Goal: Transaction & Acquisition: Purchase product/service

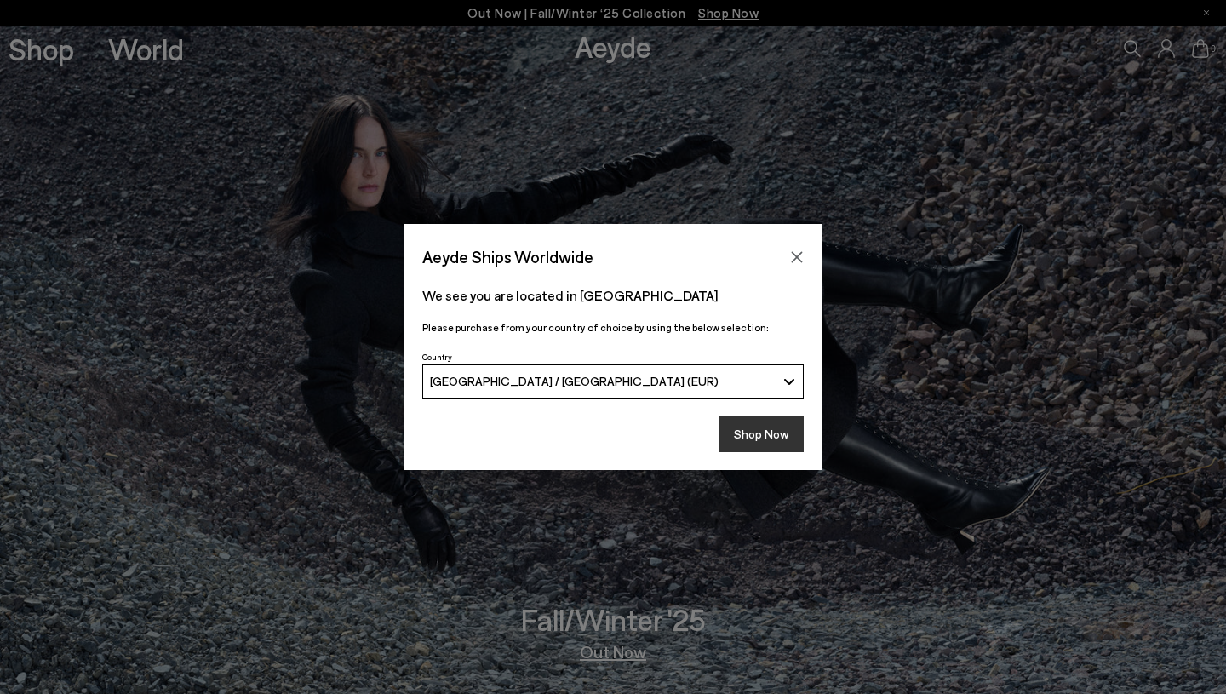
click at [754, 435] on button "Shop Now" at bounding box center [761, 434] width 84 height 36
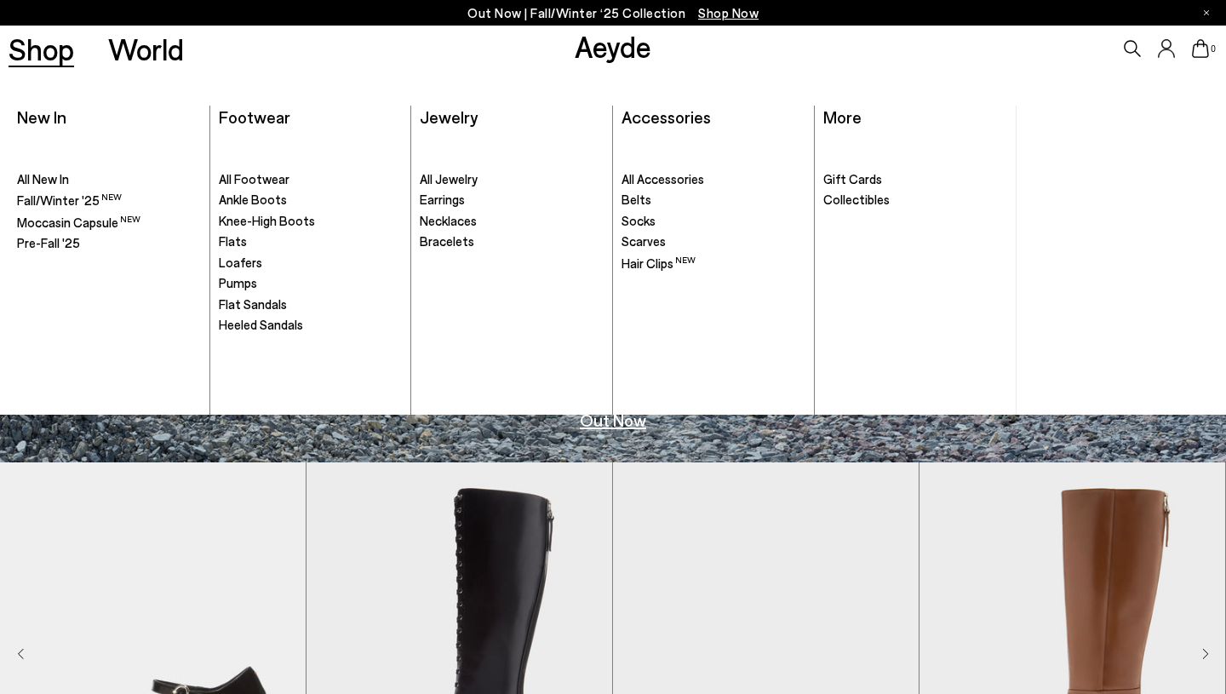
scroll to position [232, 0]
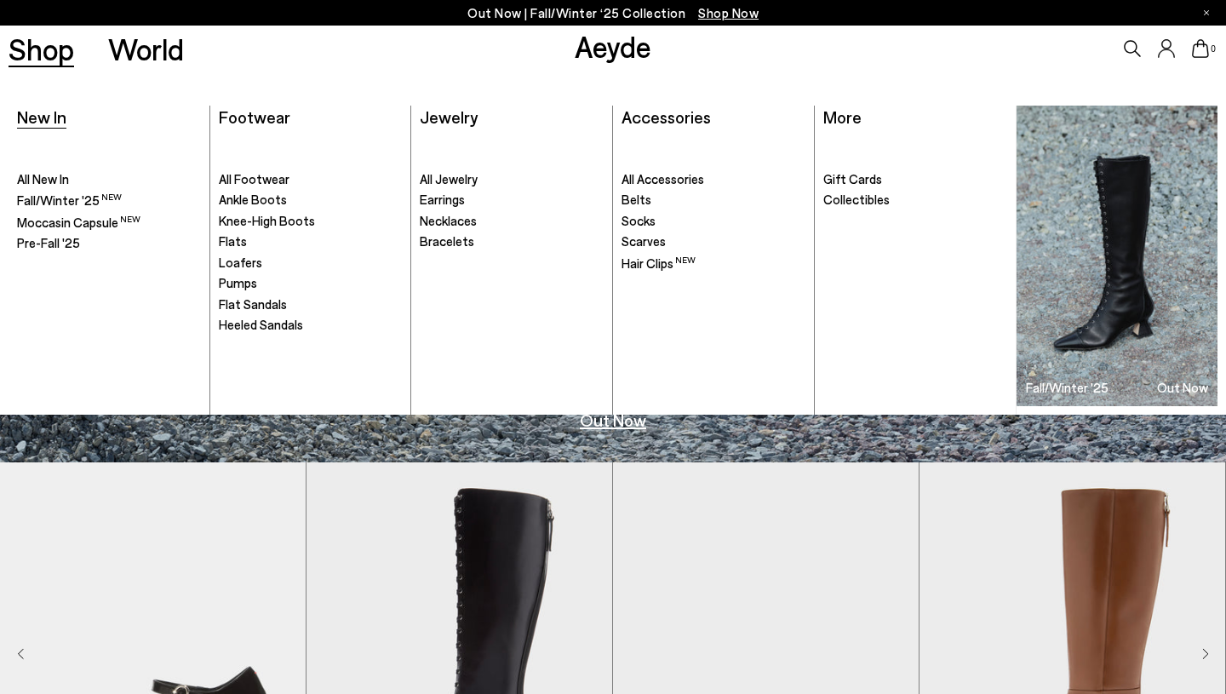
click at [45, 119] on span "New In" at bounding box center [41, 116] width 49 height 20
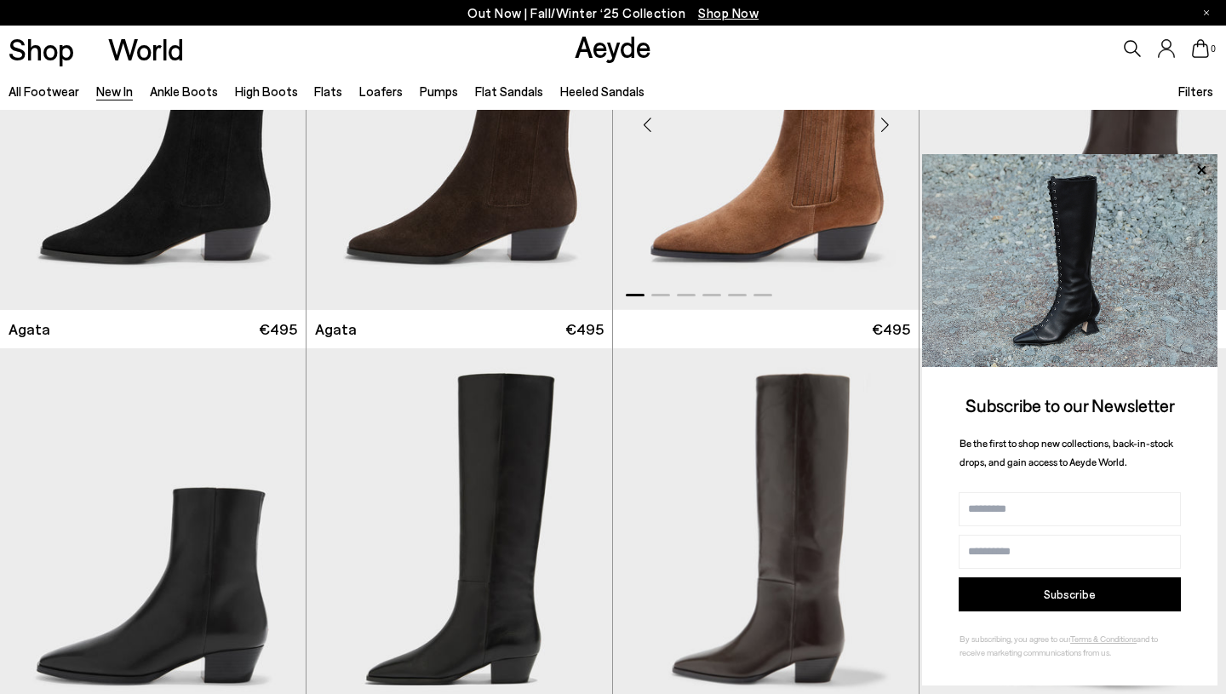
scroll to position [660, 0]
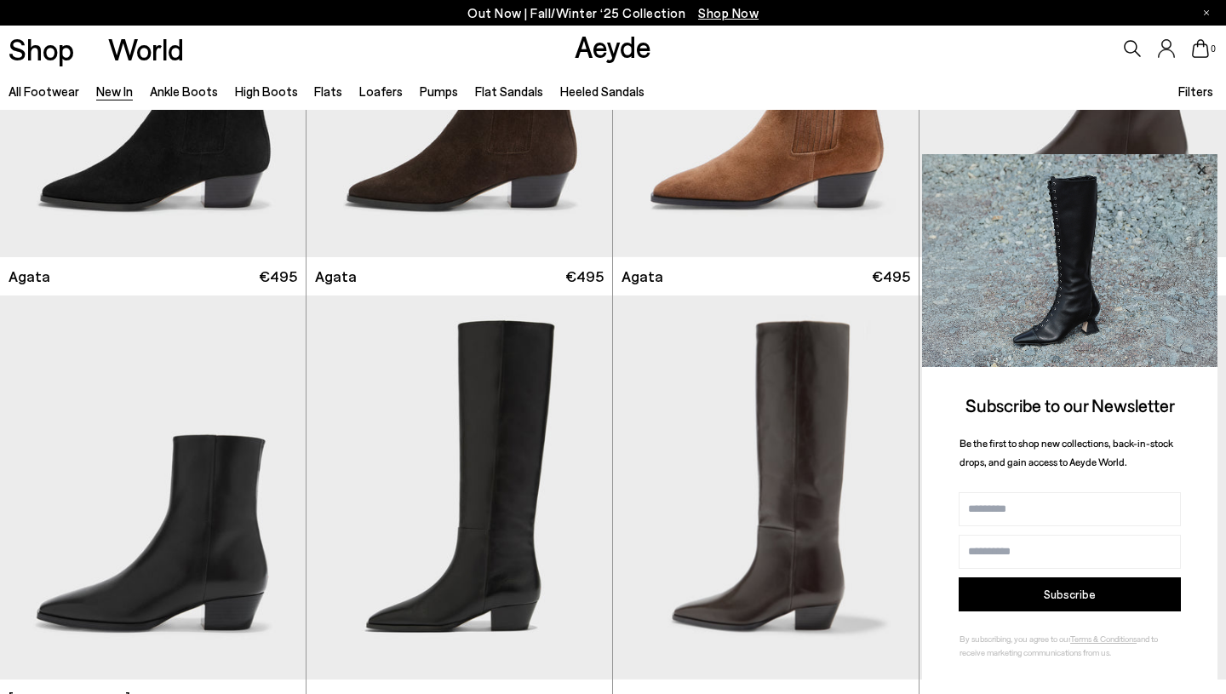
click at [1198, 171] on icon at bounding box center [1201, 169] width 9 height 9
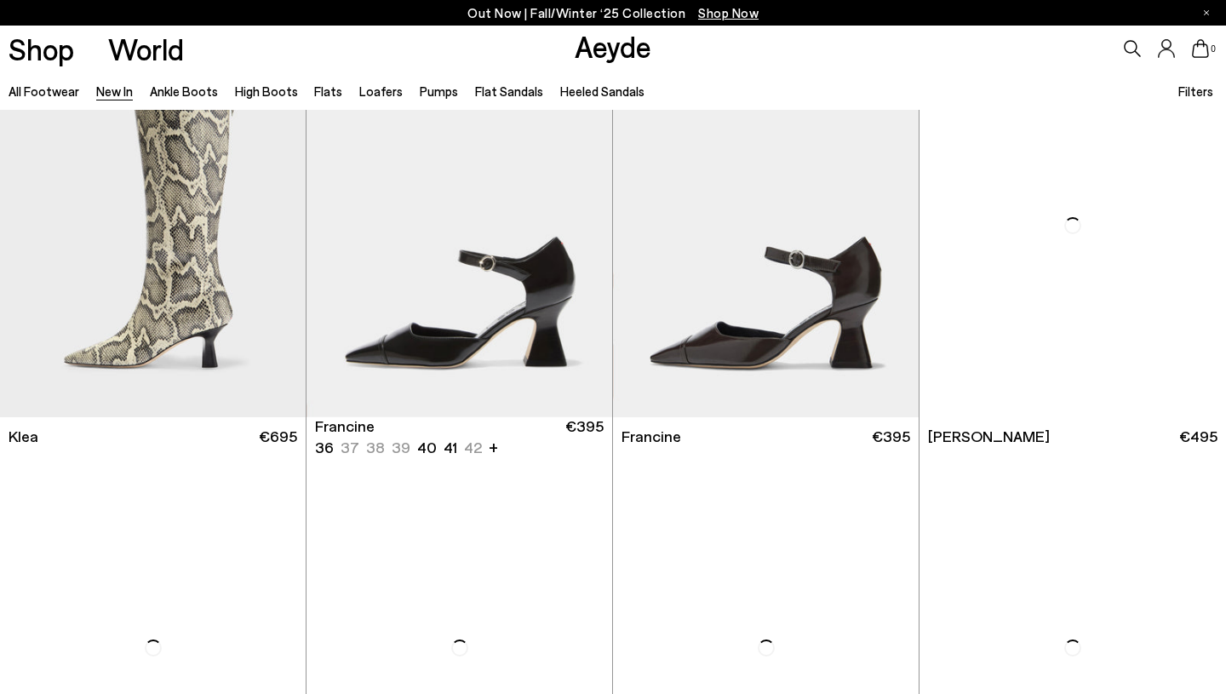
scroll to position [1779, 0]
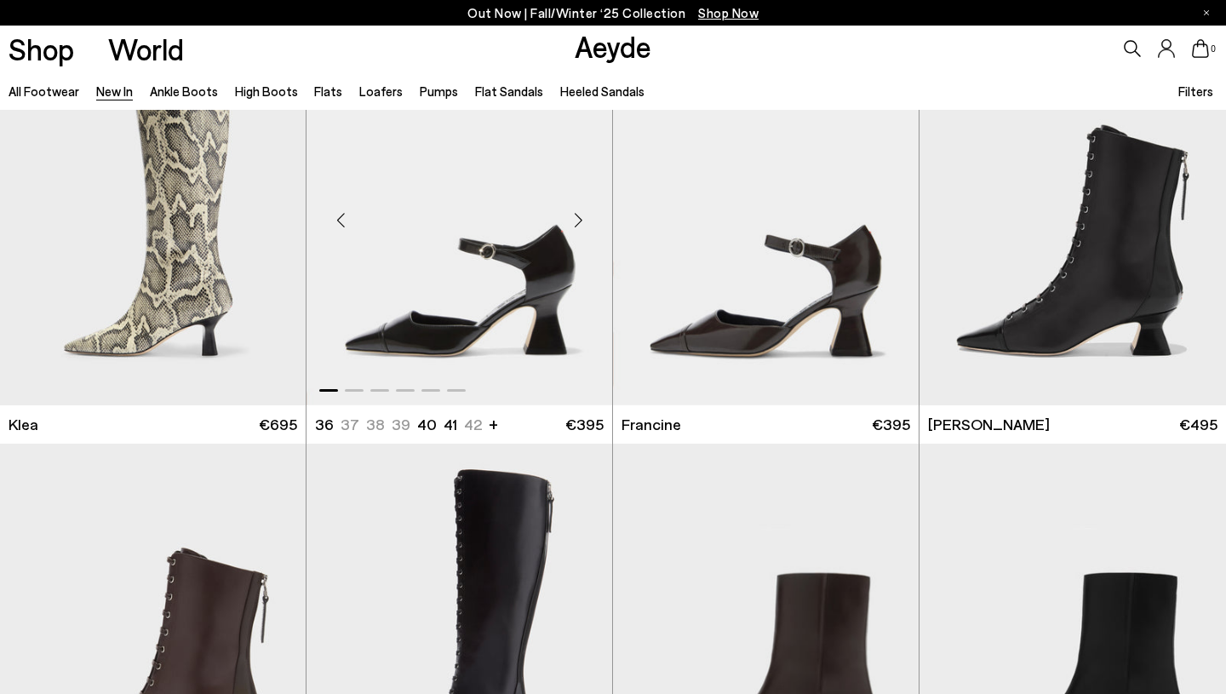
click at [581, 222] on div "Next slide" at bounding box center [578, 220] width 51 height 51
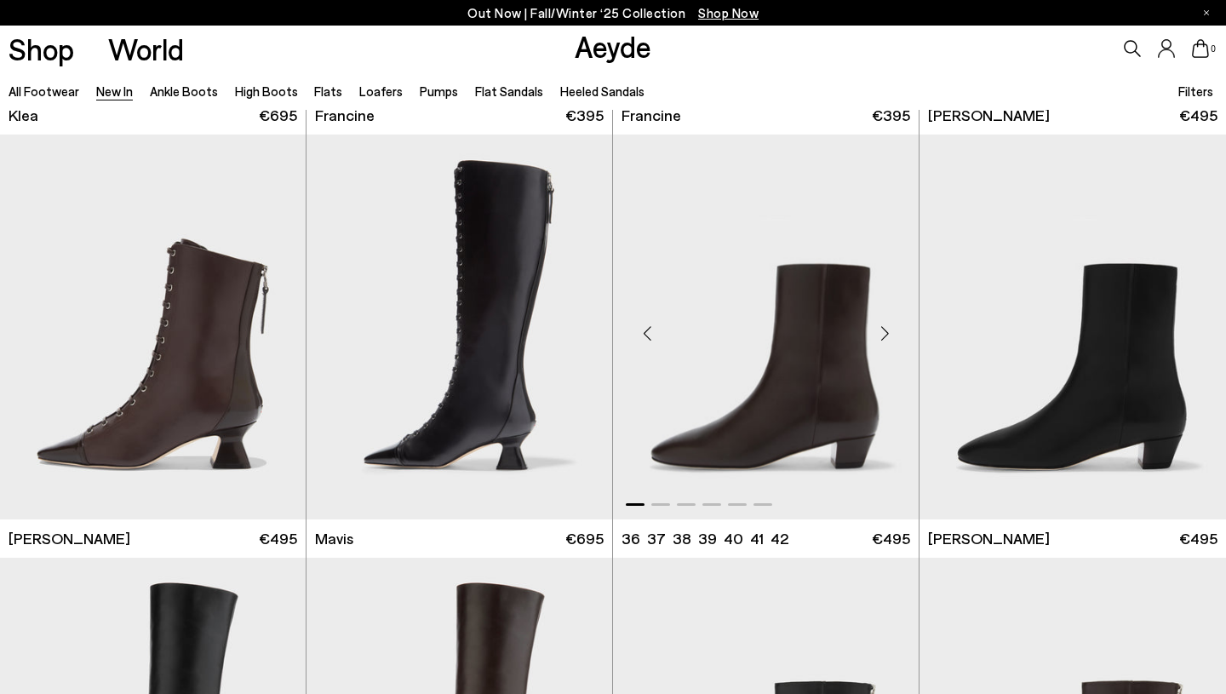
scroll to position [2091, 0]
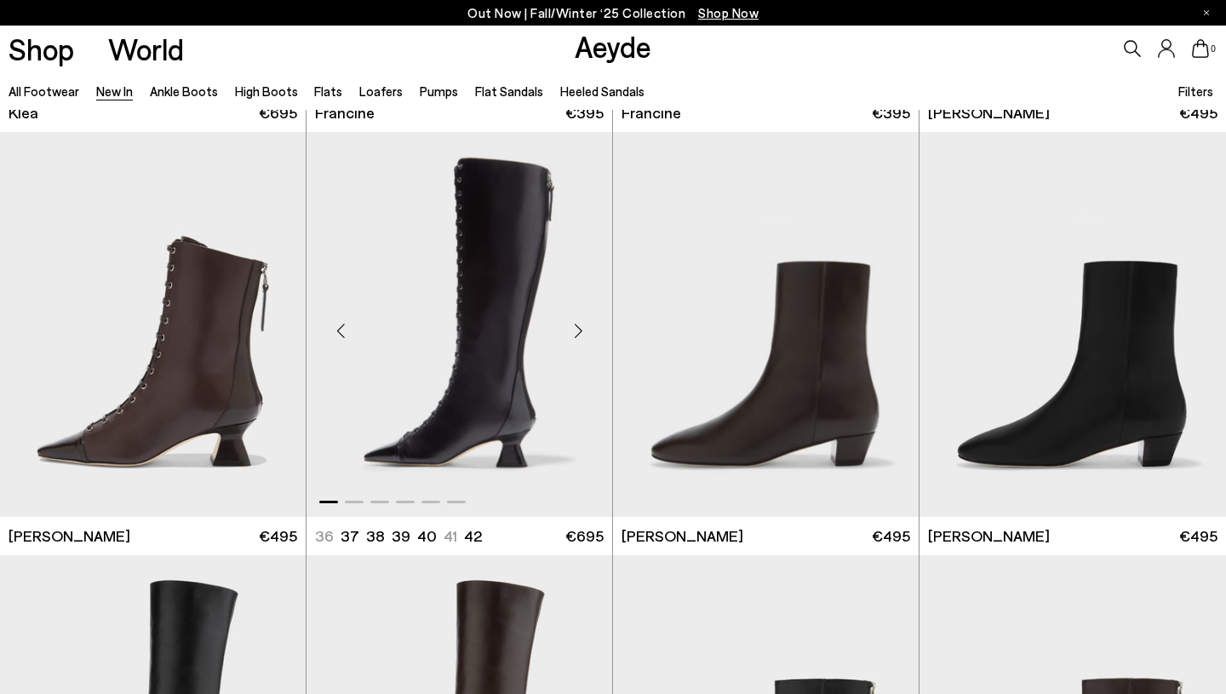
click at [577, 329] on div "Next slide" at bounding box center [578, 331] width 51 height 51
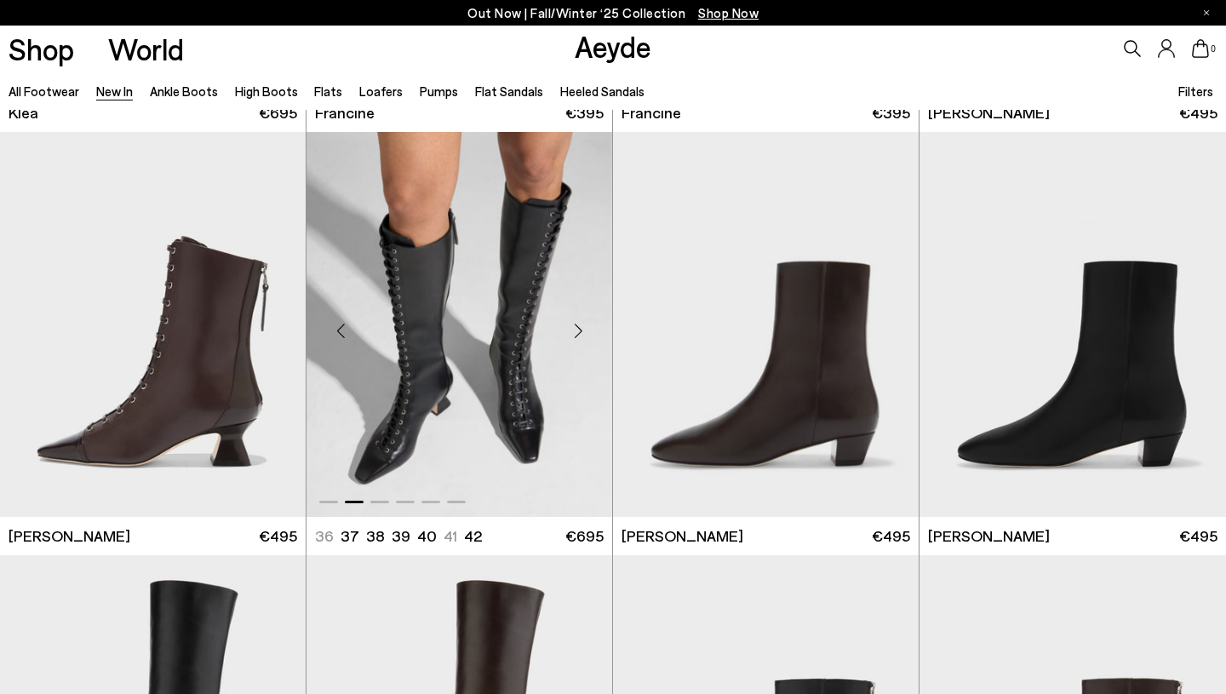
click at [577, 329] on div "Next slide" at bounding box center [578, 331] width 51 height 51
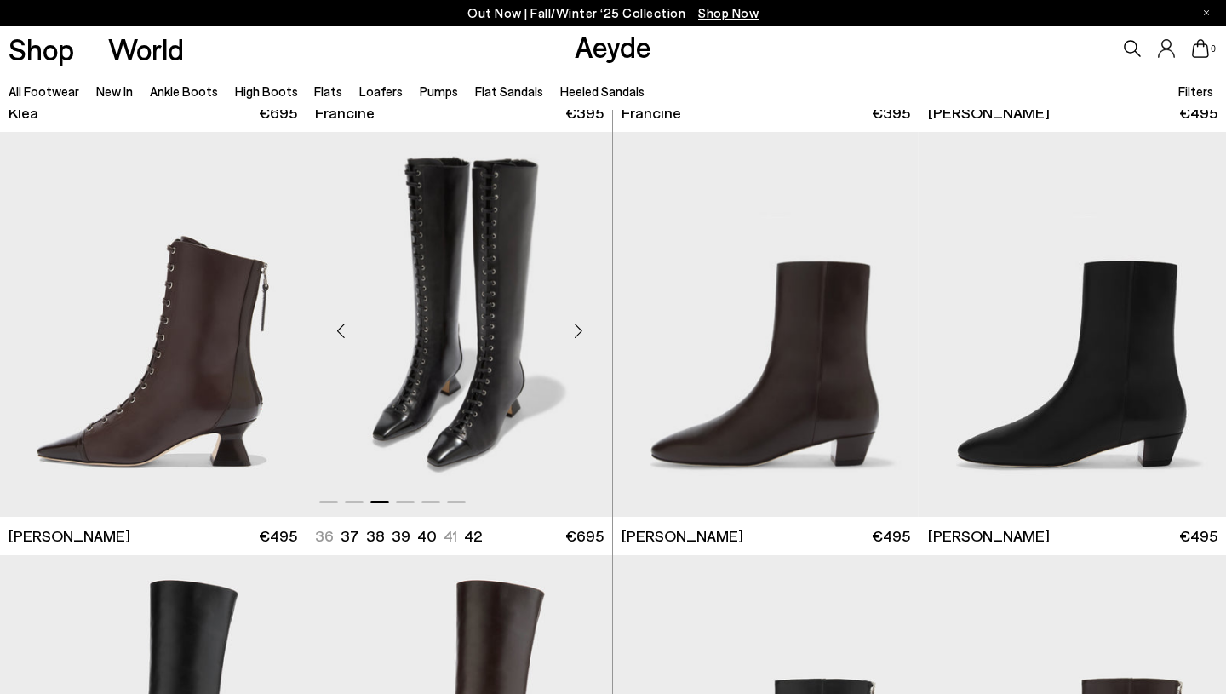
click at [577, 329] on div "Next slide" at bounding box center [578, 331] width 51 height 51
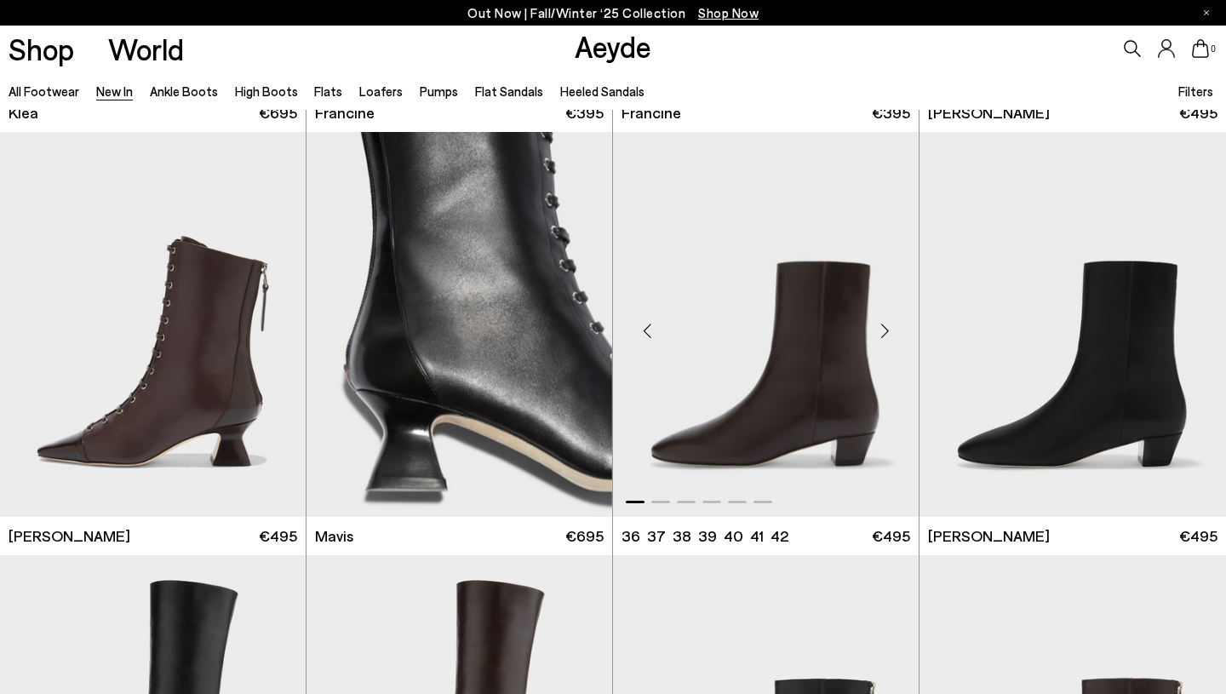
click at [884, 333] on div "Next slide" at bounding box center [884, 331] width 51 height 51
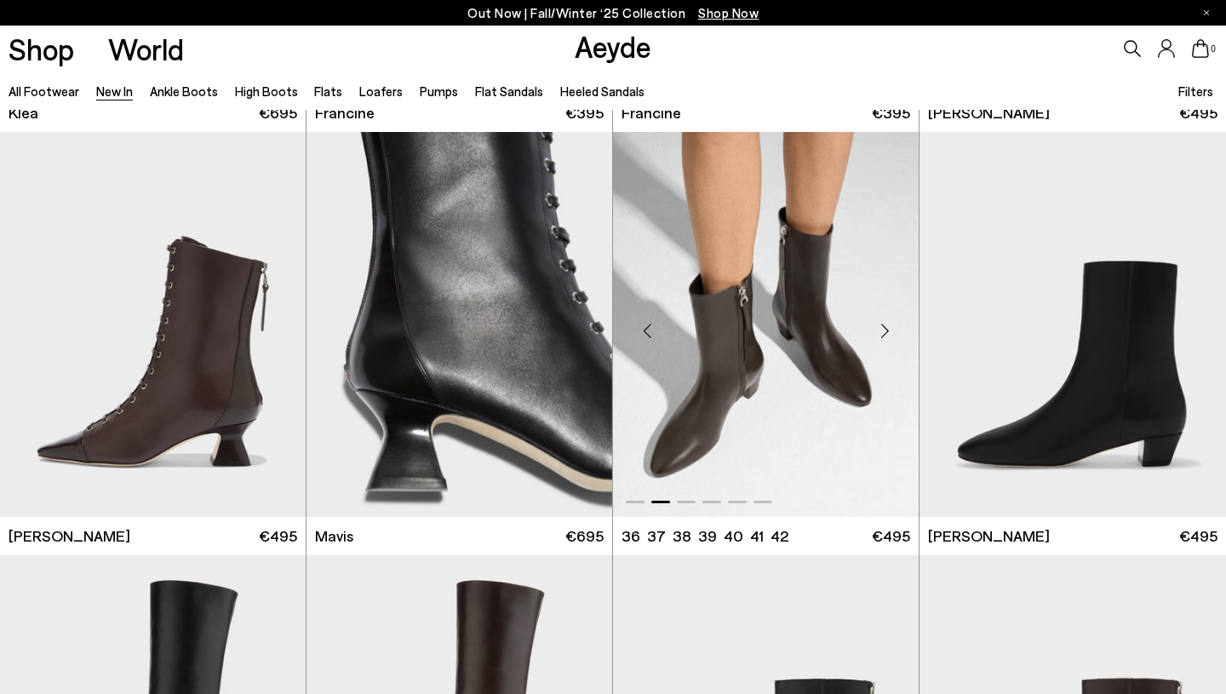
click at [884, 333] on div "Next slide" at bounding box center [884, 331] width 51 height 51
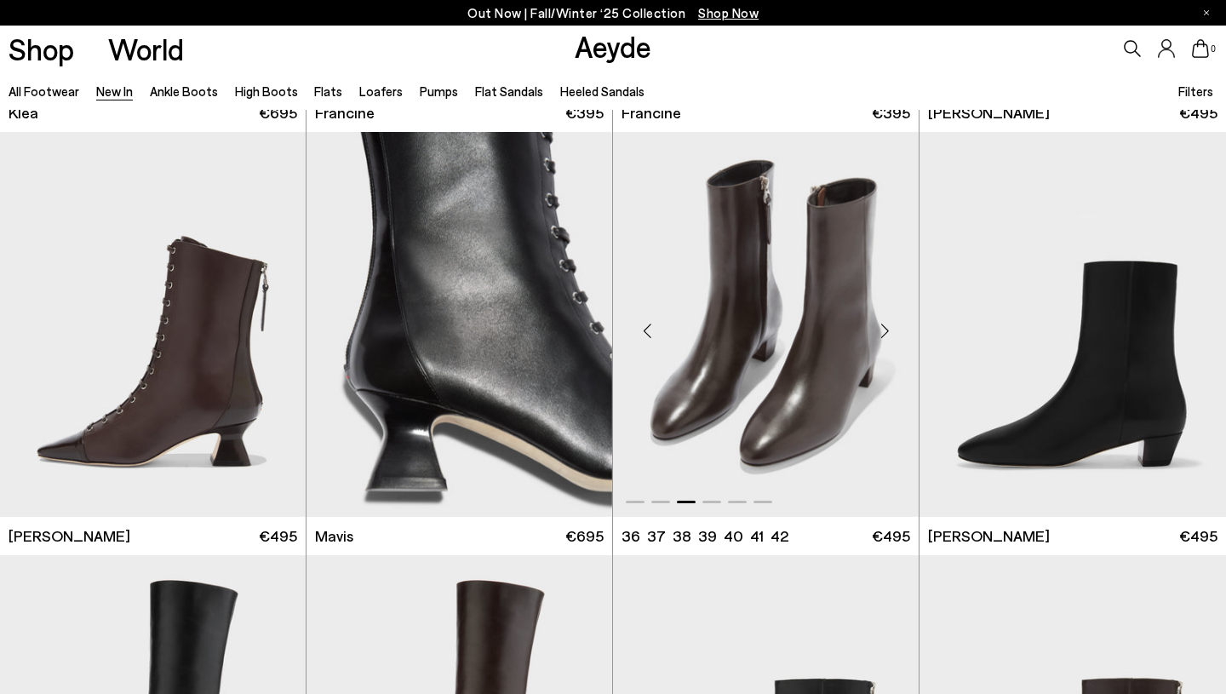
click at [884, 333] on div "Next slide" at bounding box center [884, 331] width 51 height 51
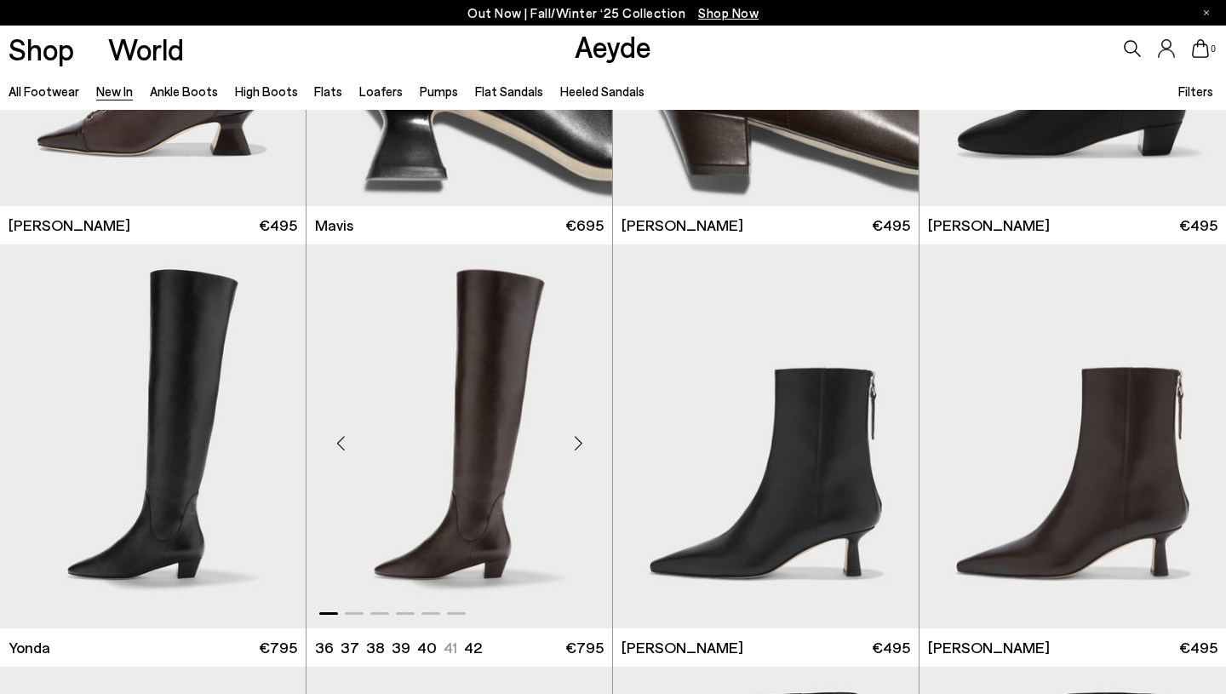
scroll to position [2404, 0]
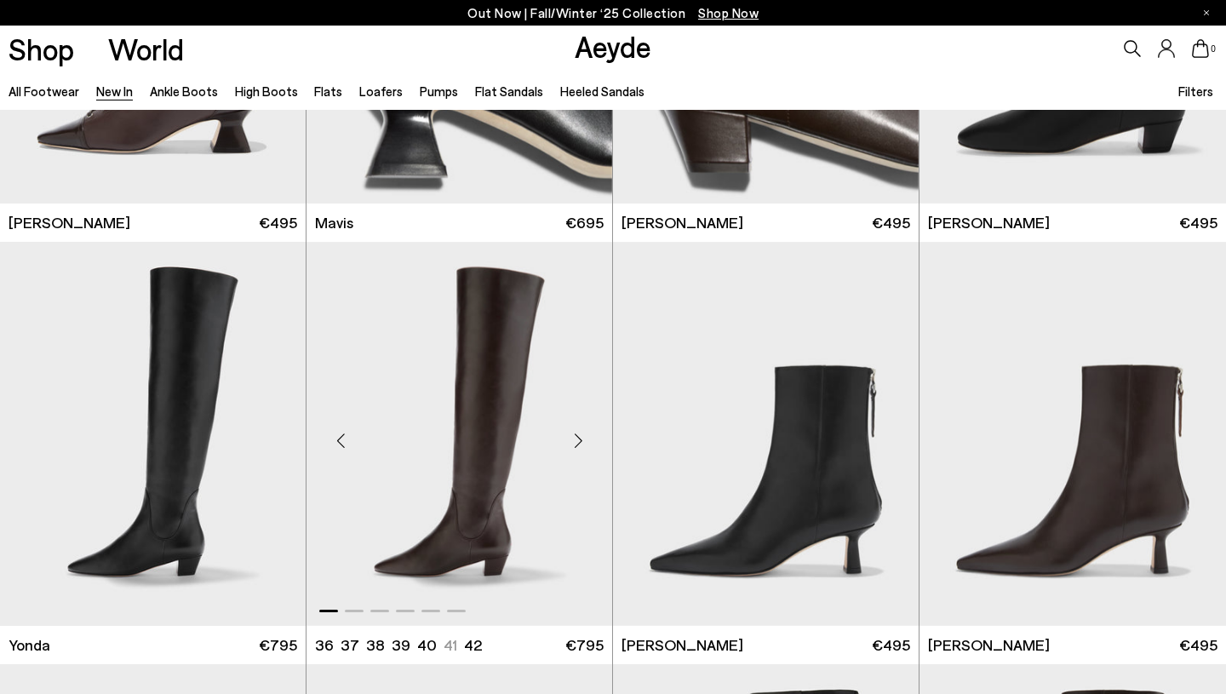
click at [580, 439] on div "Next slide" at bounding box center [578, 440] width 51 height 51
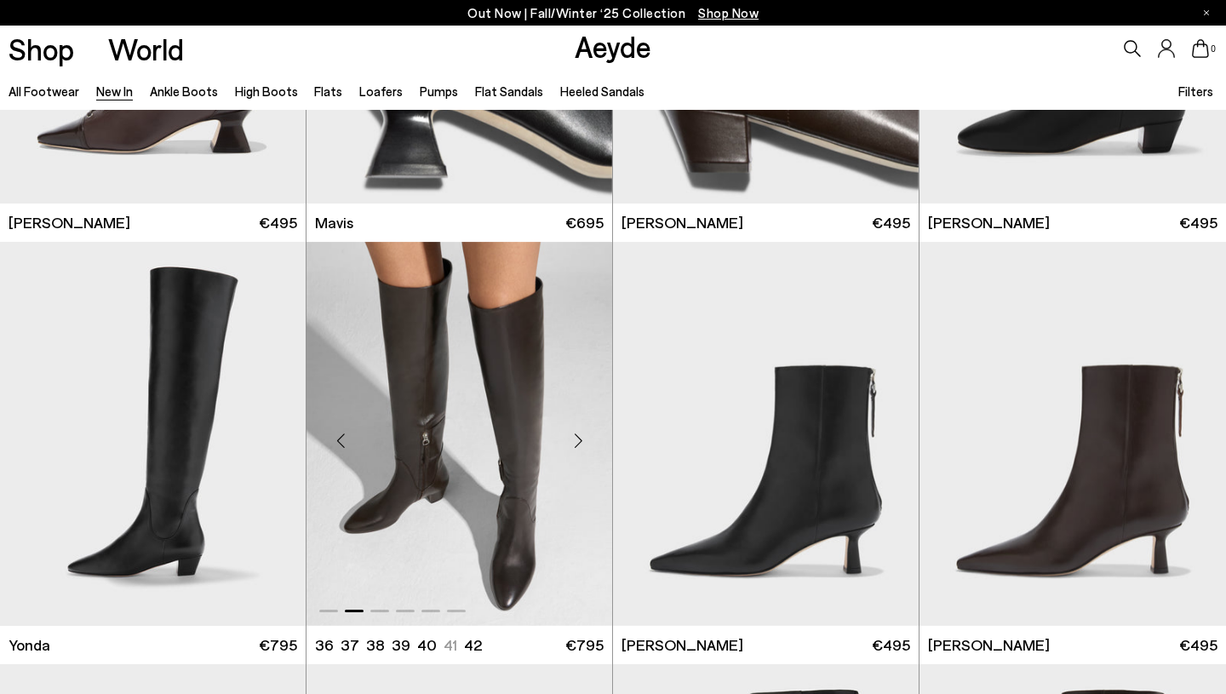
click at [580, 439] on div "Next slide" at bounding box center [578, 440] width 51 height 51
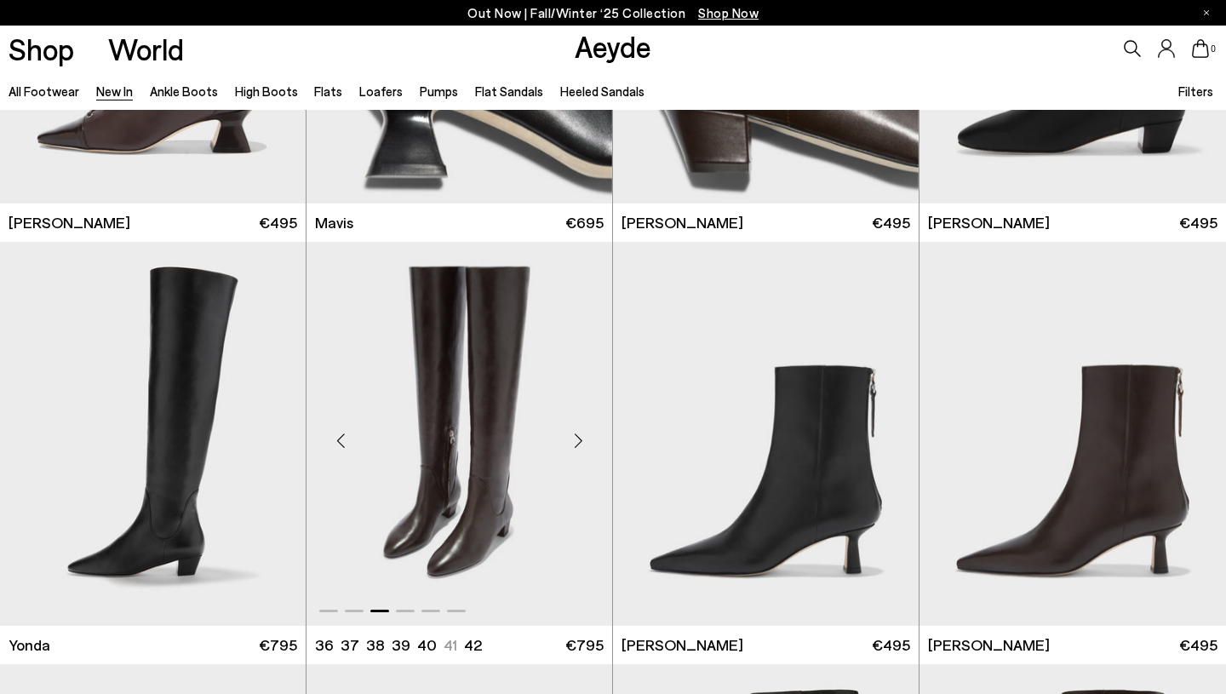
click at [580, 439] on div "Next slide" at bounding box center [578, 440] width 51 height 51
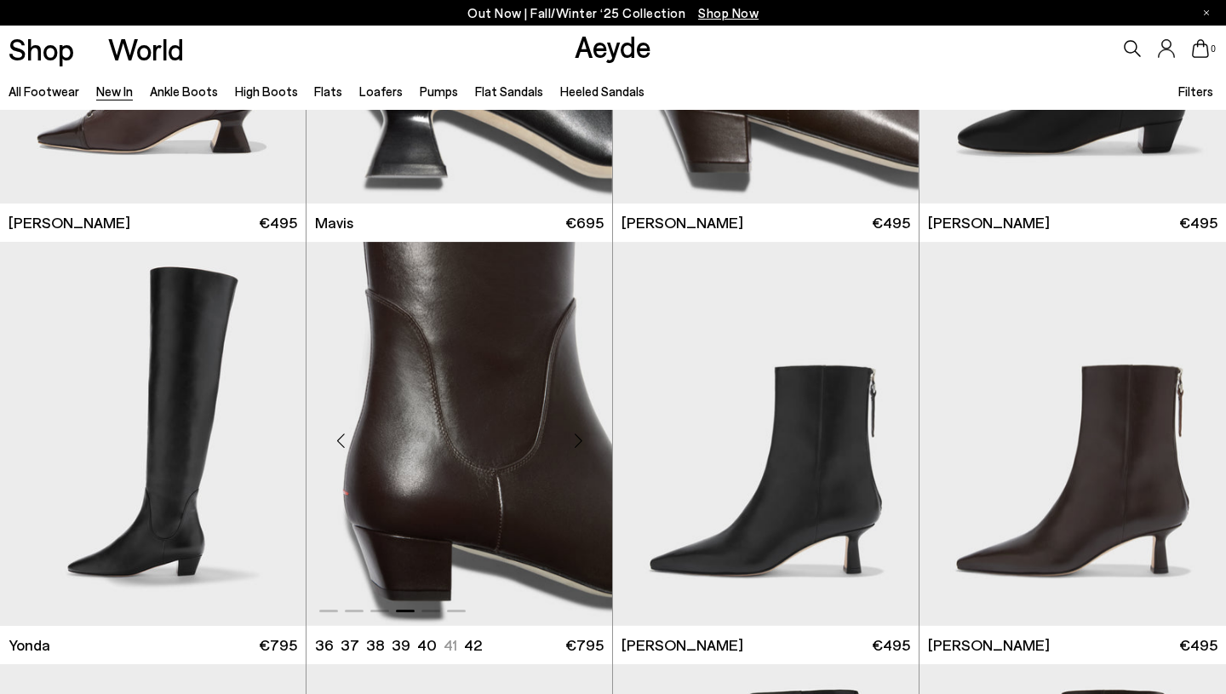
click at [580, 439] on div "Next slide" at bounding box center [578, 440] width 51 height 51
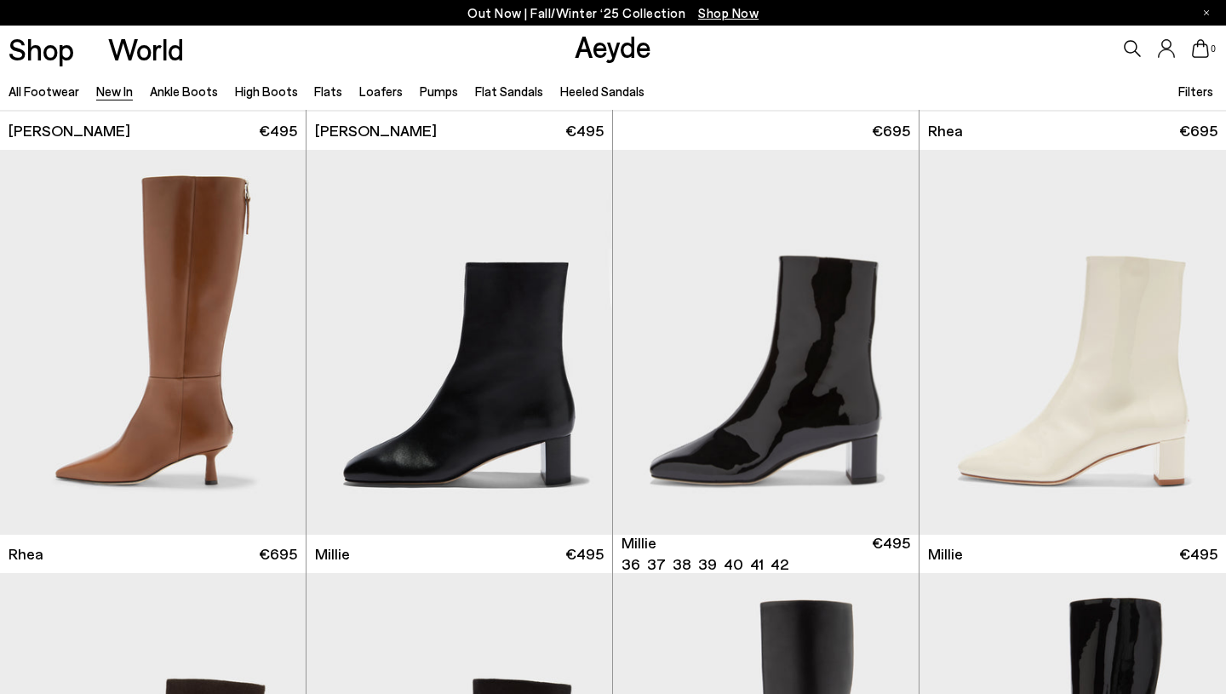
scroll to position [3360, 0]
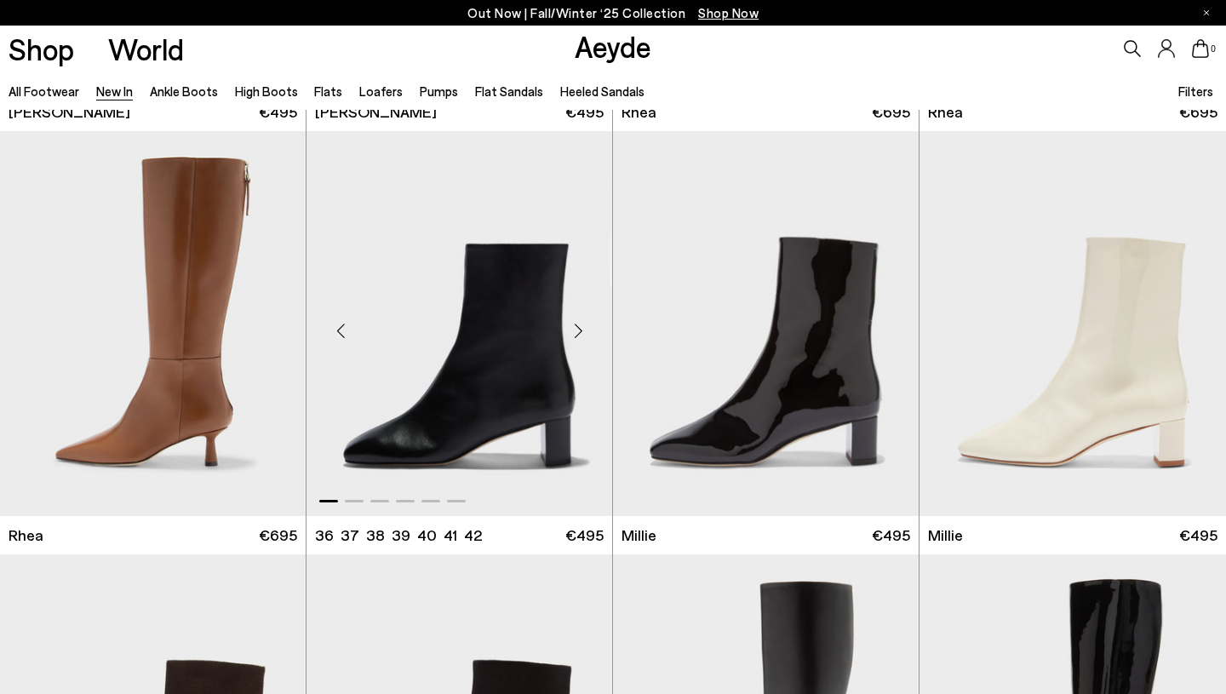
click at [580, 327] on div "Next slide" at bounding box center [578, 330] width 51 height 51
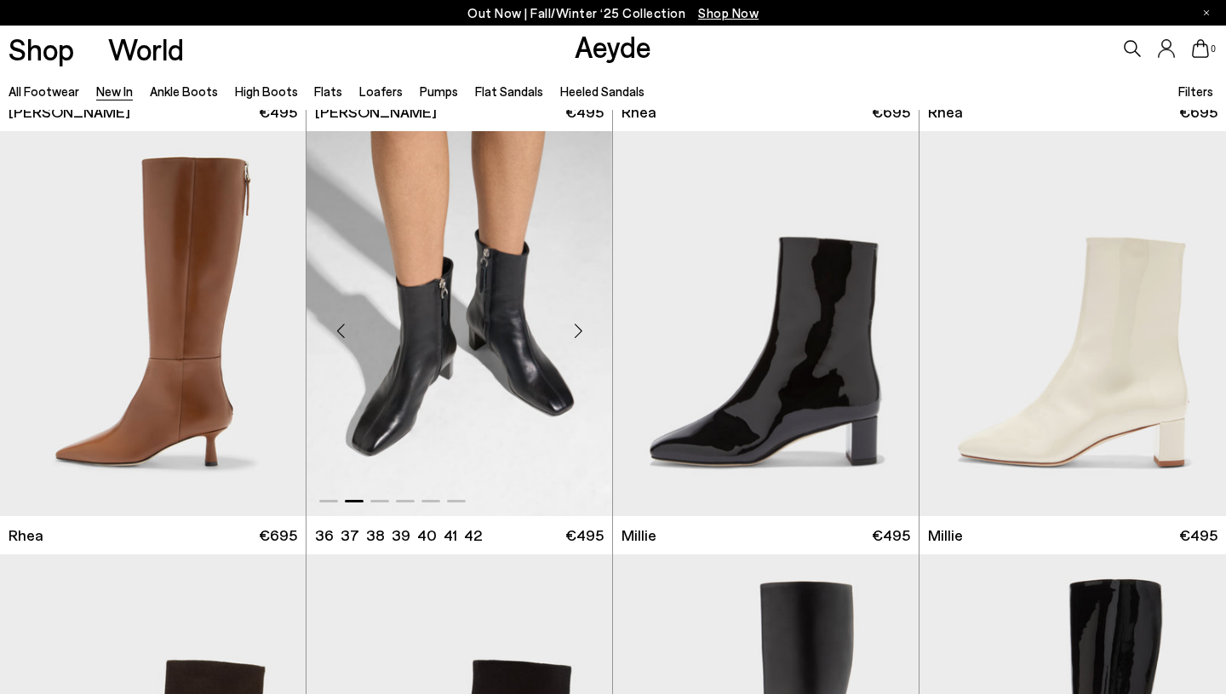
click at [580, 327] on div "Next slide" at bounding box center [578, 330] width 51 height 51
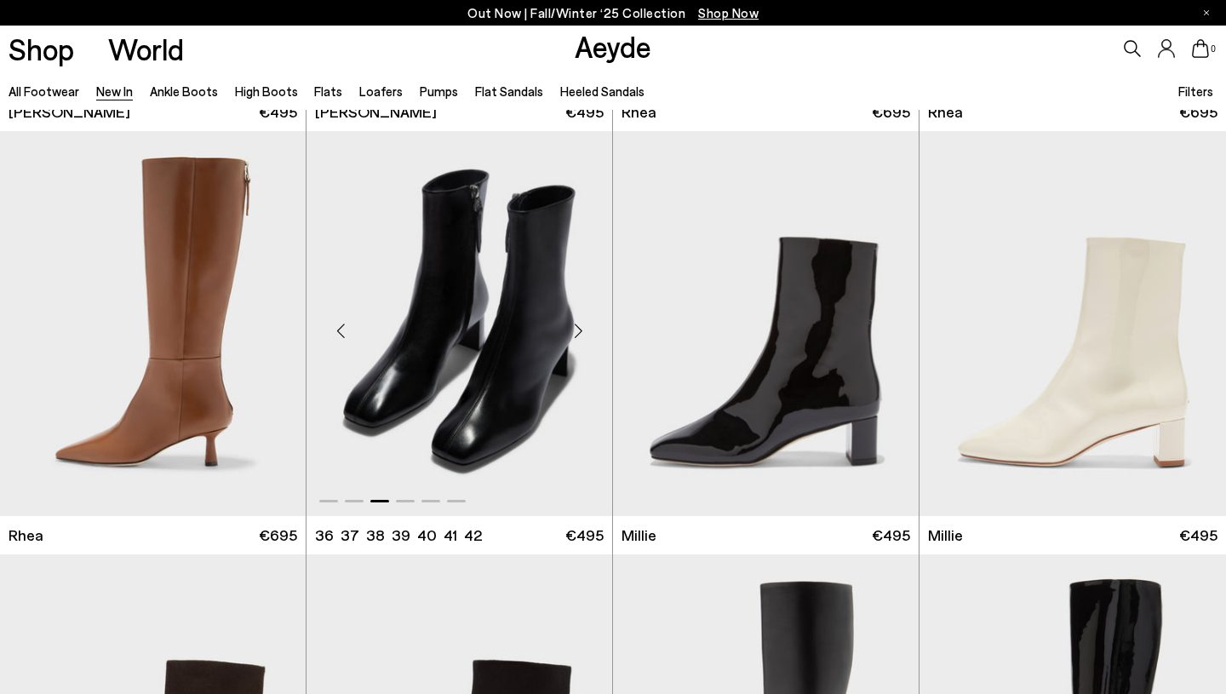
click at [580, 327] on div "Next slide" at bounding box center [578, 330] width 51 height 51
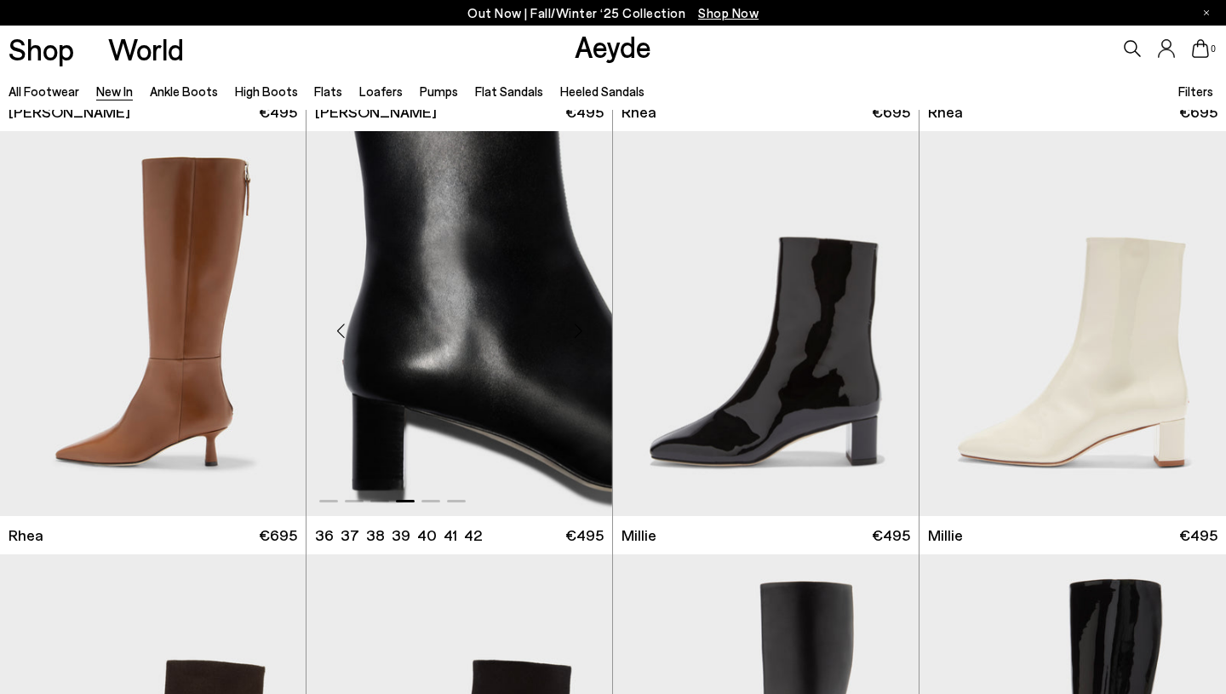
click at [580, 327] on div "Next slide" at bounding box center [578, 330] width 51 height 51
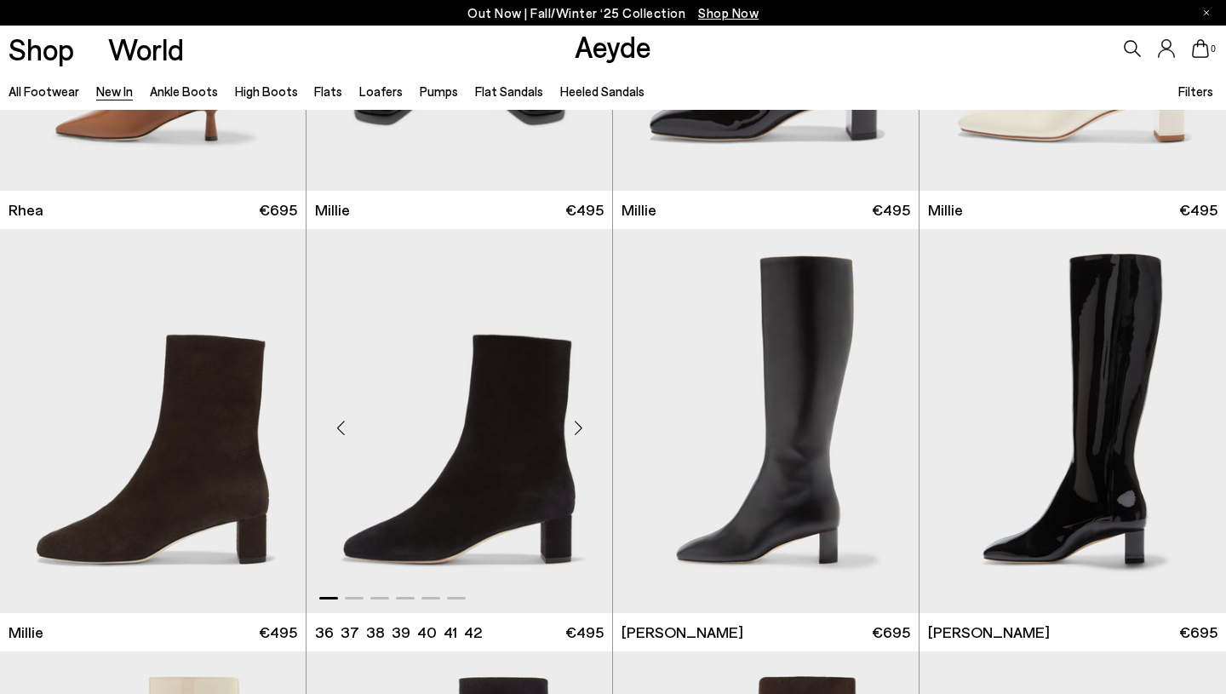
scroll to position [3740, 0]
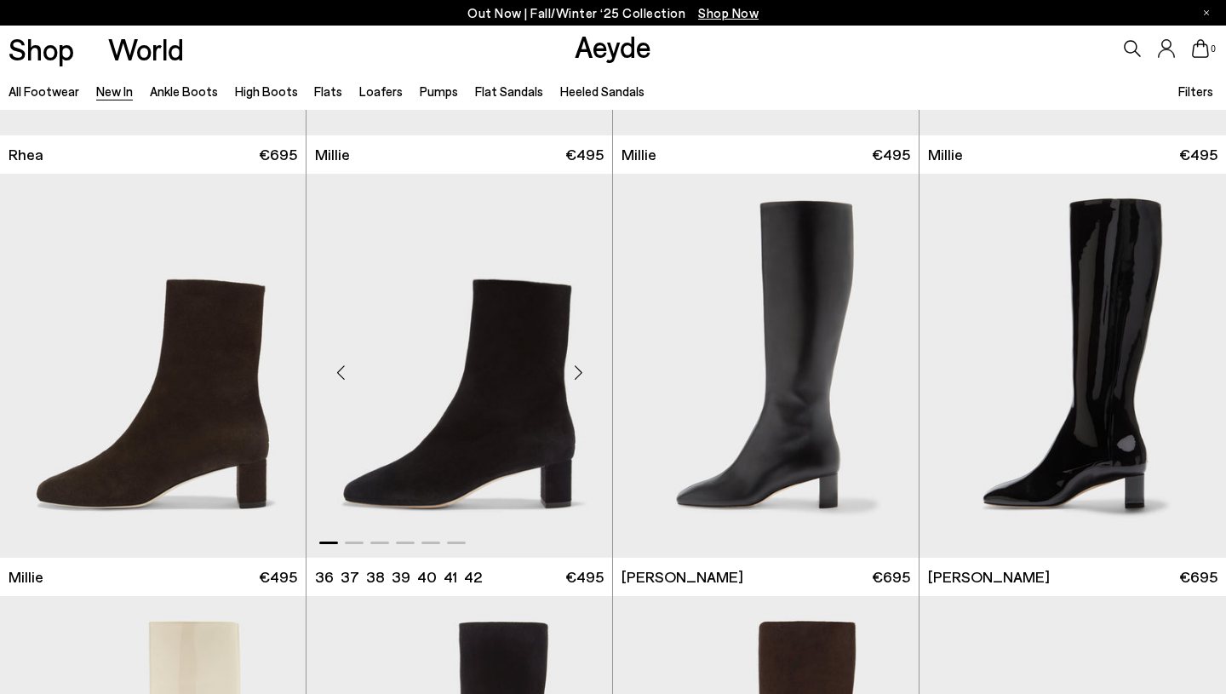
click at [577, 375] on div "Next slide" at bounding box center [578, 372] width 51 height 51
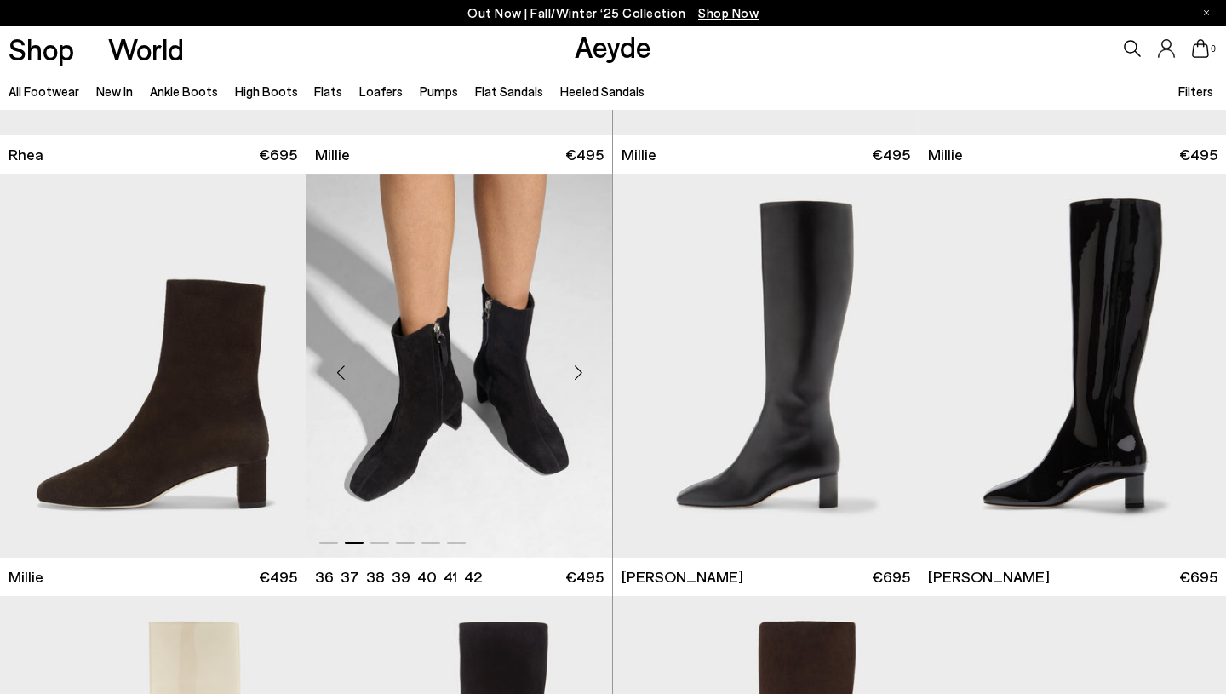
click at [577, 375] on div "Next slide" at bounding box center [578, 372] width 51 height 51
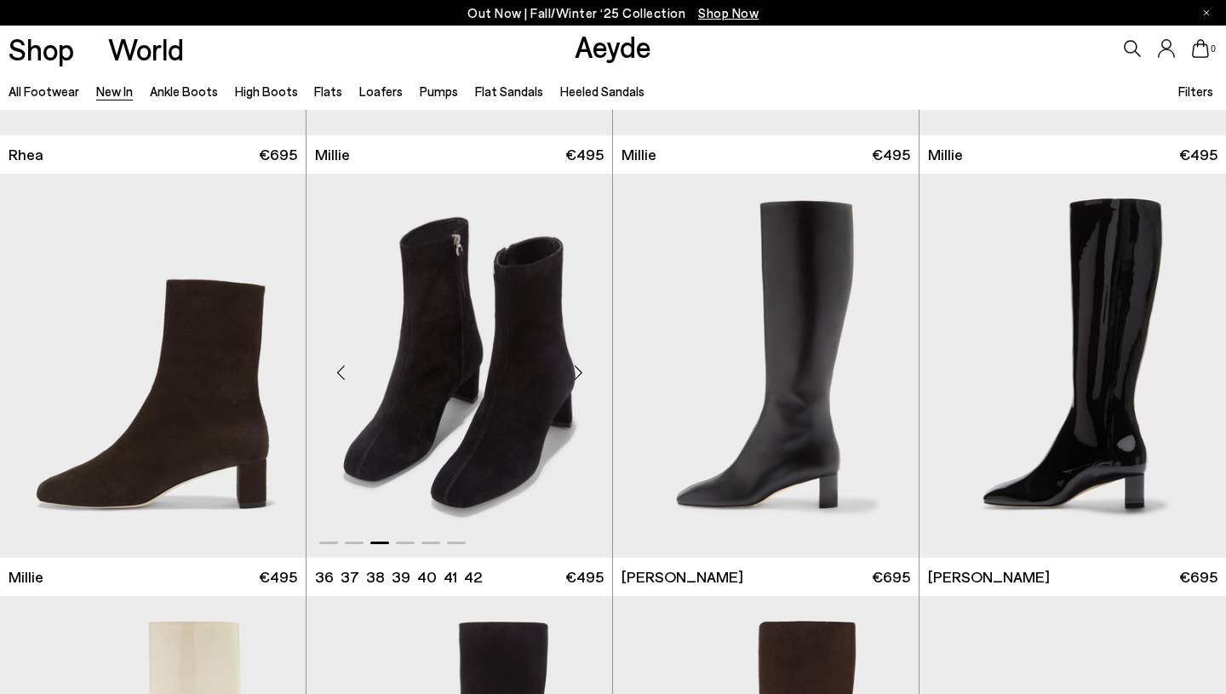
click at [577, 375] on div "Next slide" at bounding box center [578, 372] width 51 height 51
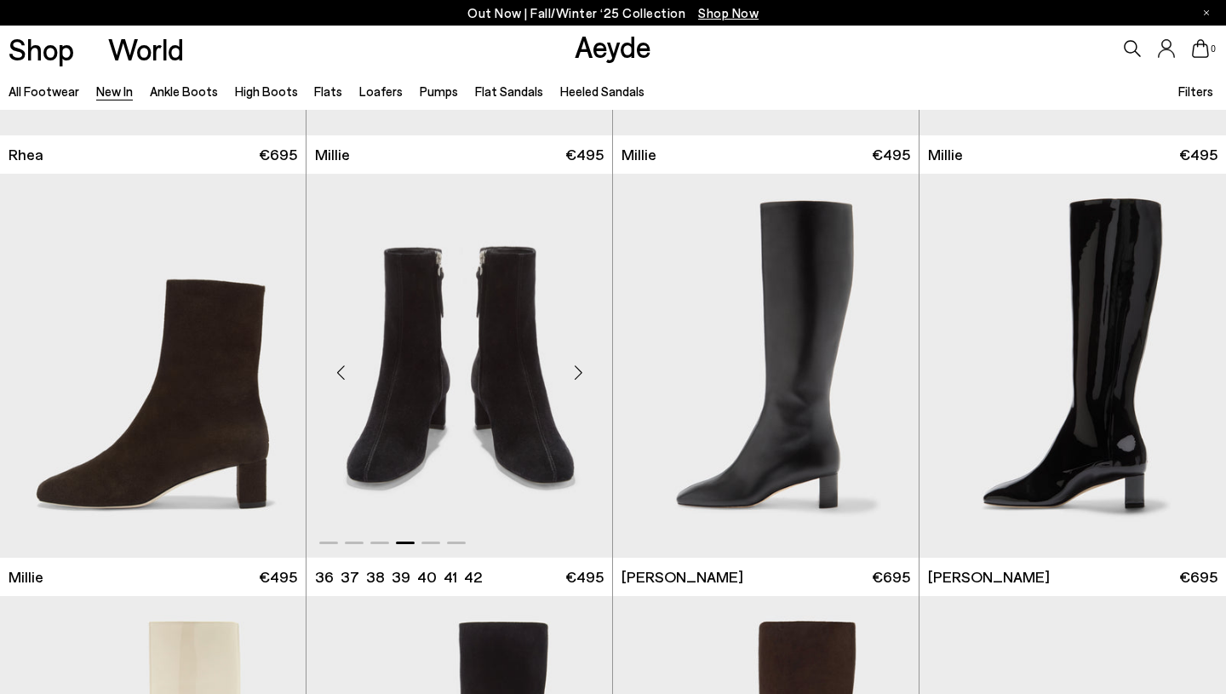
click at [577, 375] on div "Next slide" at bounding box center [578, 372] width 51 height 51
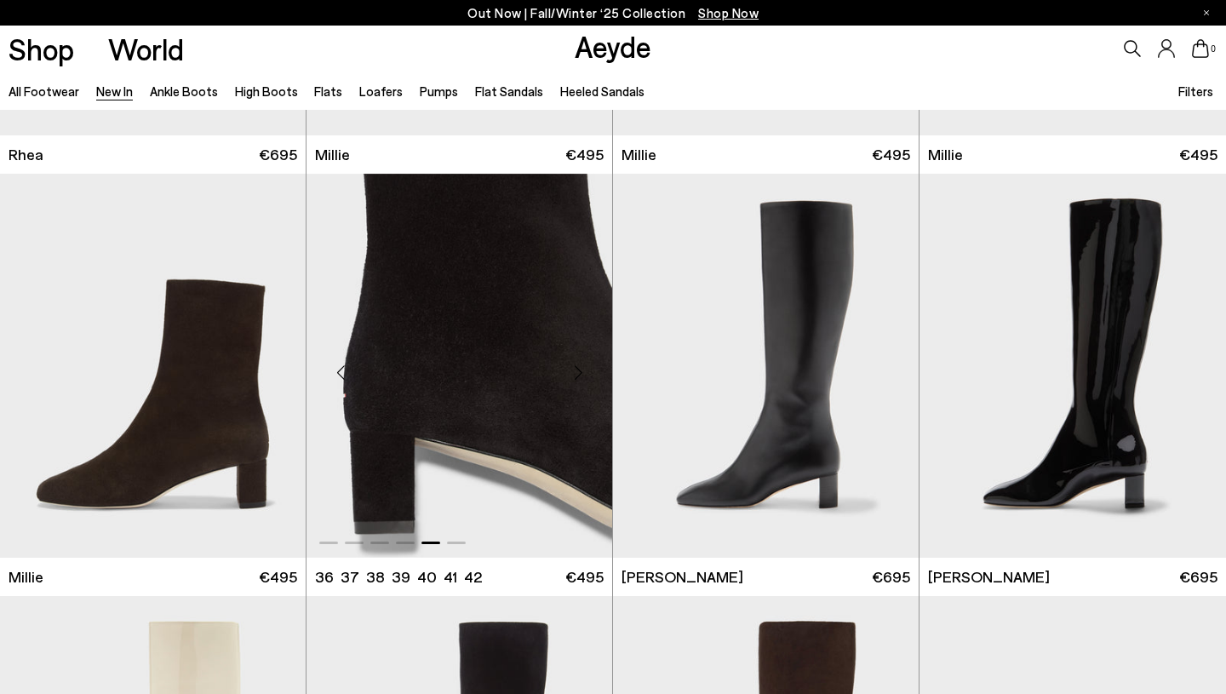
click at [577, 375] on div "Next slide" at bounding box center [578, 372] width 51 height 51
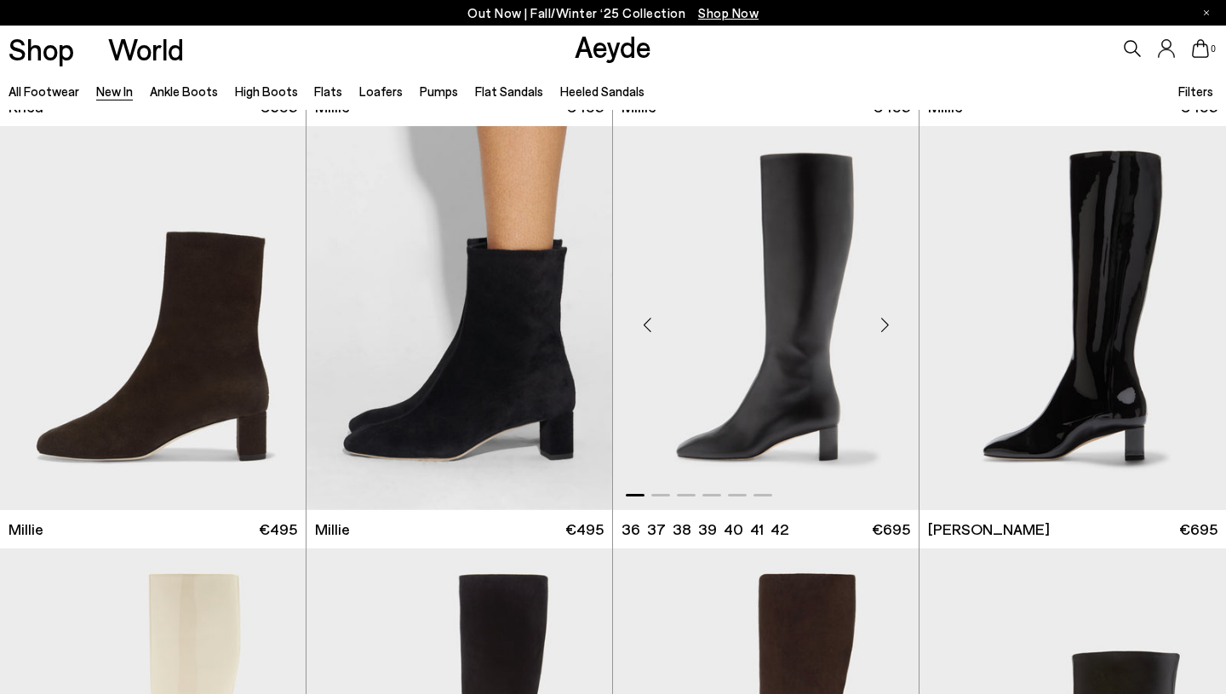
scroll to position [3789, 0]
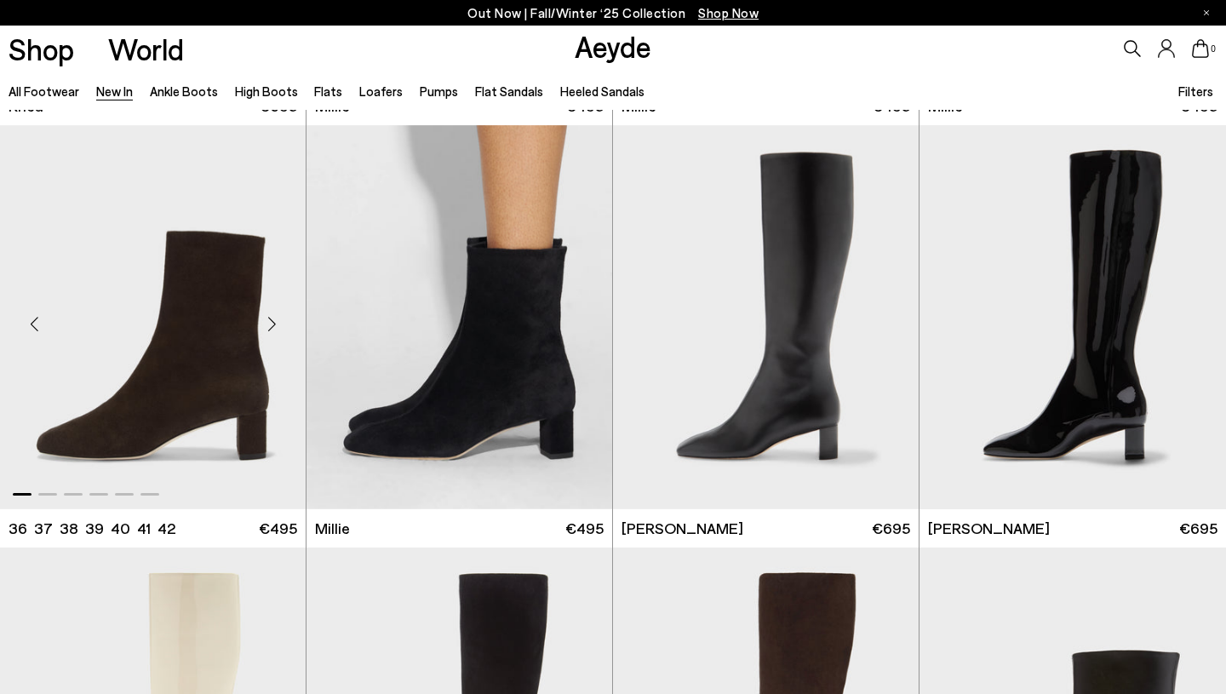
click at [271, 324] on div "Next slide" at bounding box center [271, 324] width 51 height 51
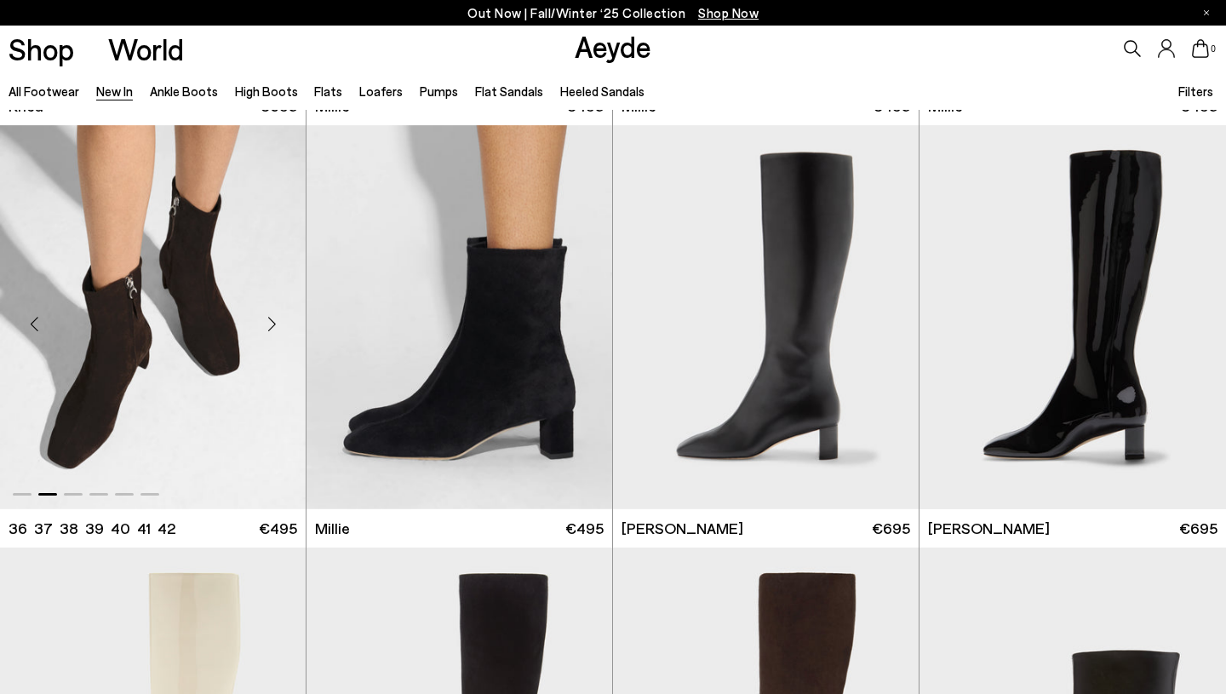
click at [271, 324] on div "Next slide" at bounding box center [271, 324] width 51 height 51
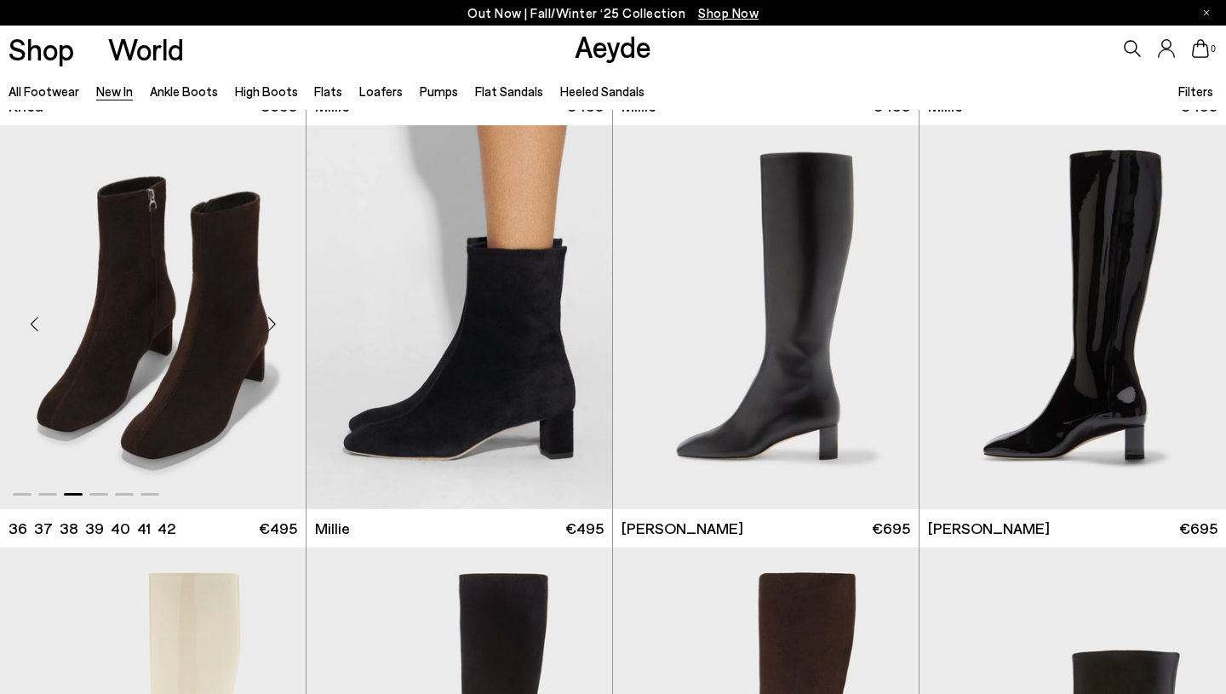
click at [271, 324] on div "Next slide" at bounding box center [271, 324] width 51 height 51
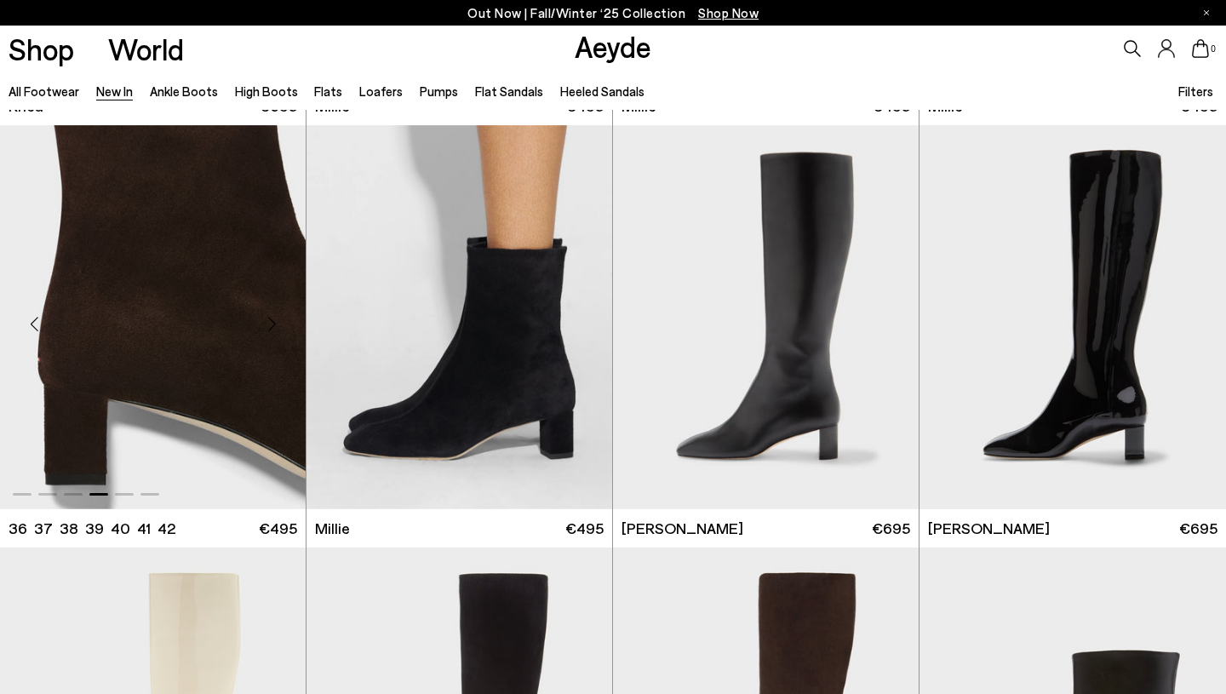
click at [271, 324] on div "Next slide" at bounding box center [271, 324] width 51 height 51
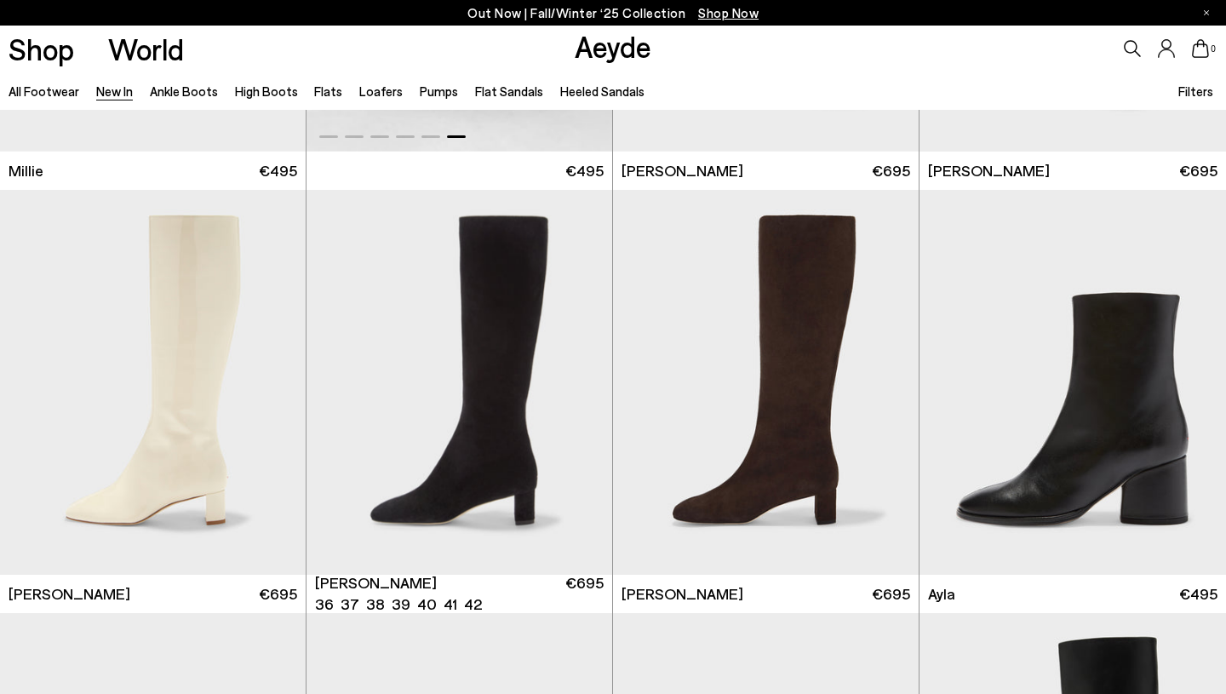
scroll to position [4154, 0]
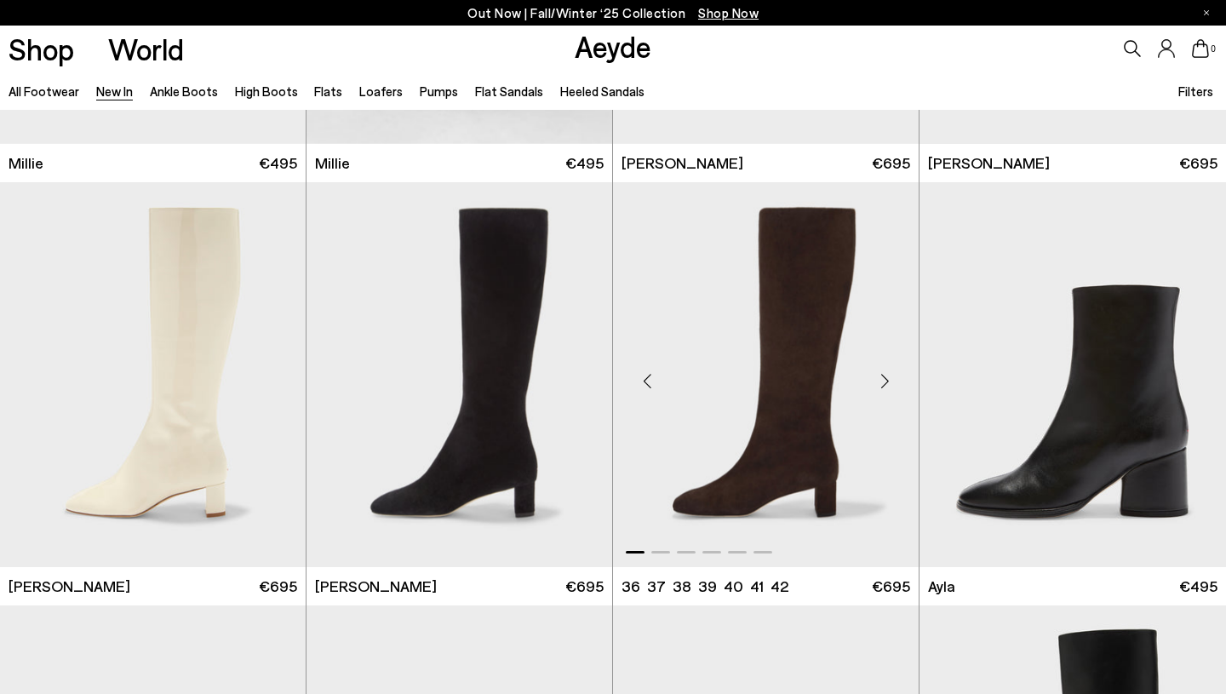
click at [885, 380] on div "Next slide" at bounding box center [884, 381] width 51 height 51
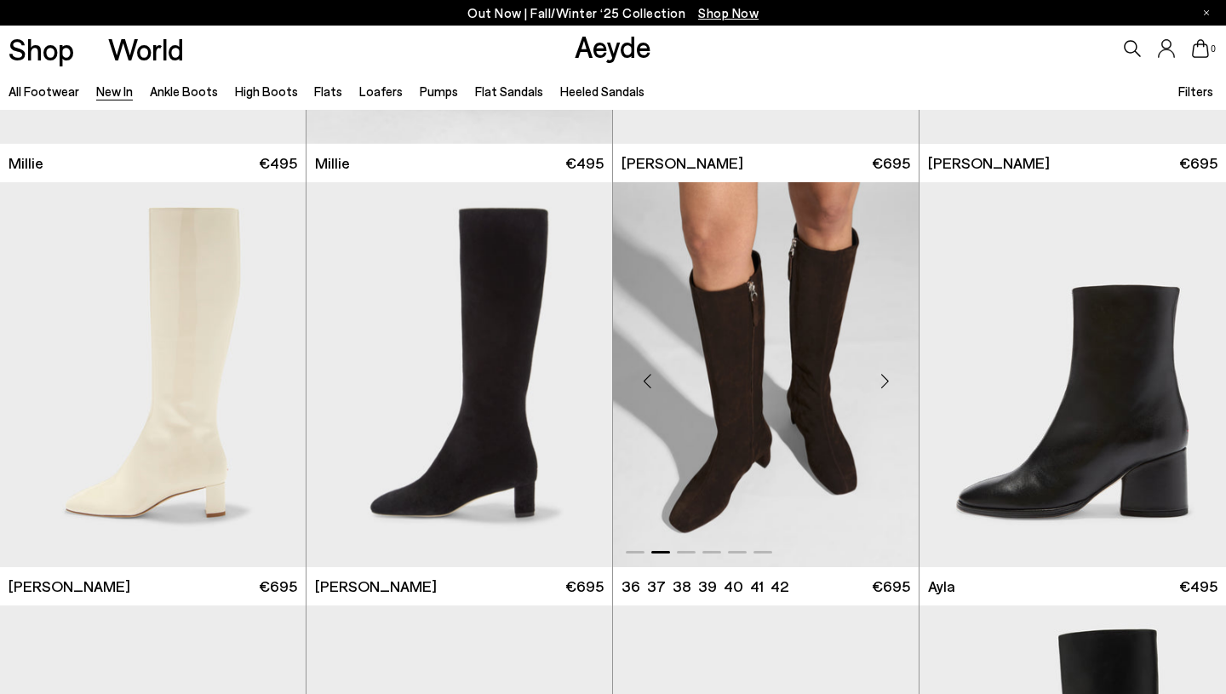
click at [885, 380] on div "Next slide" at bounding box center [884, 381] width 51 height 51
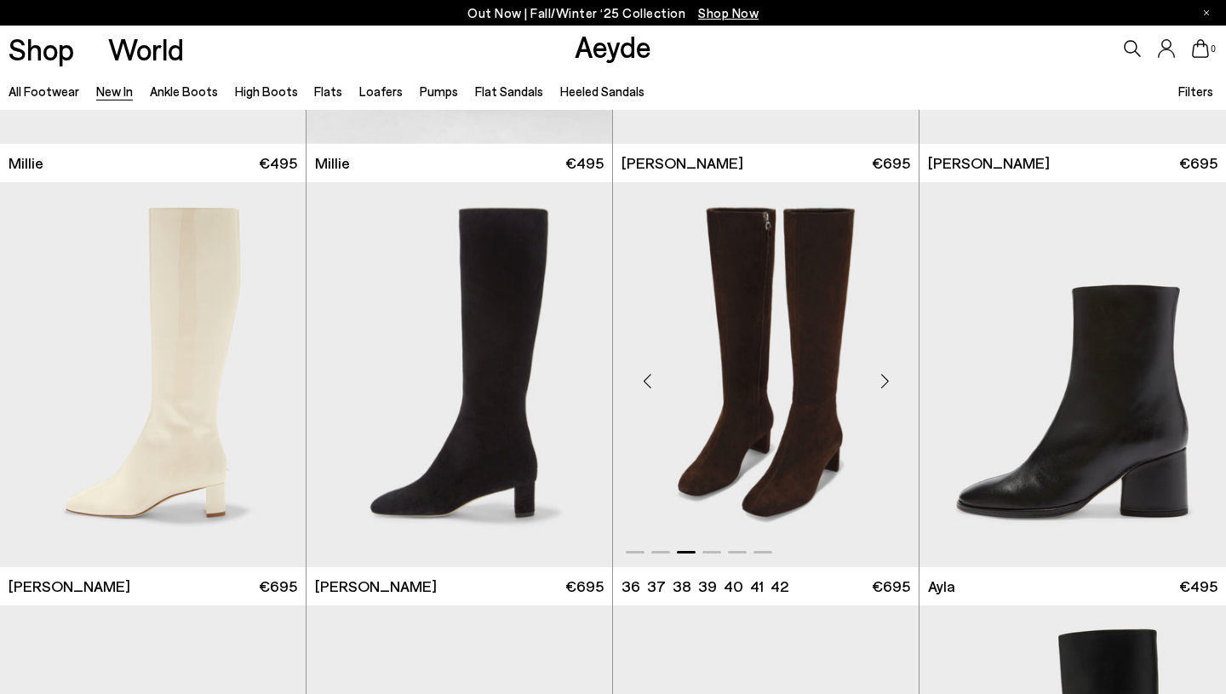
click at [885, 380] on div "Next slide" at bounding box center [884, 381] width 51 height 51
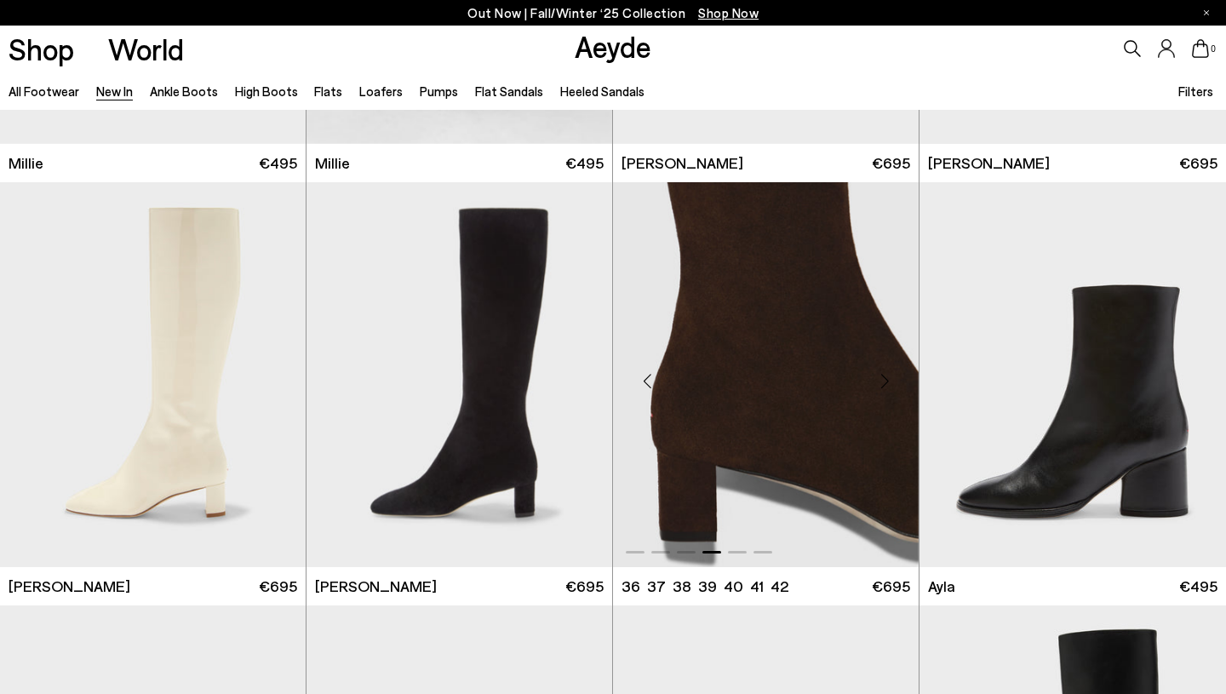
click at [885, 380] on div "Next slide" at bounding box center [884, 381] width 51 height 51
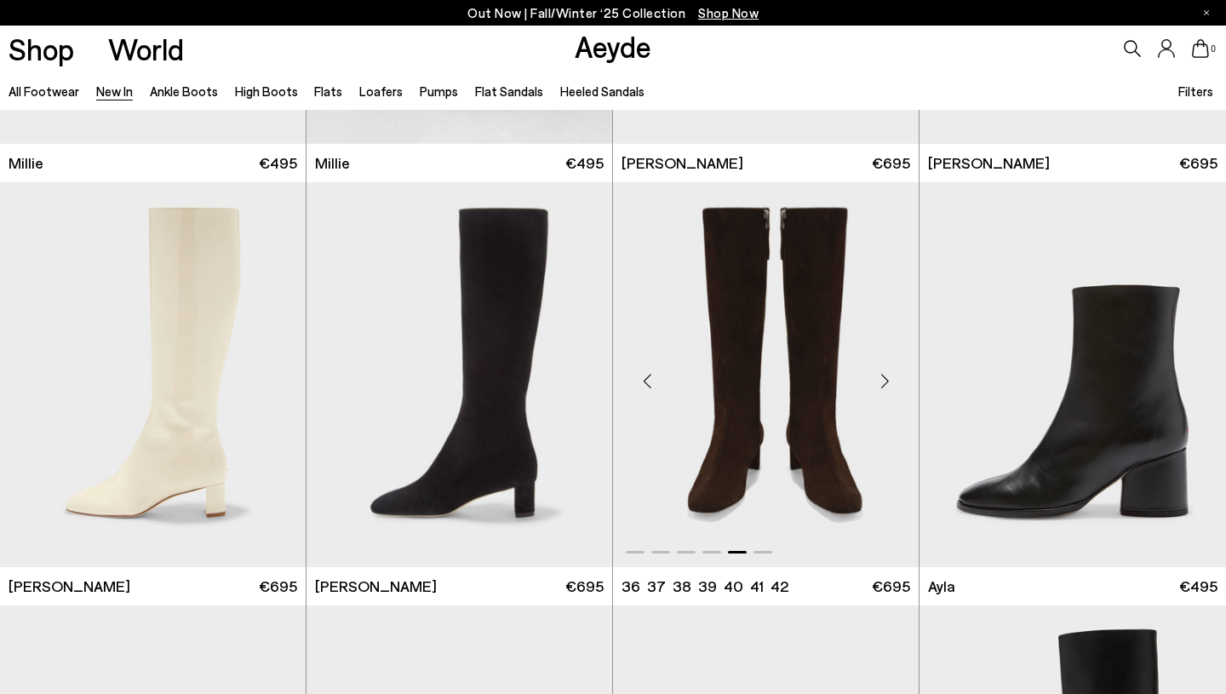
click at [885, 380] on div "Next slide" at bounding box center [884, 381] width 51 height 51
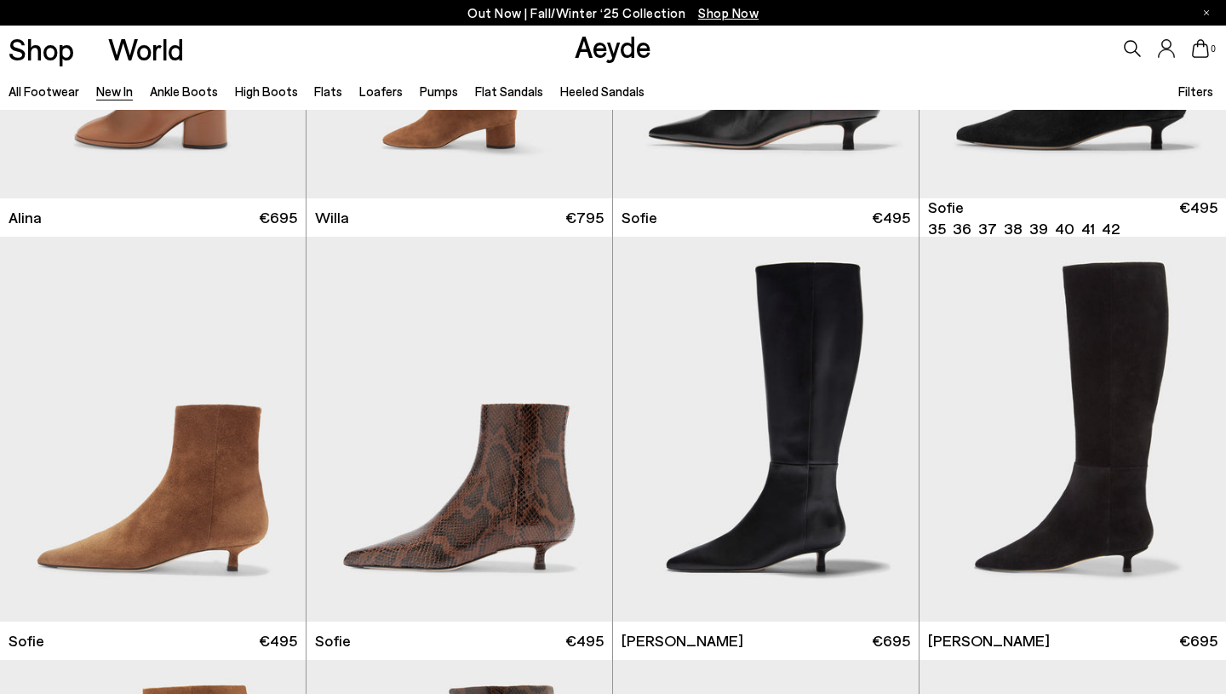
scroll to position [5379, 0]
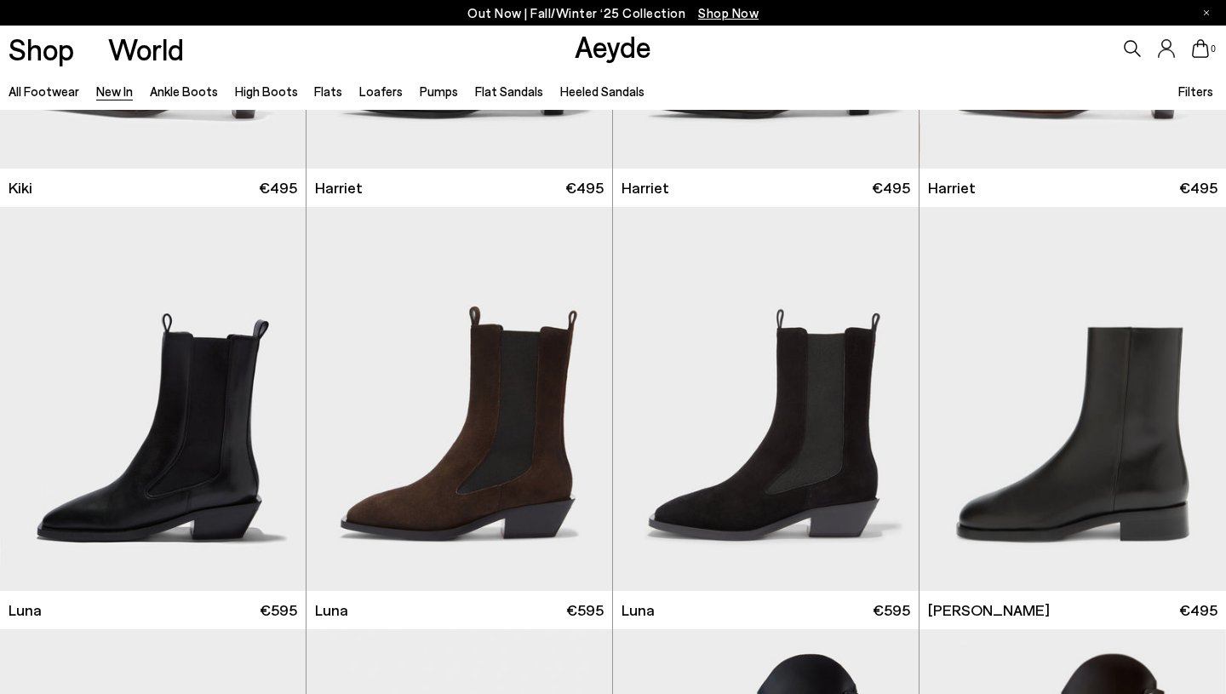
scroll to position [7146, 0]
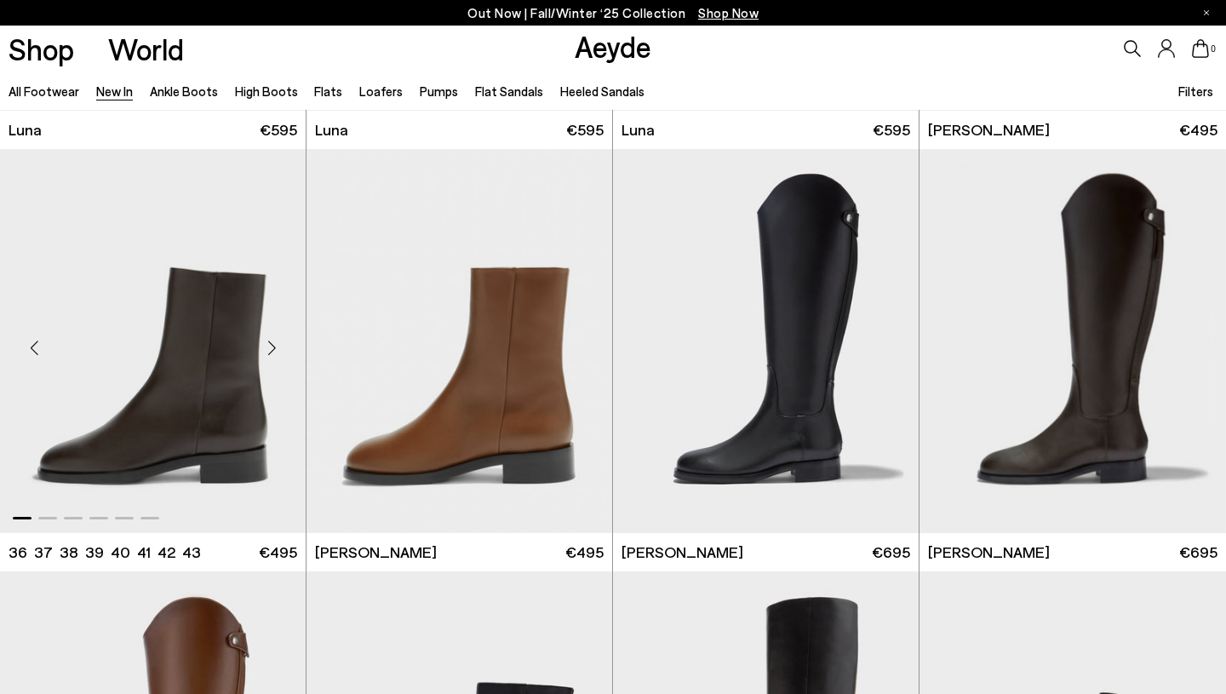
click at [273, 350] on div "Next slide" at bounding box center [271, 348] width 51 height 51
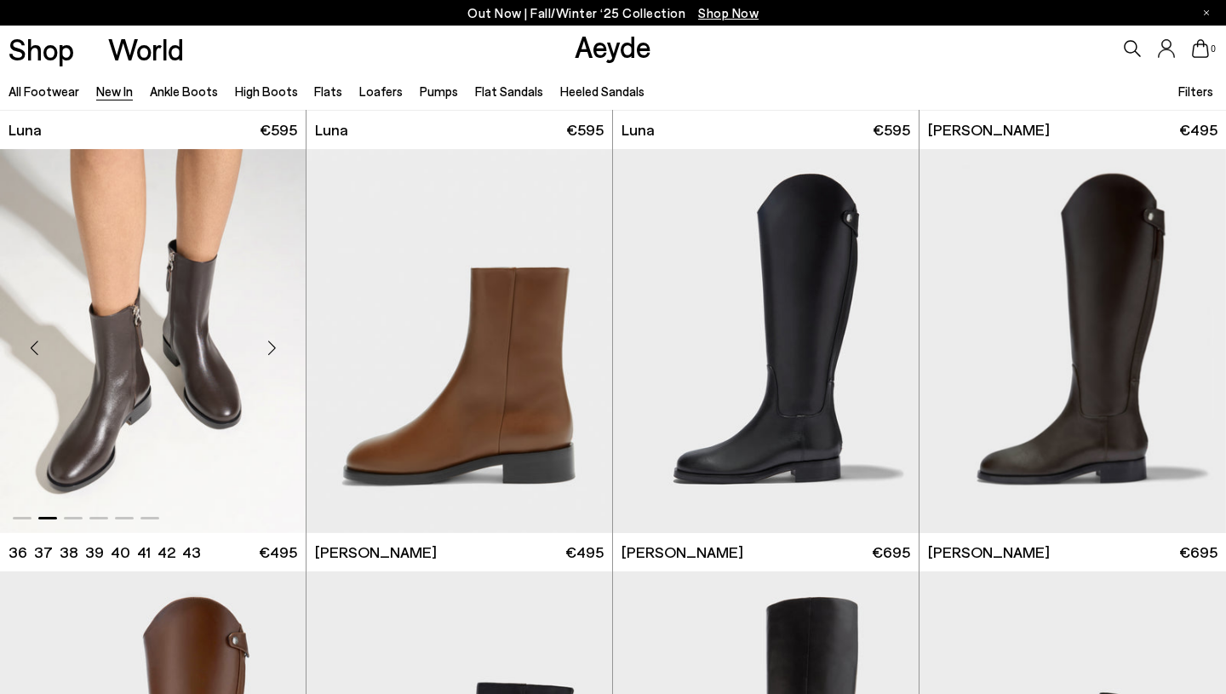
click at [273, 350] on div "Next slide" at bounding box center [271, 348] width 51 height 51
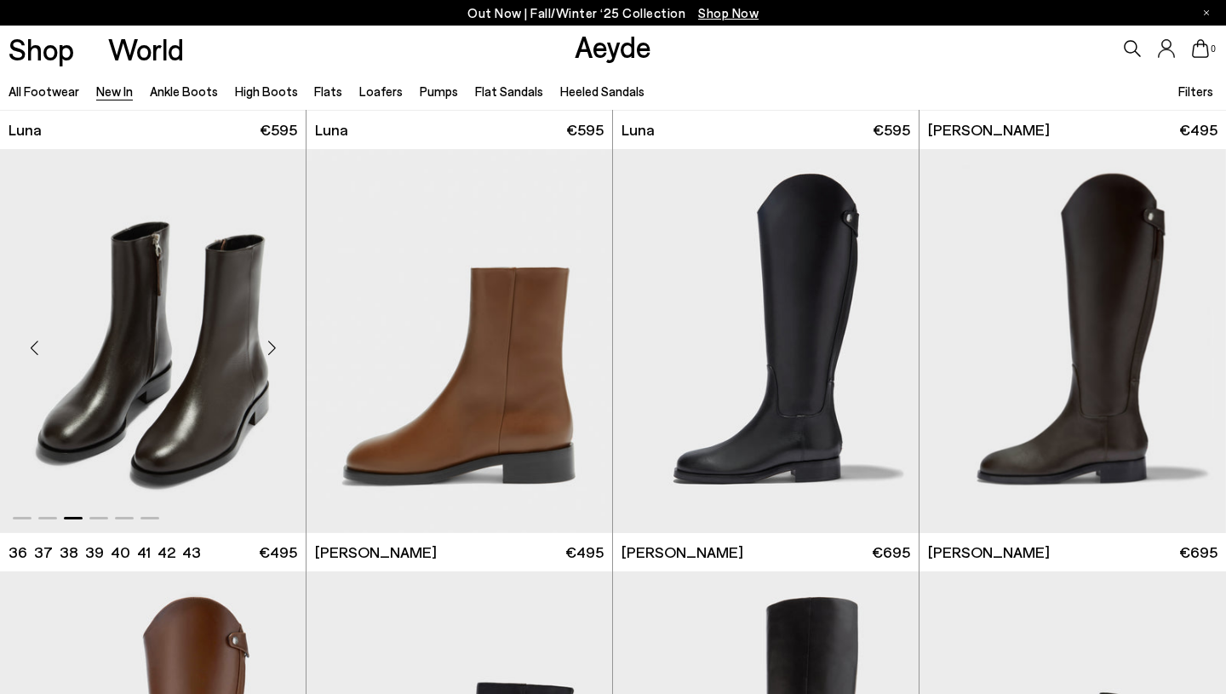
click at [273, 350] on div "Next slide" at bounding box center [271, 348] width 51 height 51
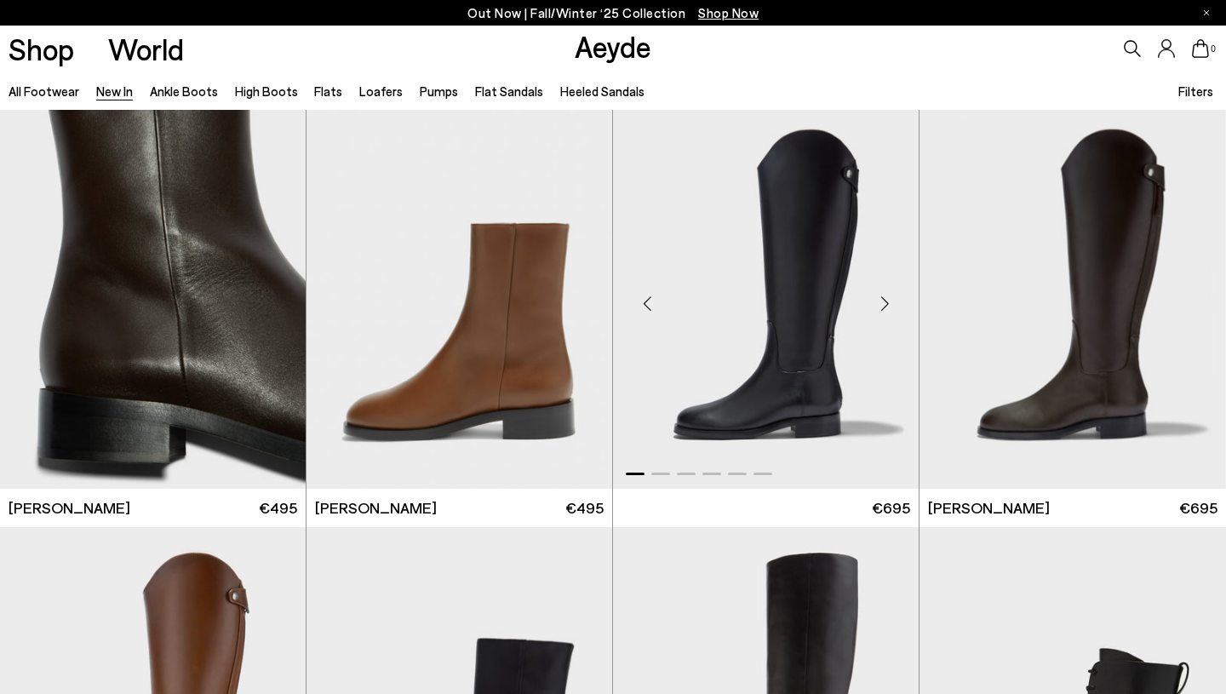
scroll to position [7192, 0]
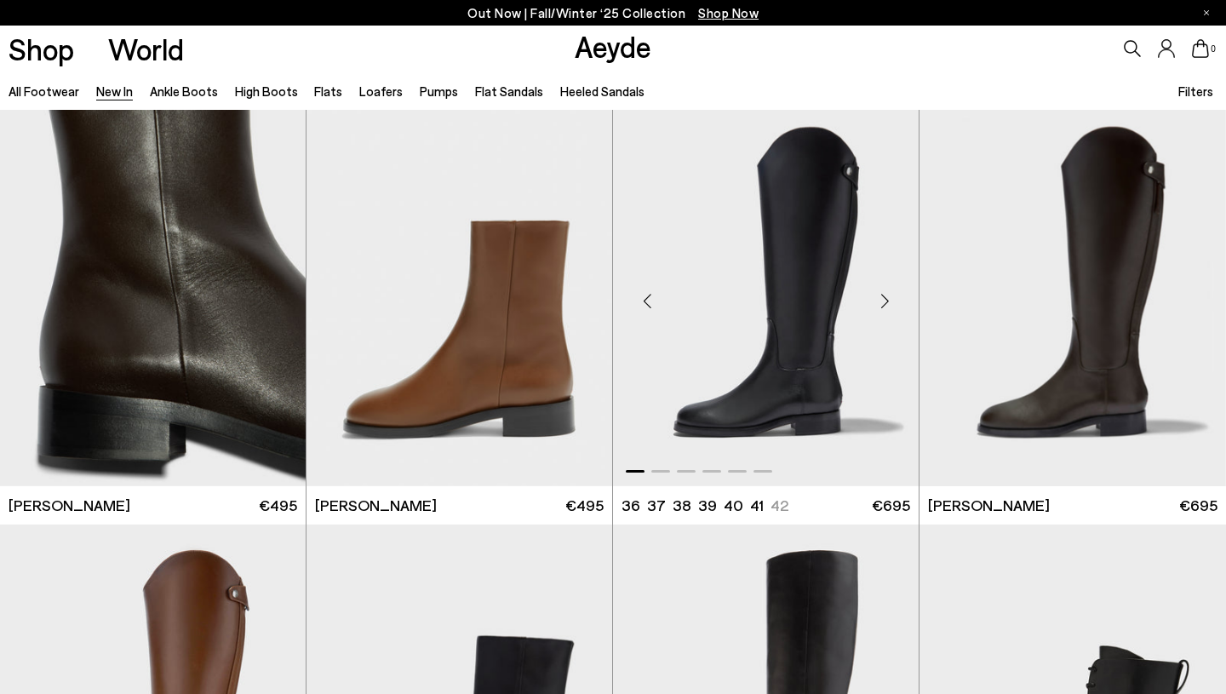
click at [889, 301] on div "Next slide" at bounding box center [884, 301] width 51 height 51
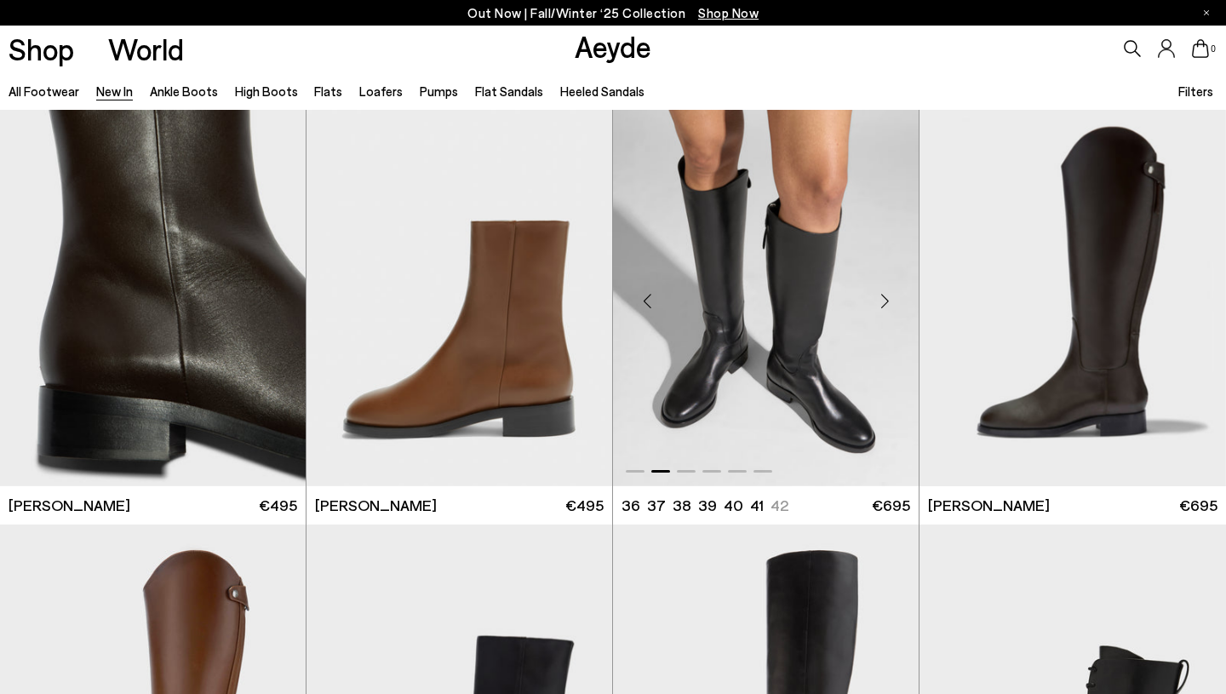
click at [889, 301] on div "Next slide" at bounding box center [884, 301] width 51 height 51
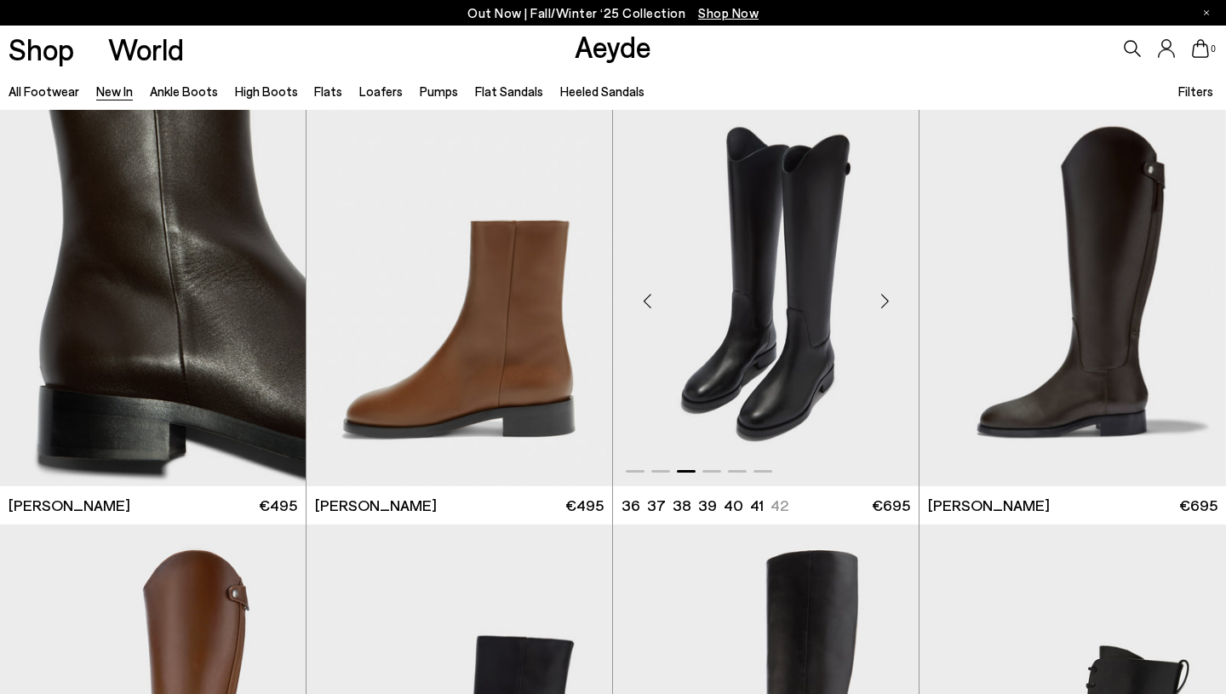
click at [889, 301] on div "Next slide" at bounding box center [884, 301] width 51 height 51
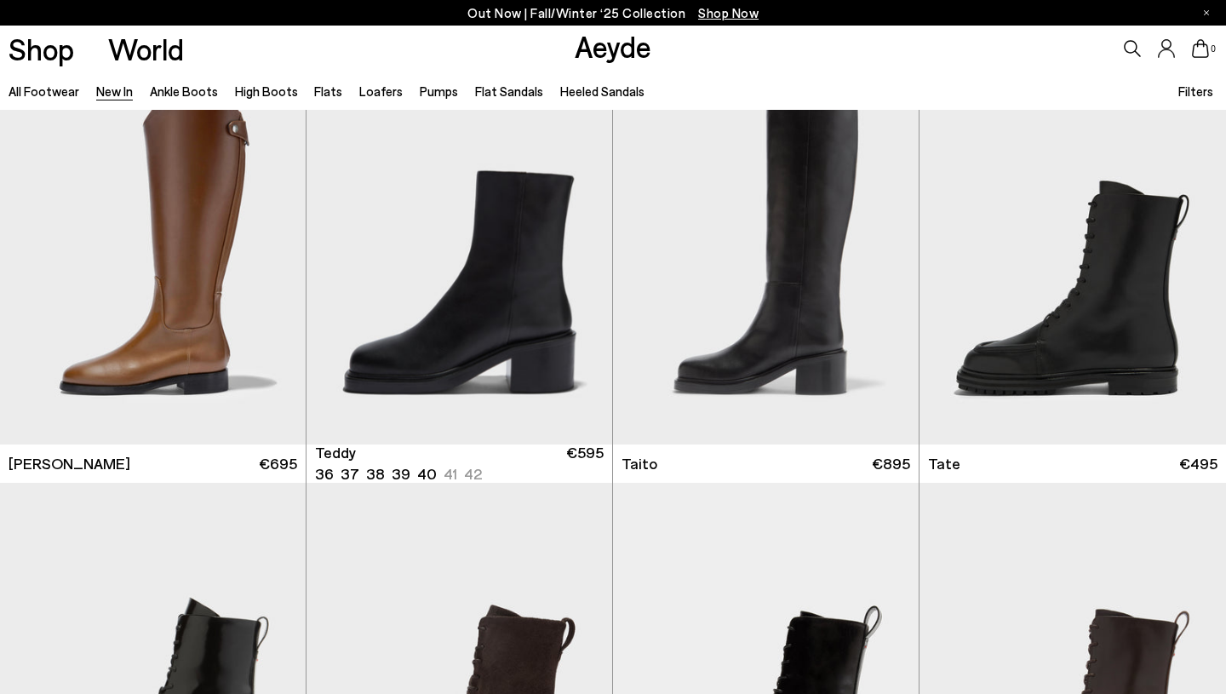
scroll to position [7668, 0]
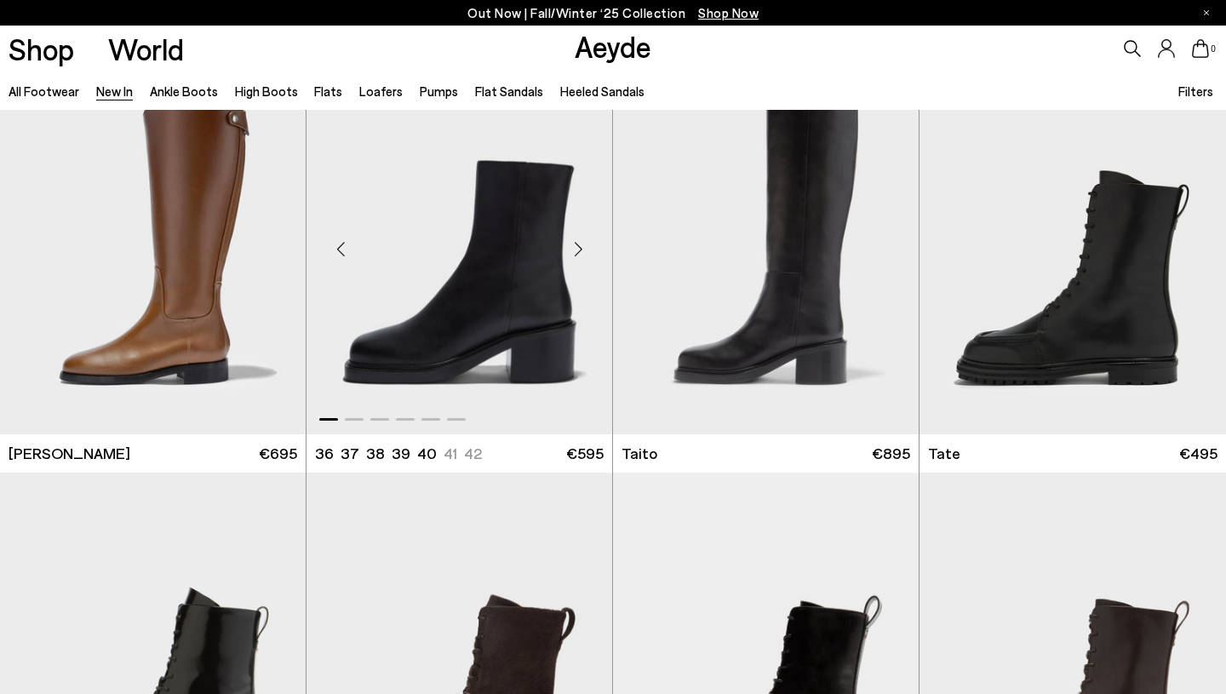
click at [578, 249] on div "Next slide" at bounding box center [578, 248] width 51 height 51
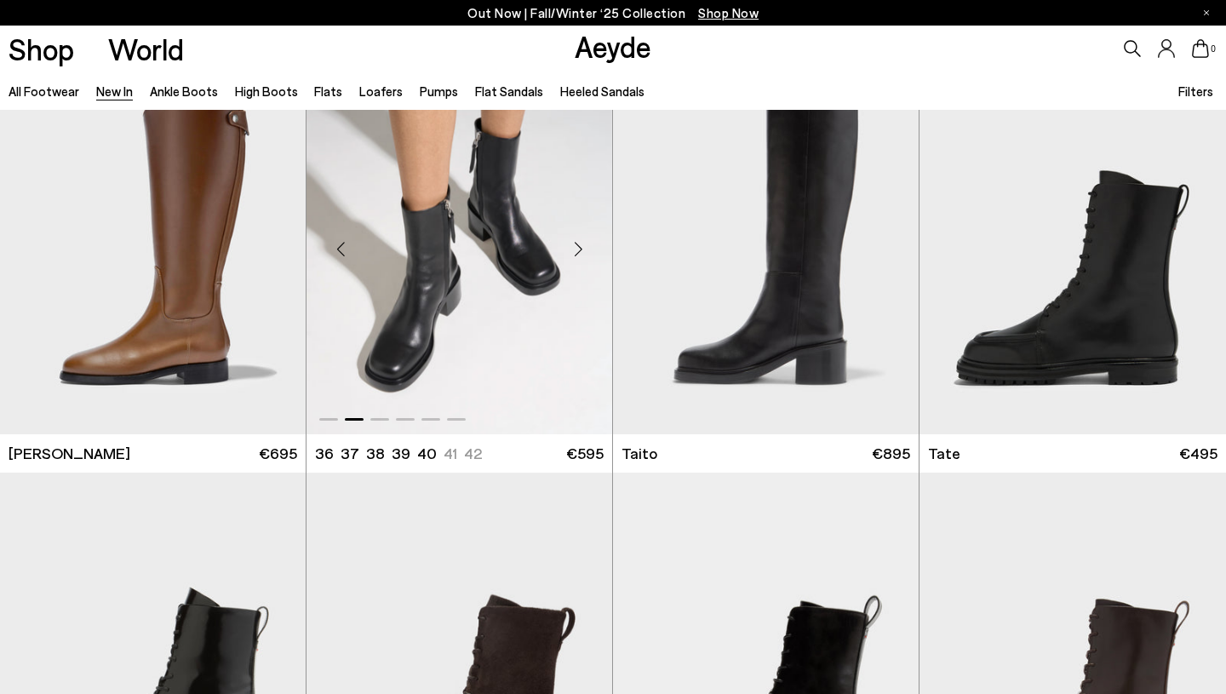
click at [578, 249] on div "Next slide" at bounding box center [578, 248] width 51 height 51
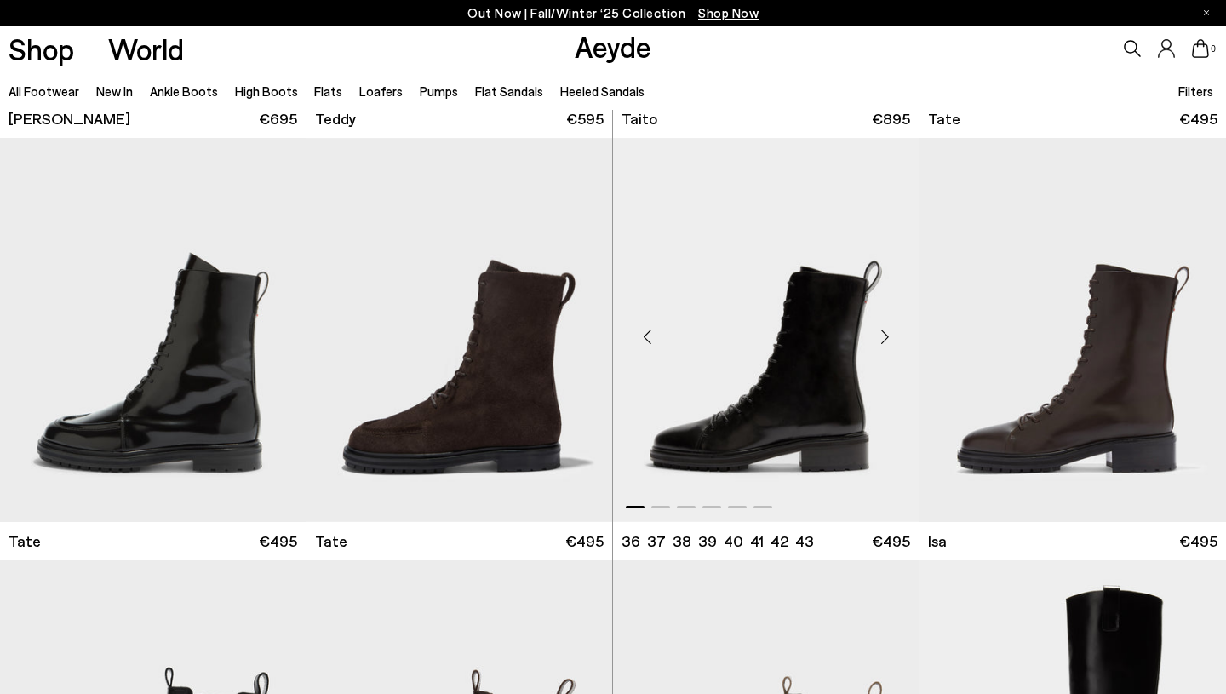
scroll to position [8004, 0]
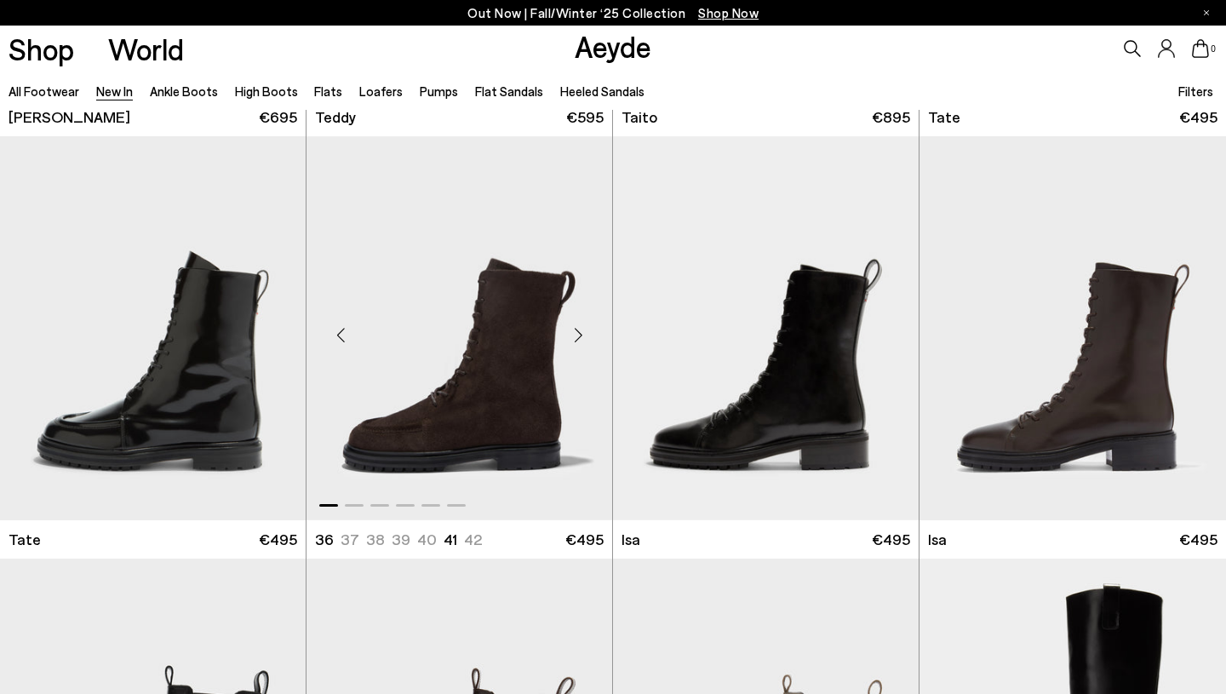
click at [575, 336] on div "Next slide" at bounding box center [578, 334] width 51 height 51
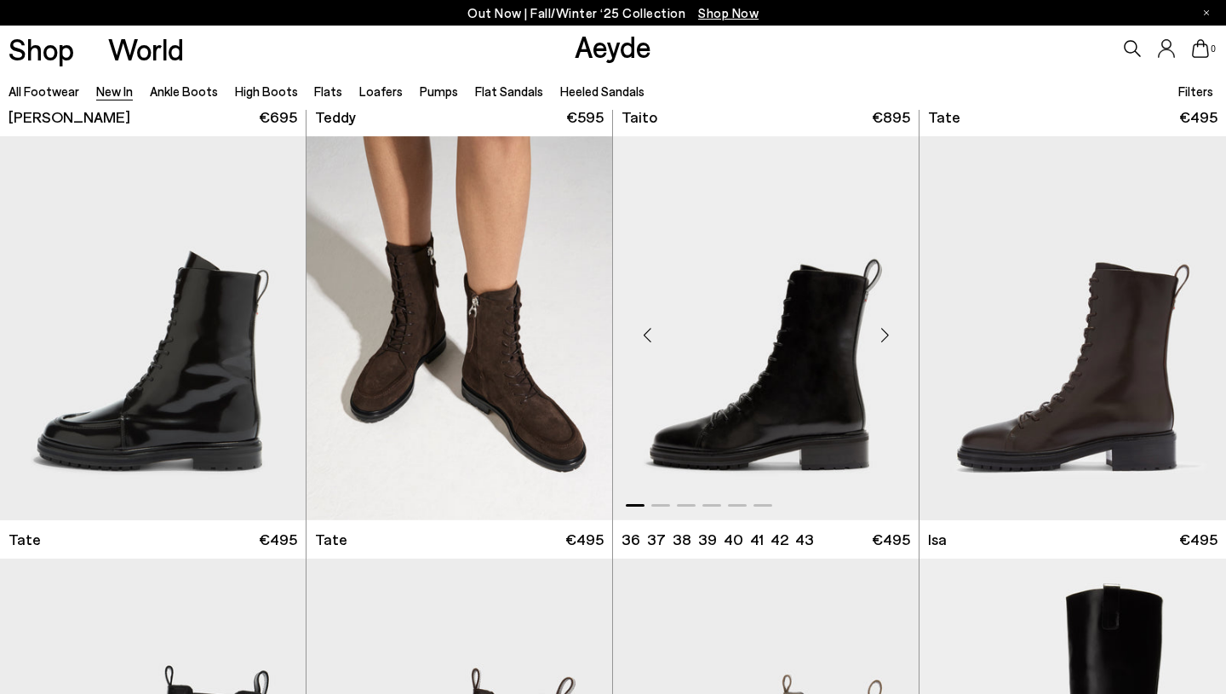
click at [885, 336] on div "Next slide" at bounding box center [884, 334] width 51 height 51
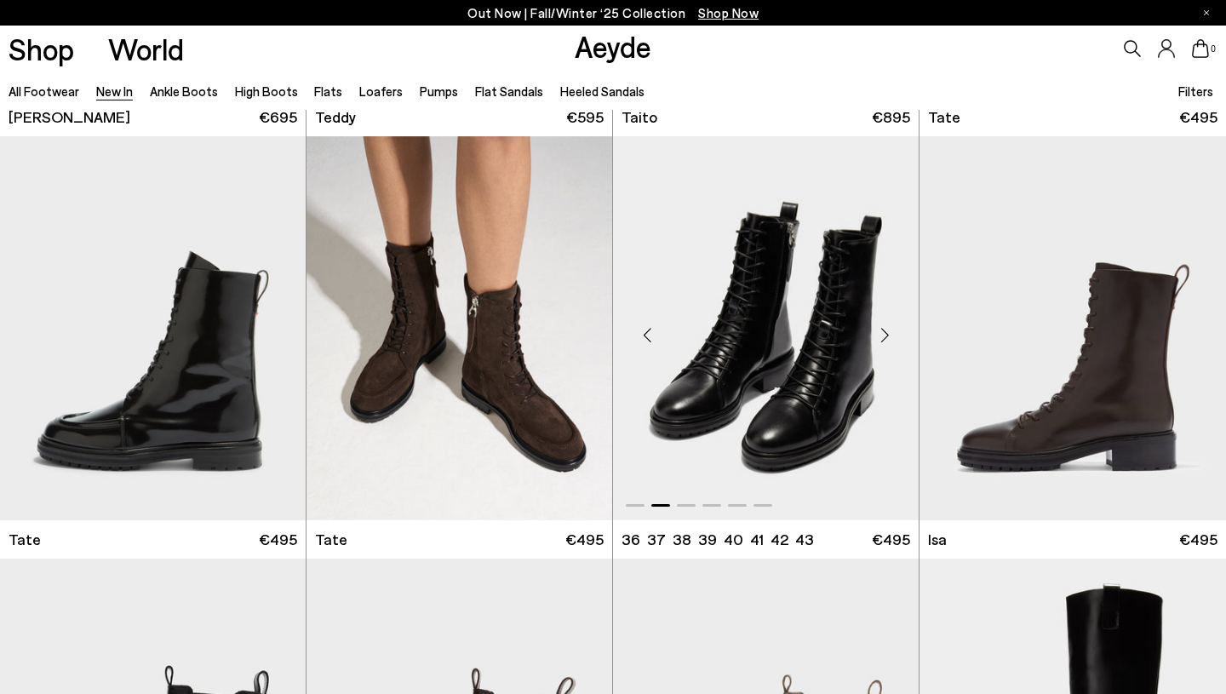
click at [885, 336] on div "Next slide" at bounding box center [884, 334] width 51 height 51
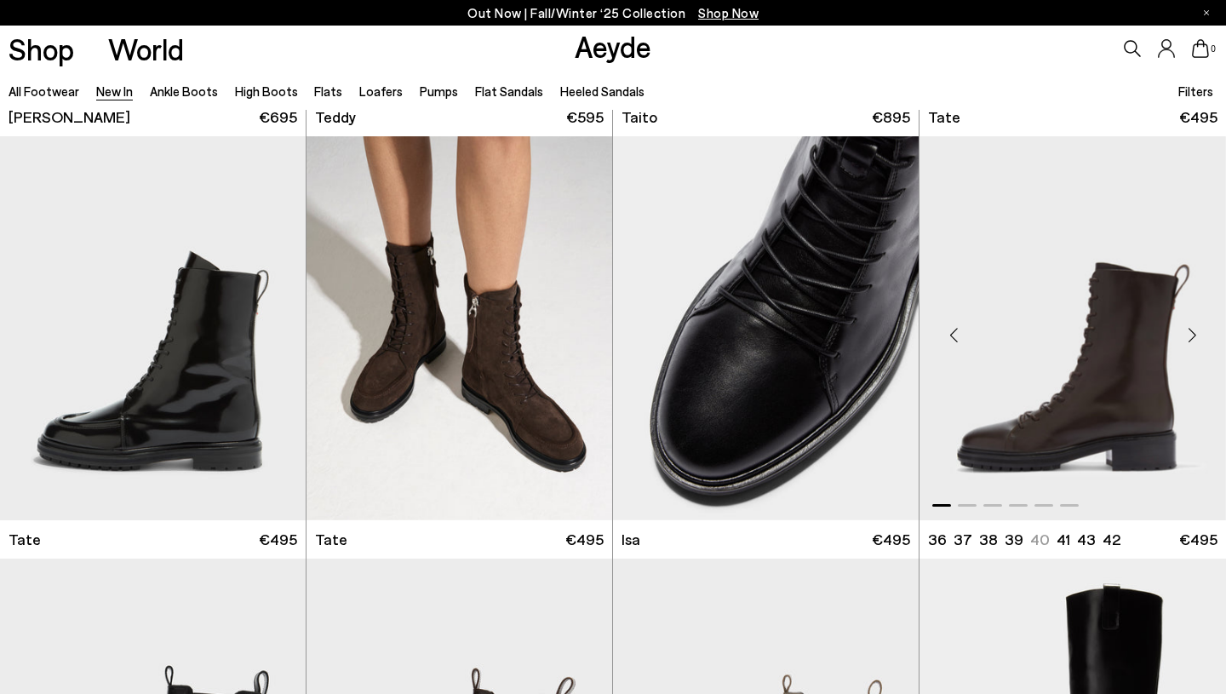
click at [1194, 330] on div "Next slide" at bounding box center [1191, 334] width 51 height 51
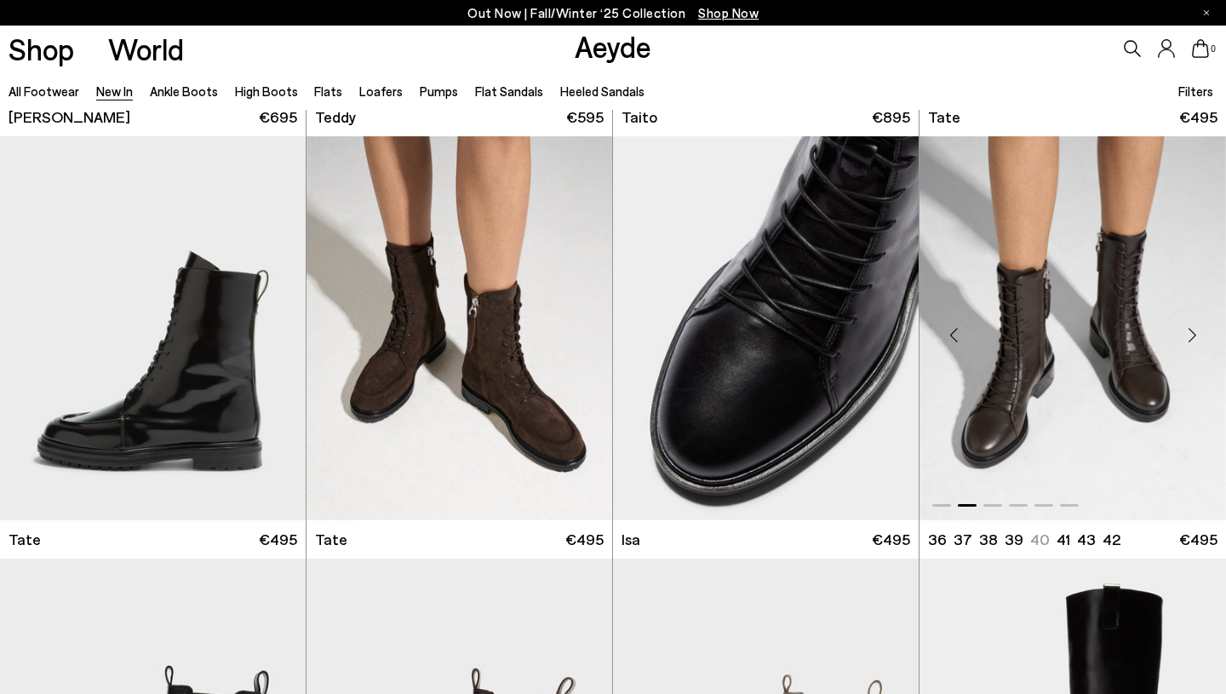
click at [1194, 330] on div "Next slide" at bounding box center [1191, 334] width 51 height 51
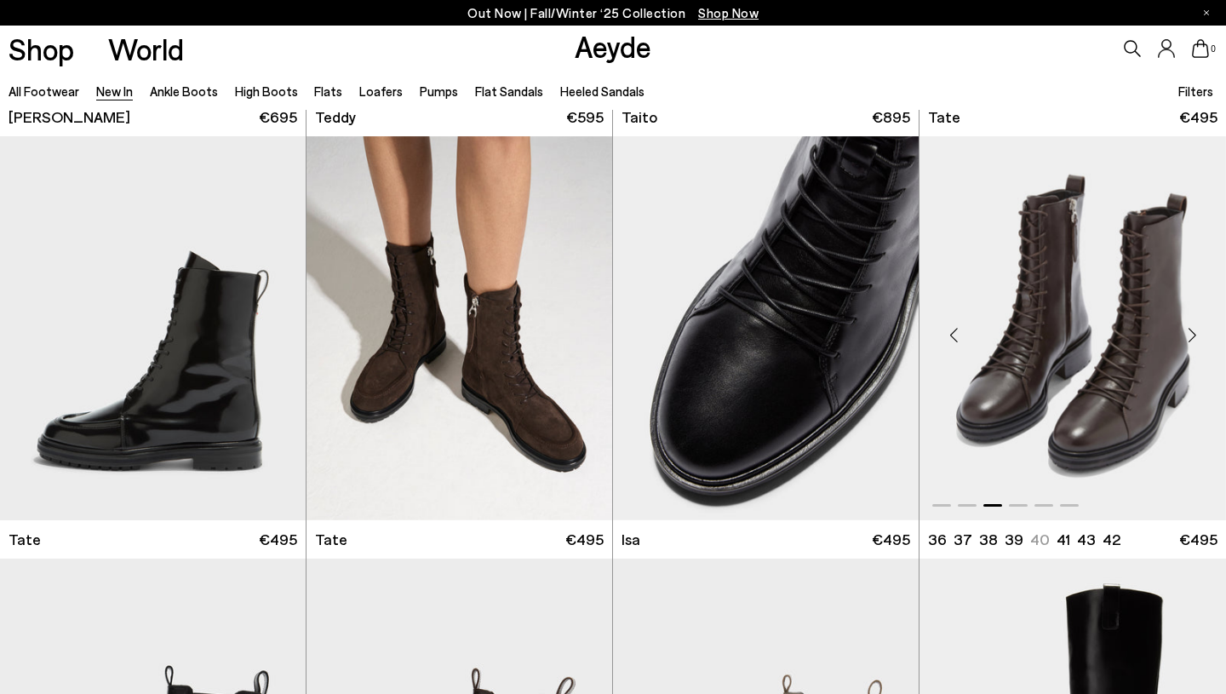
click at [1194, 330] on div "Next slide" at bounding box center [1191, 334] width 51 height 51
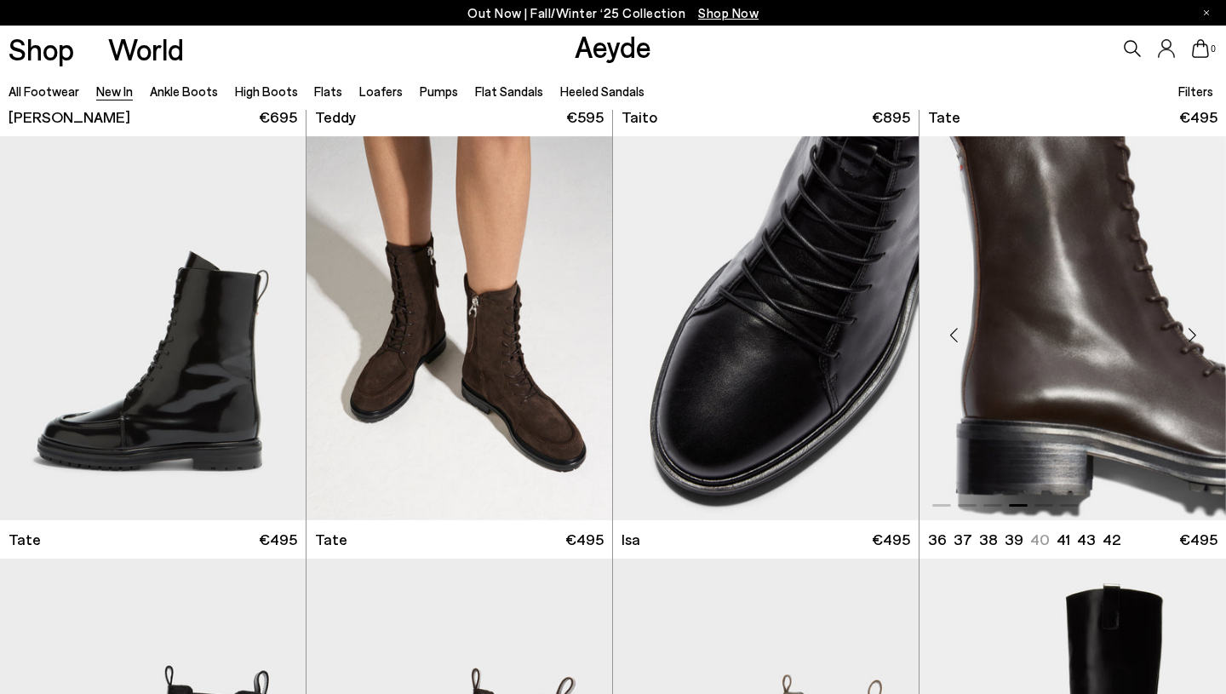
click at [1194, 330] on div "Next slide" at bounding box center [1191, 334] width 51 height 51
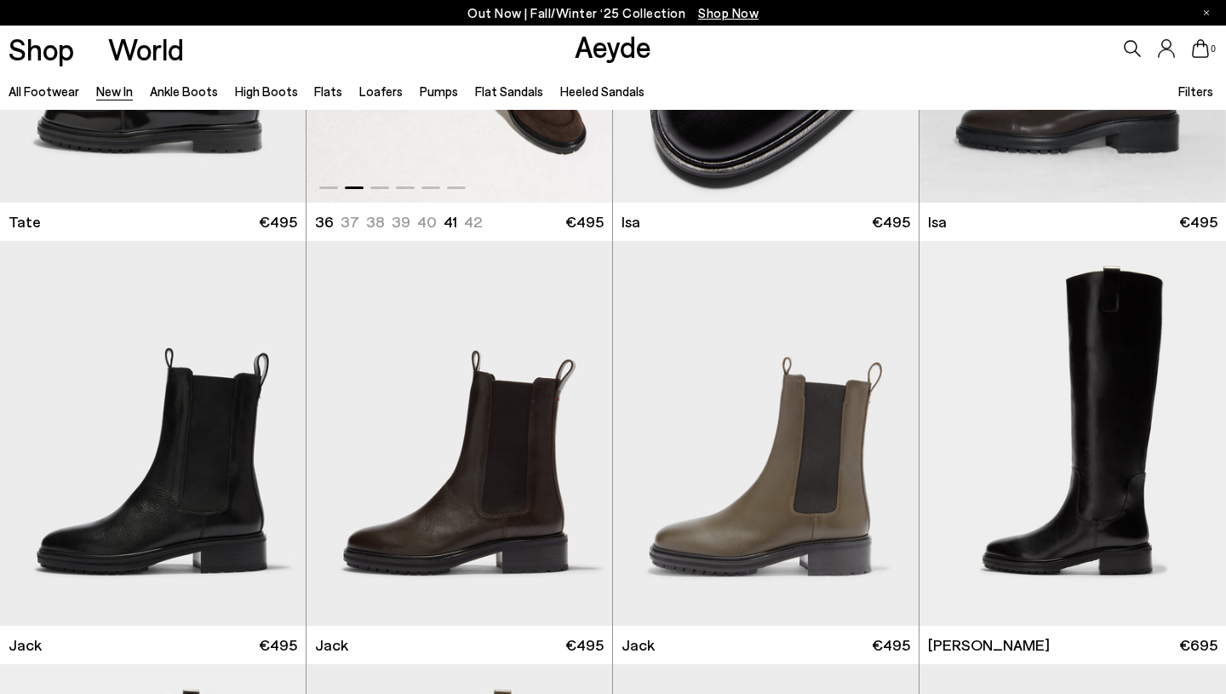
scroll to position [8346, 0]
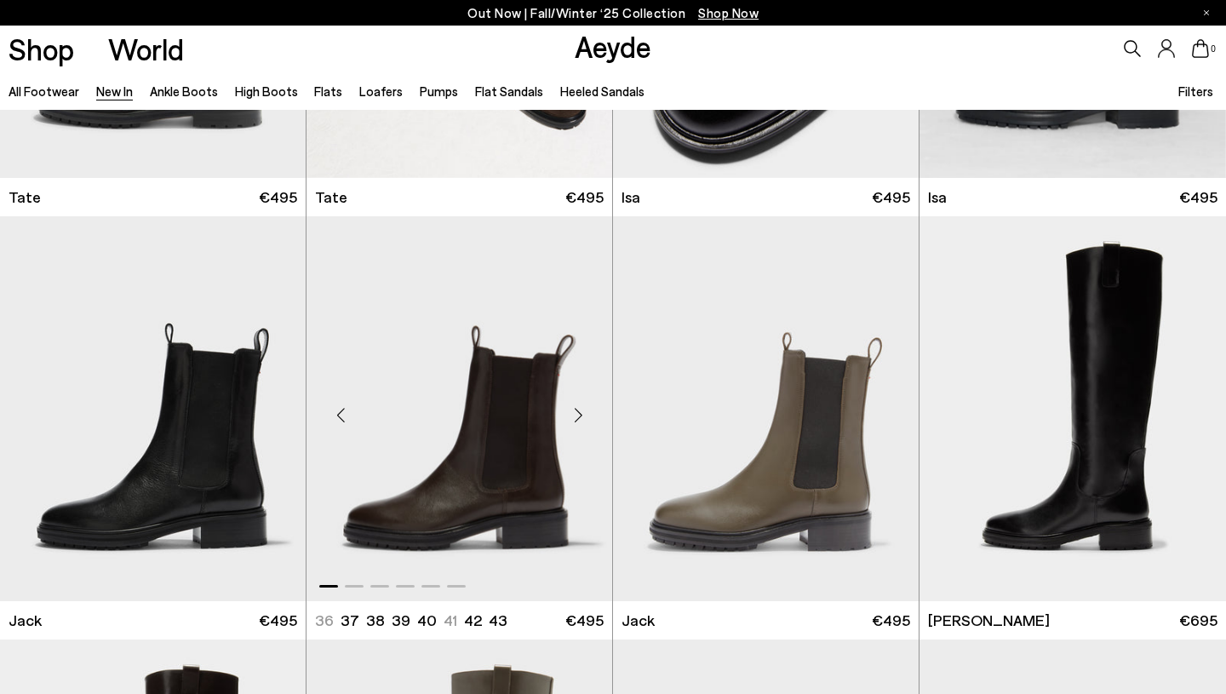
click at [580, 390] on div "Next slide" at bounding box center [578, 415] width 51 height 51
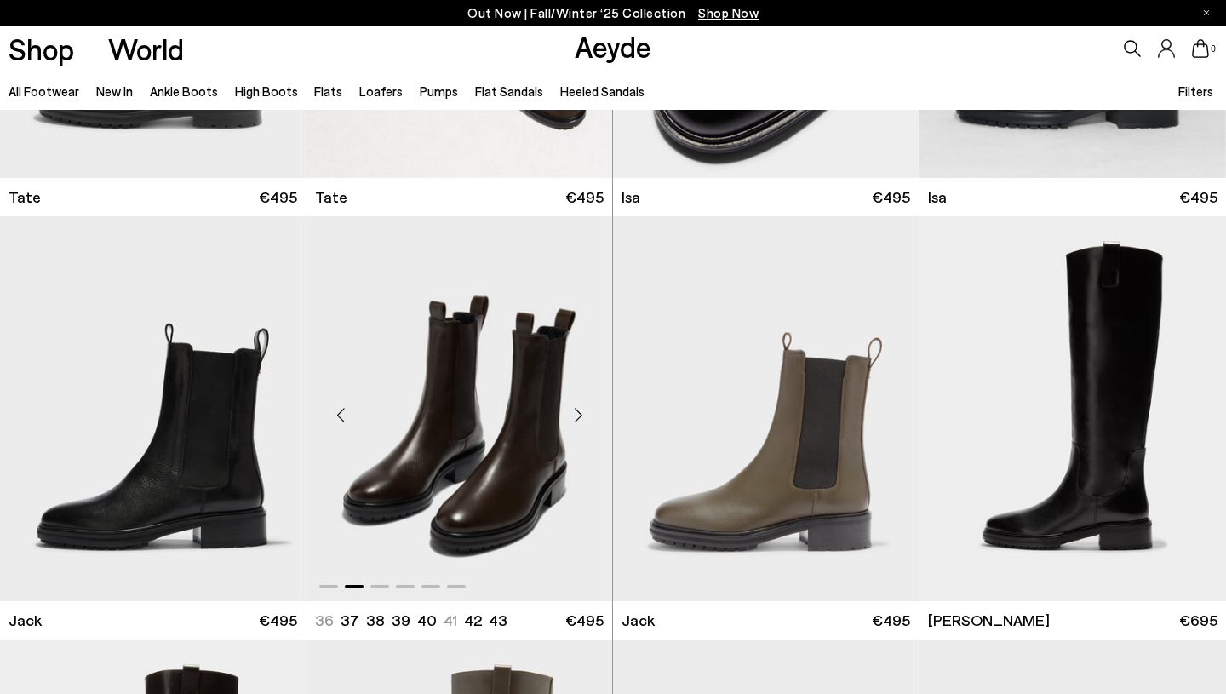
scroll to position [8426, 0]
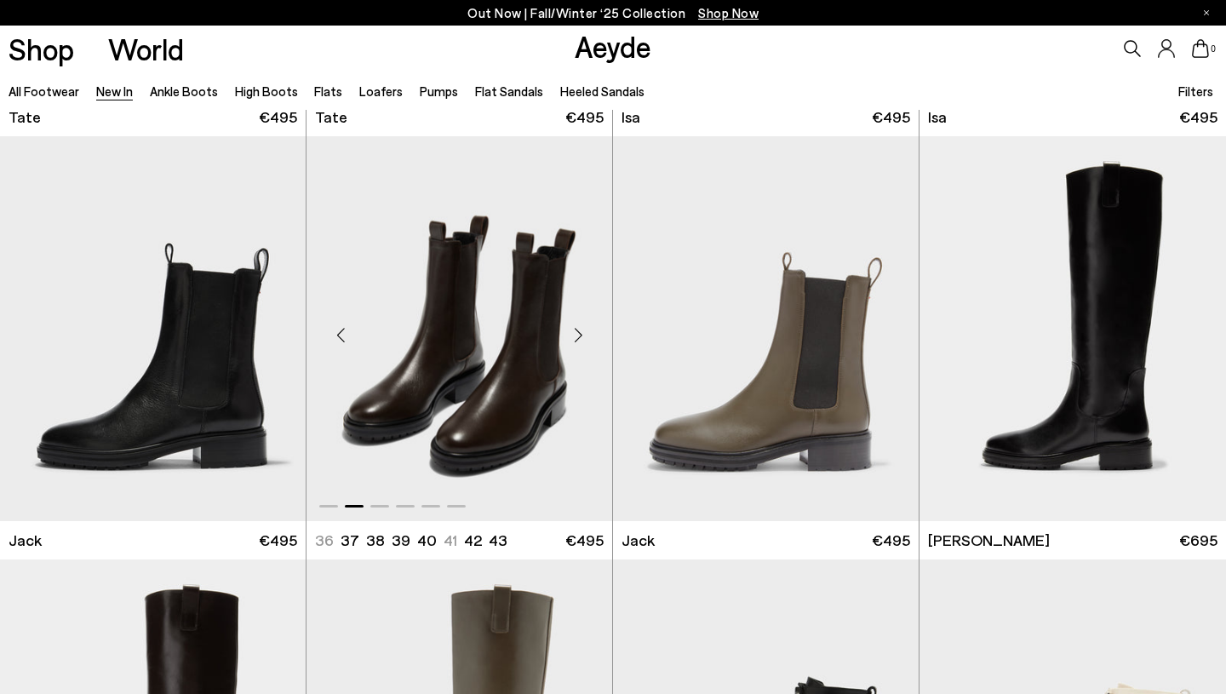
click at [580, 335] on div "Next slide" at bounding box center [578, 335] width 51 height 51
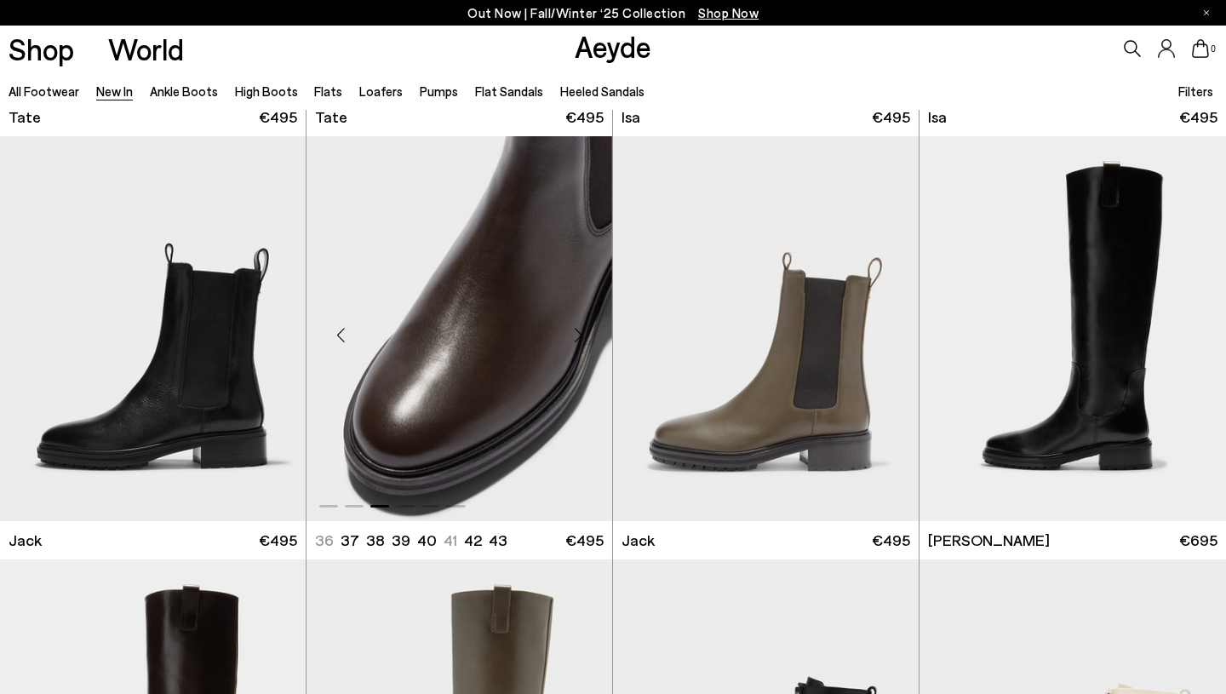
click at [580, 335] on div "Next slide" at bounding box center [578, 335] width 51 height 51
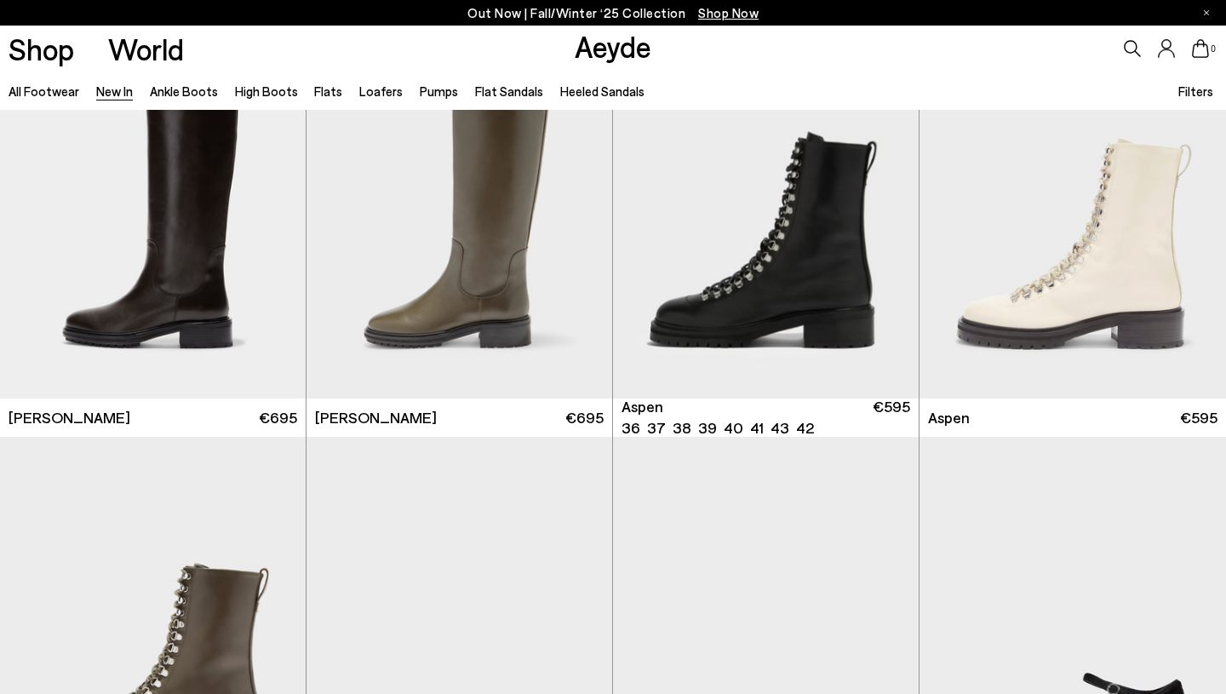
scroll to position [8975, 0]
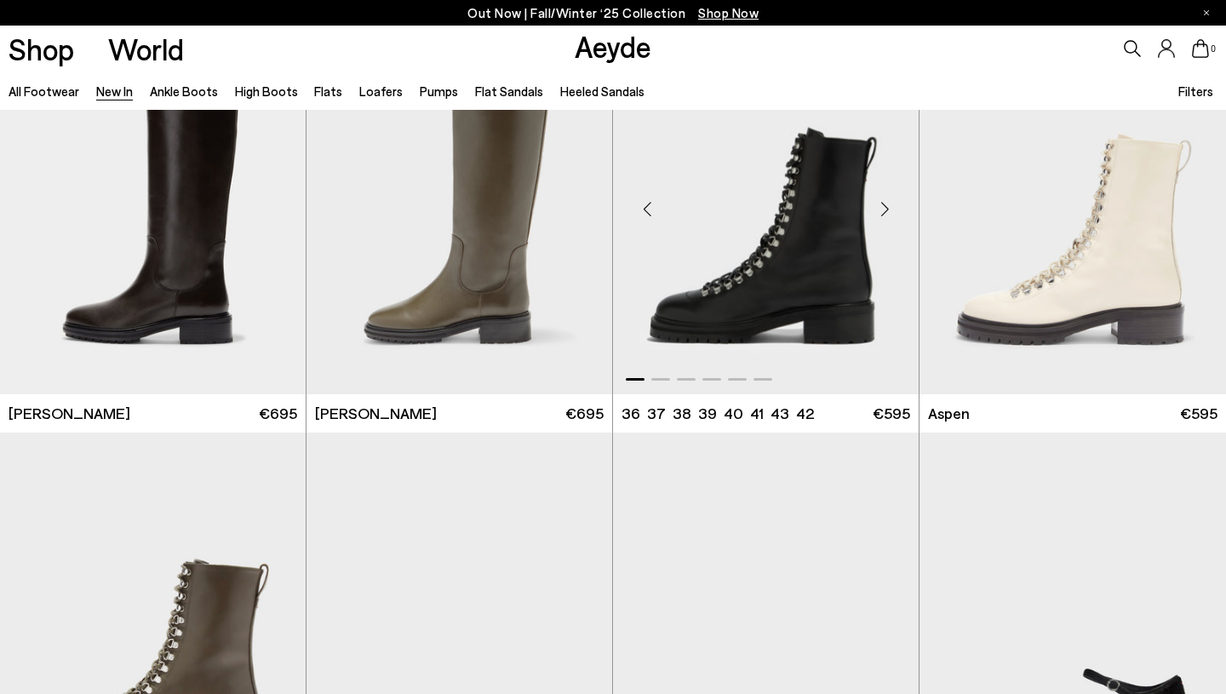
click at [885, 206] on div "Next slide" at bounding box center [884, 208] width 51 height 51
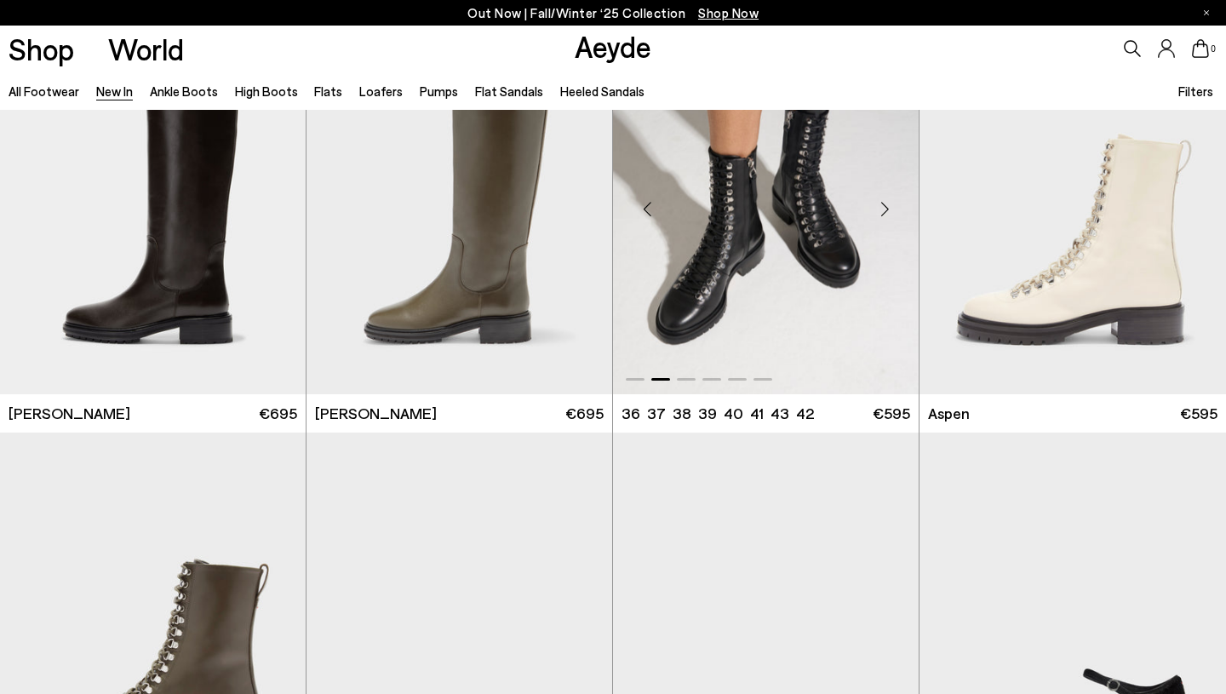
click at [885, 206] on div "Next slide" at bounding box center [884, 208] width 51 height 51
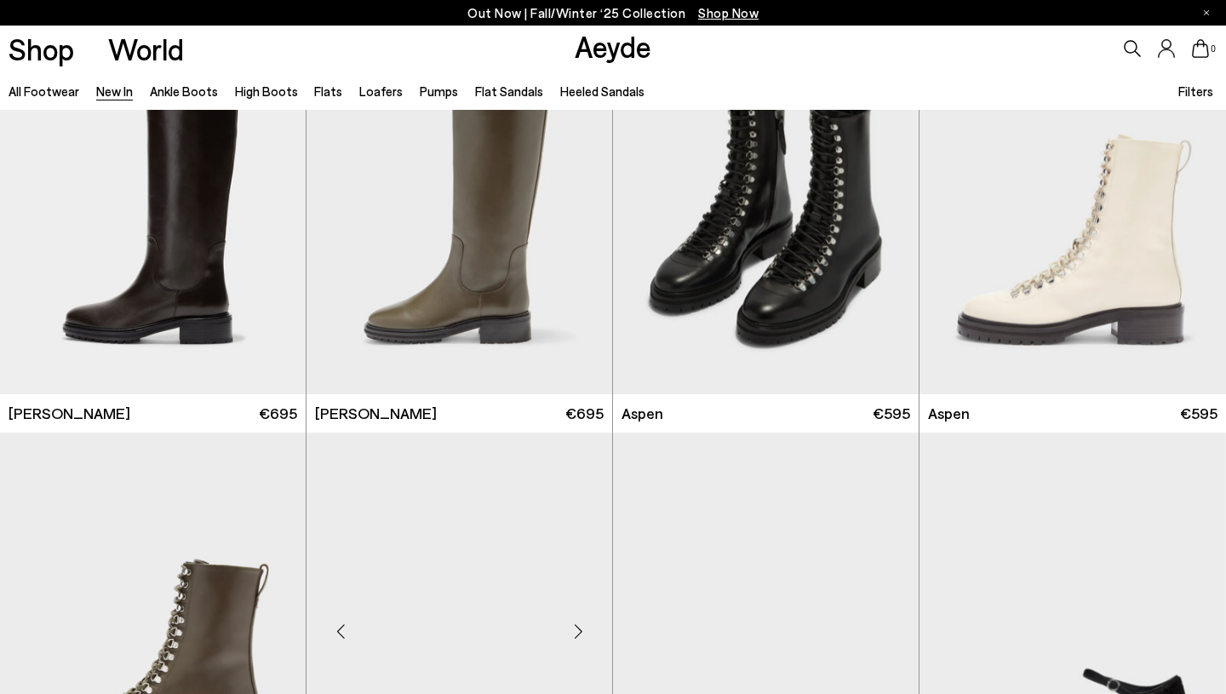
scroll to position [9335, 0]
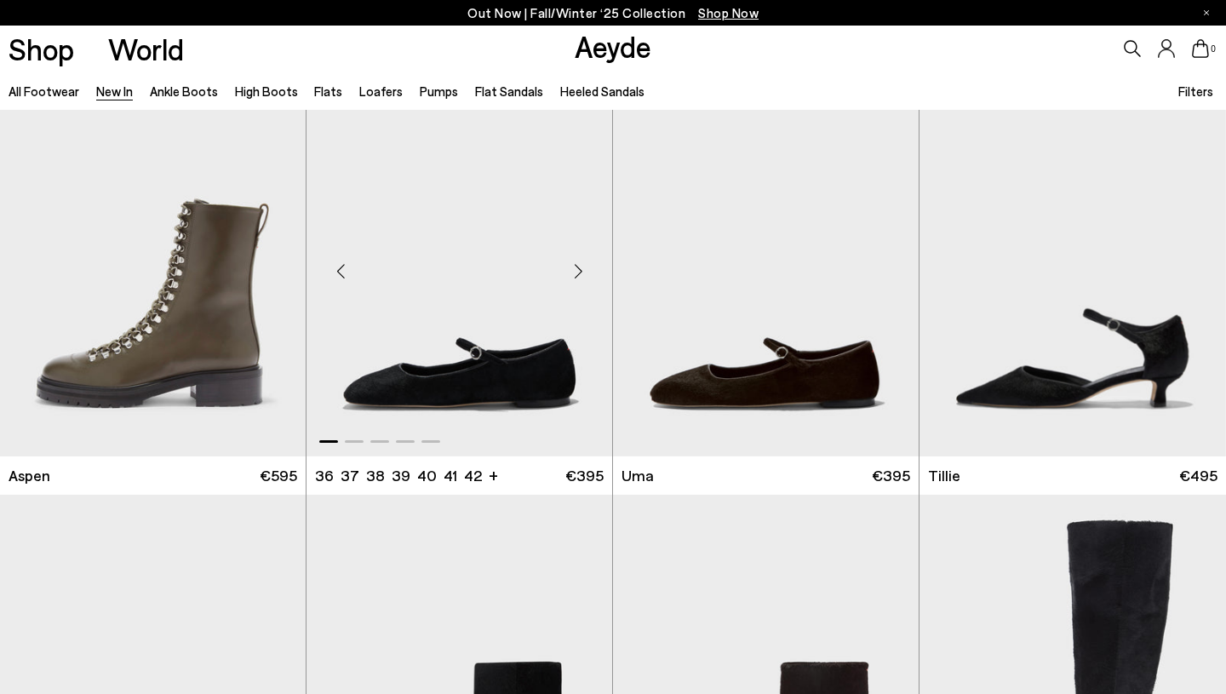
click at [580, 275] on div "Next slide" at bounding box center [578, 271] width 51 height 51
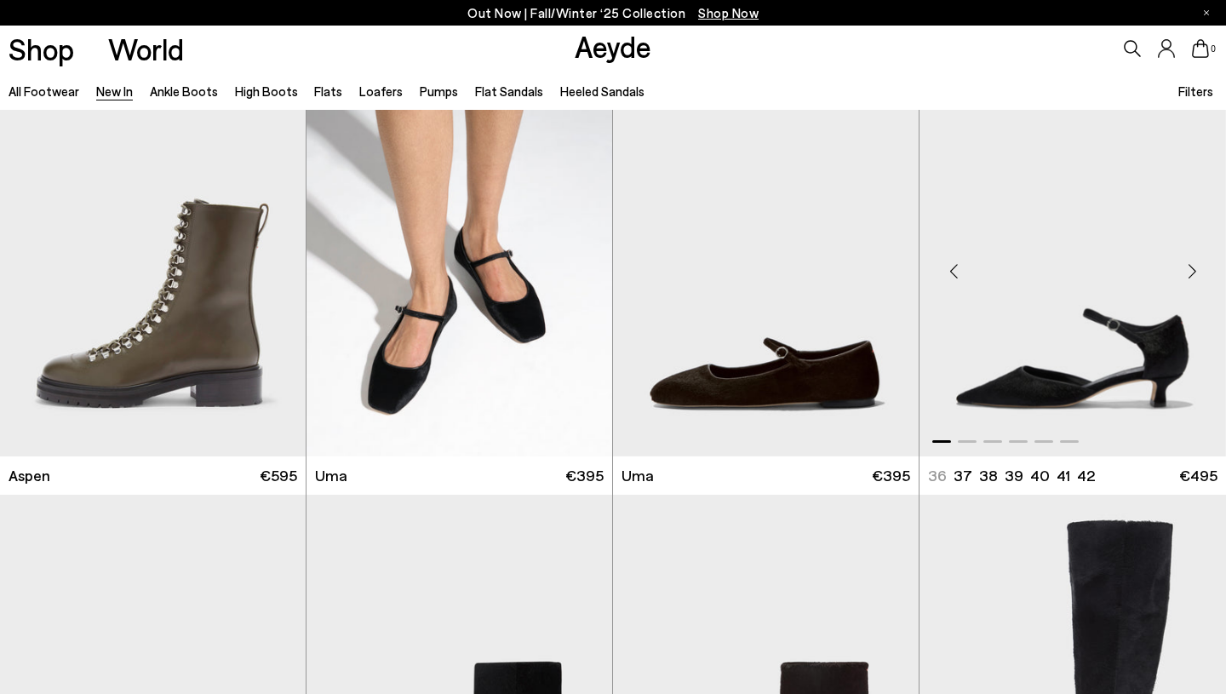
click at [1193, 272] on div "Next slide" at bounding box center [1191, 271] width 51 height 51
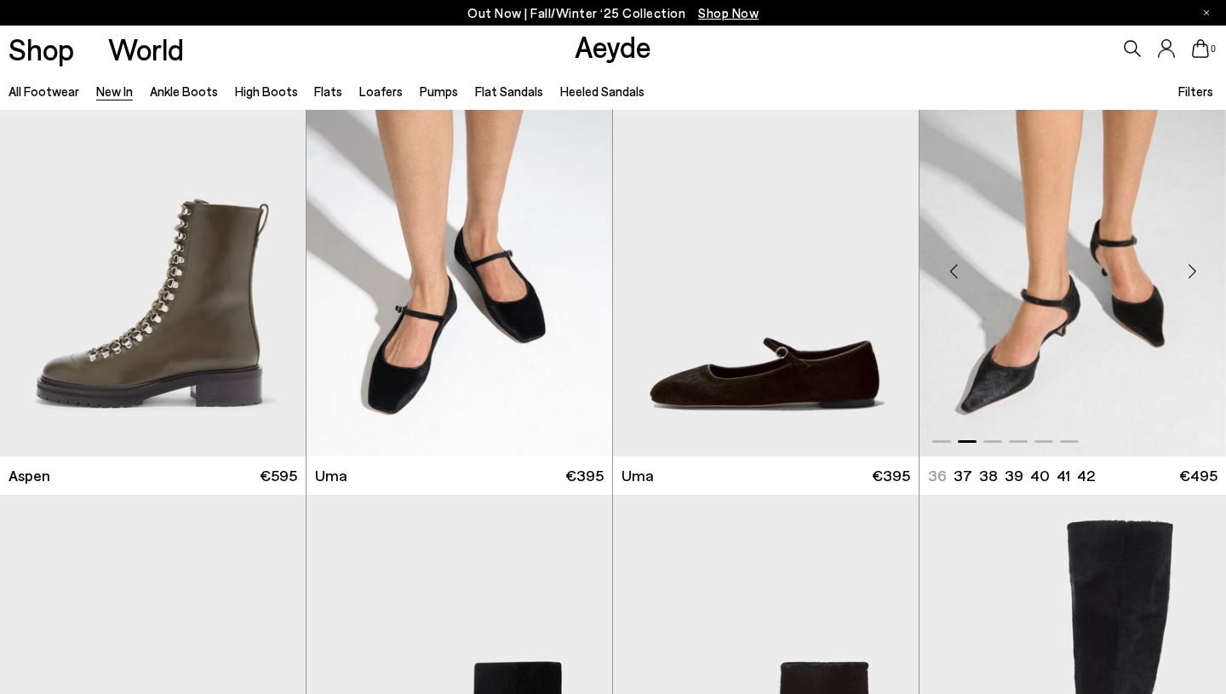
click at [1193, 272] on div "Next slide" at bounding box center [1191, 271] width 51 height 51
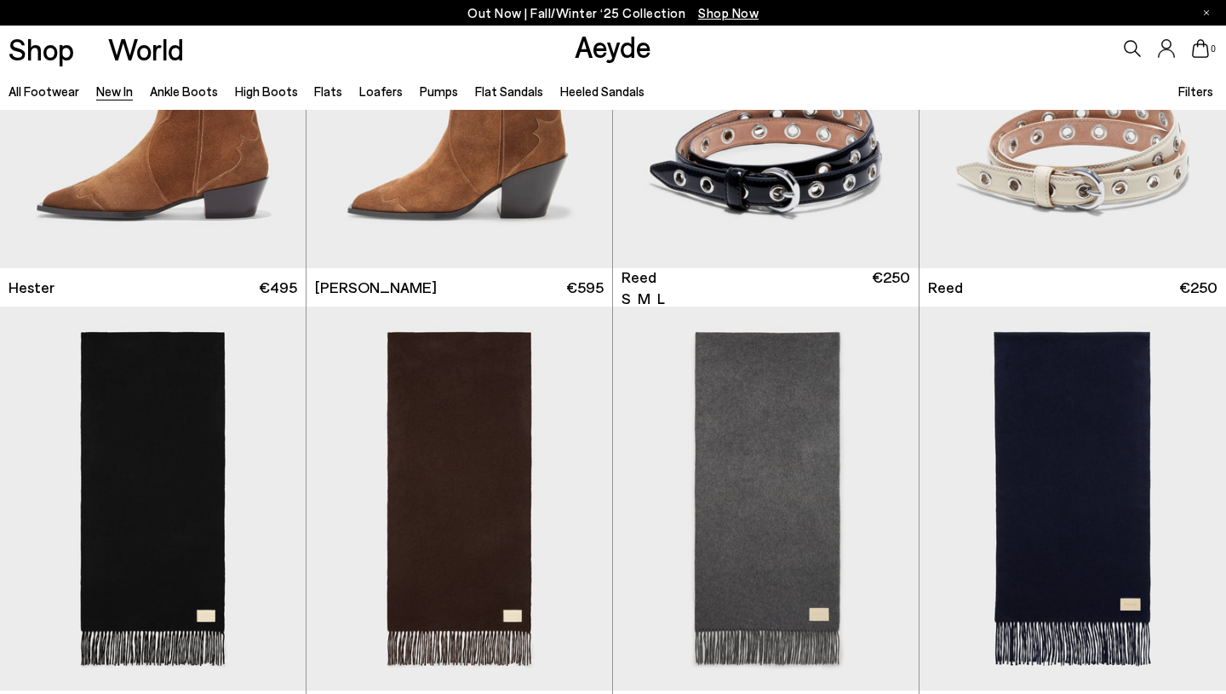
scroll to position [10491, 0]
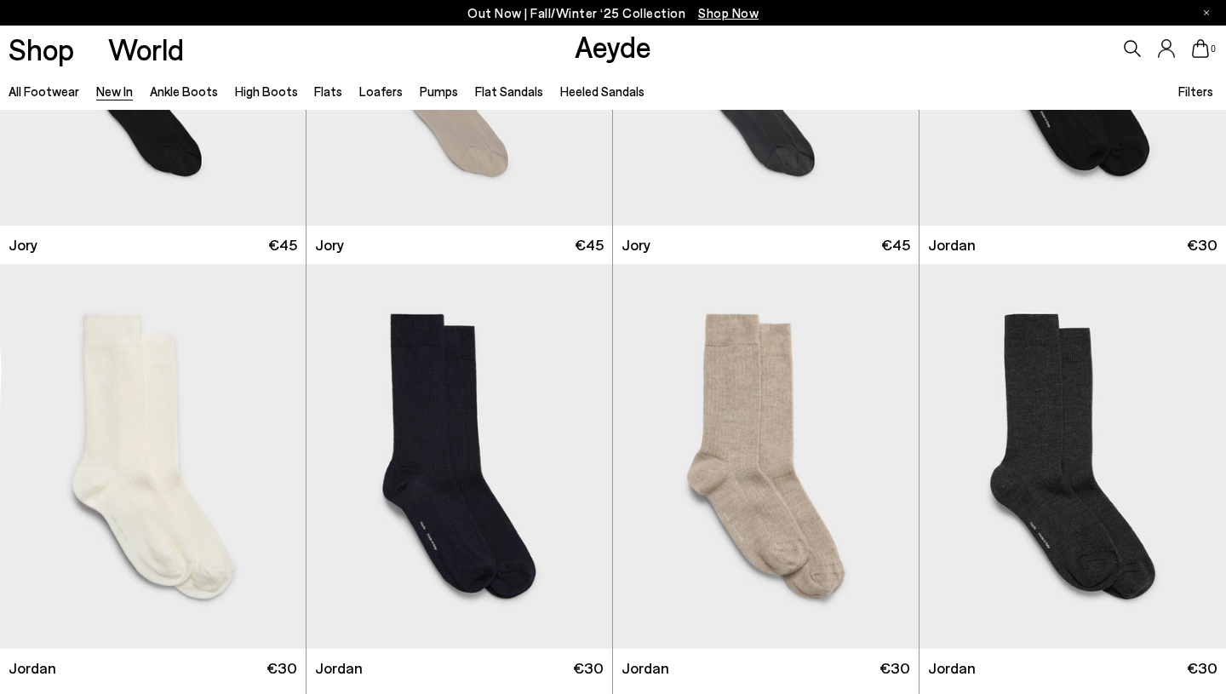
scroll to position [11851, 0]
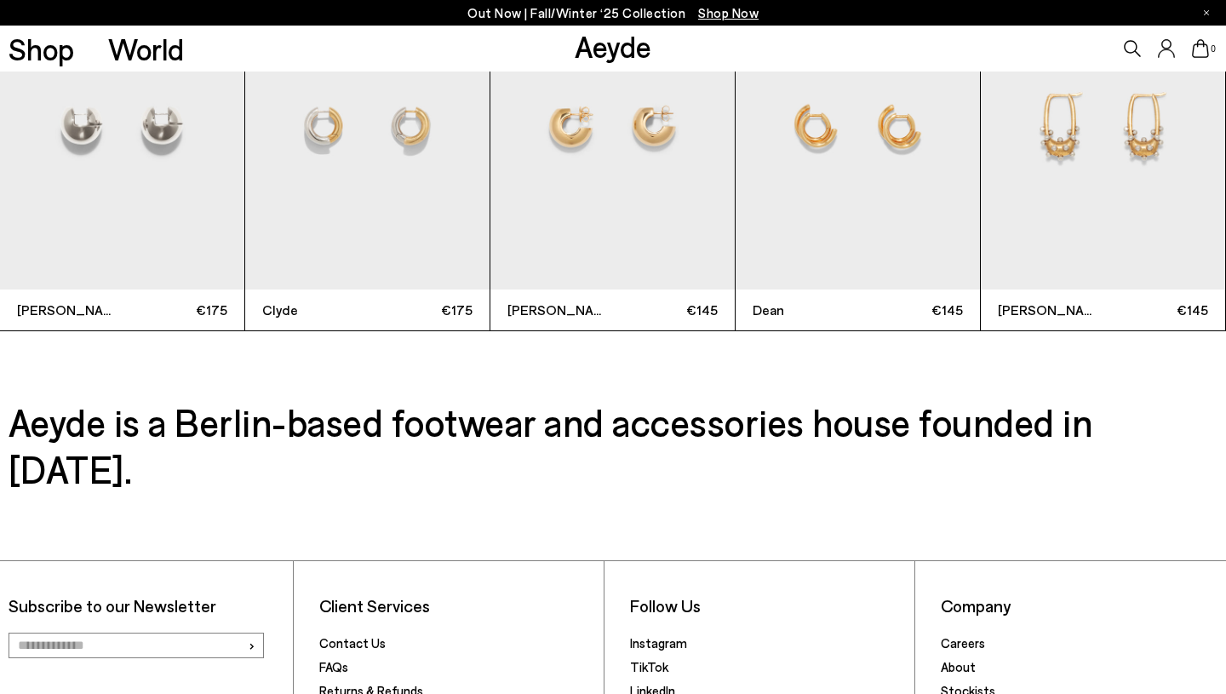
scroll to position [4520, 0]
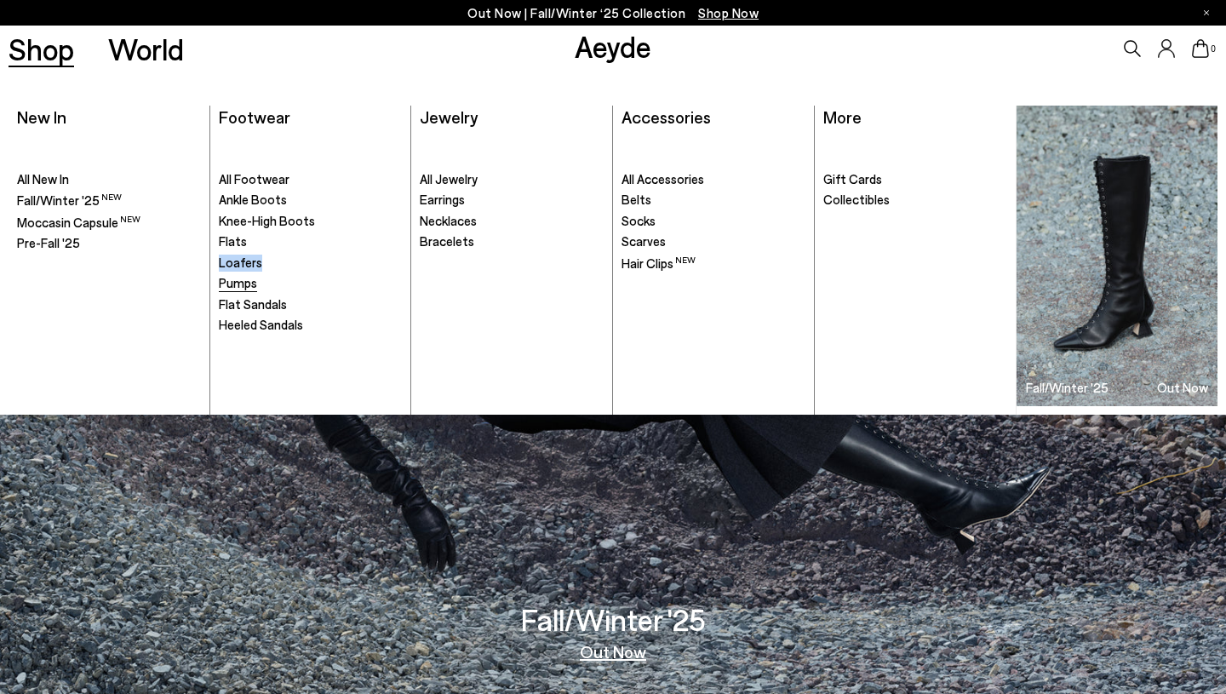
click at [245, 278] on span "Pumps" at bounding box center [238, 282] width 38 height 15
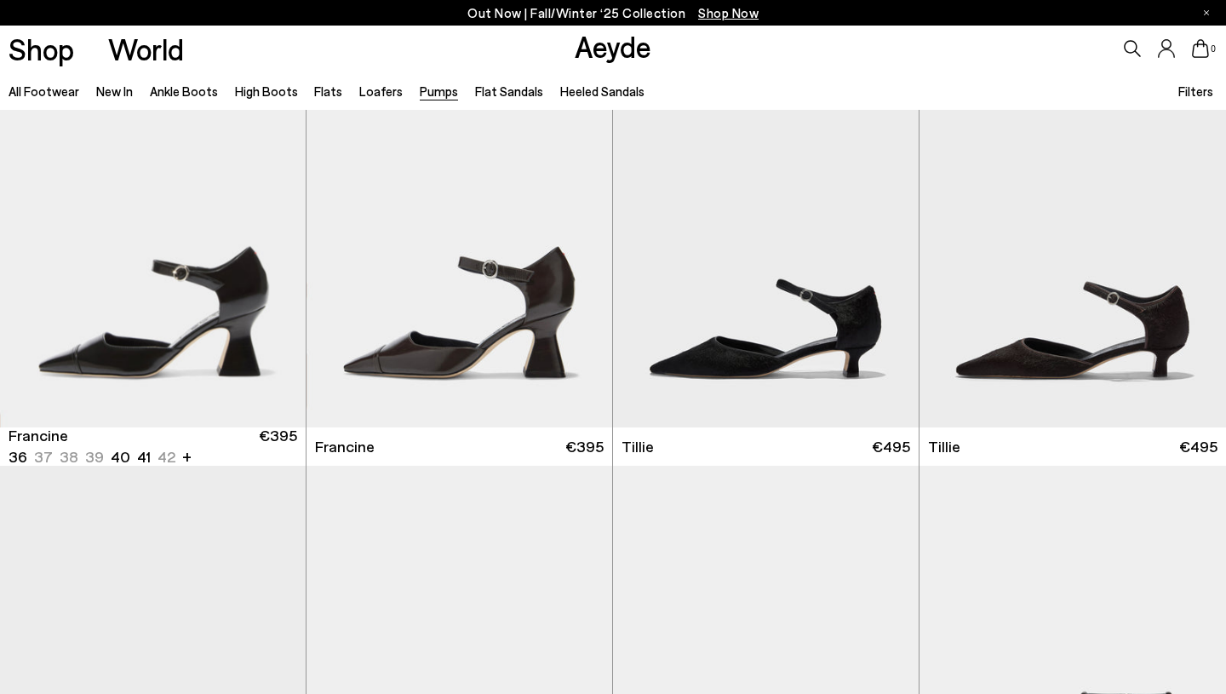
scroll to position [77, 0]
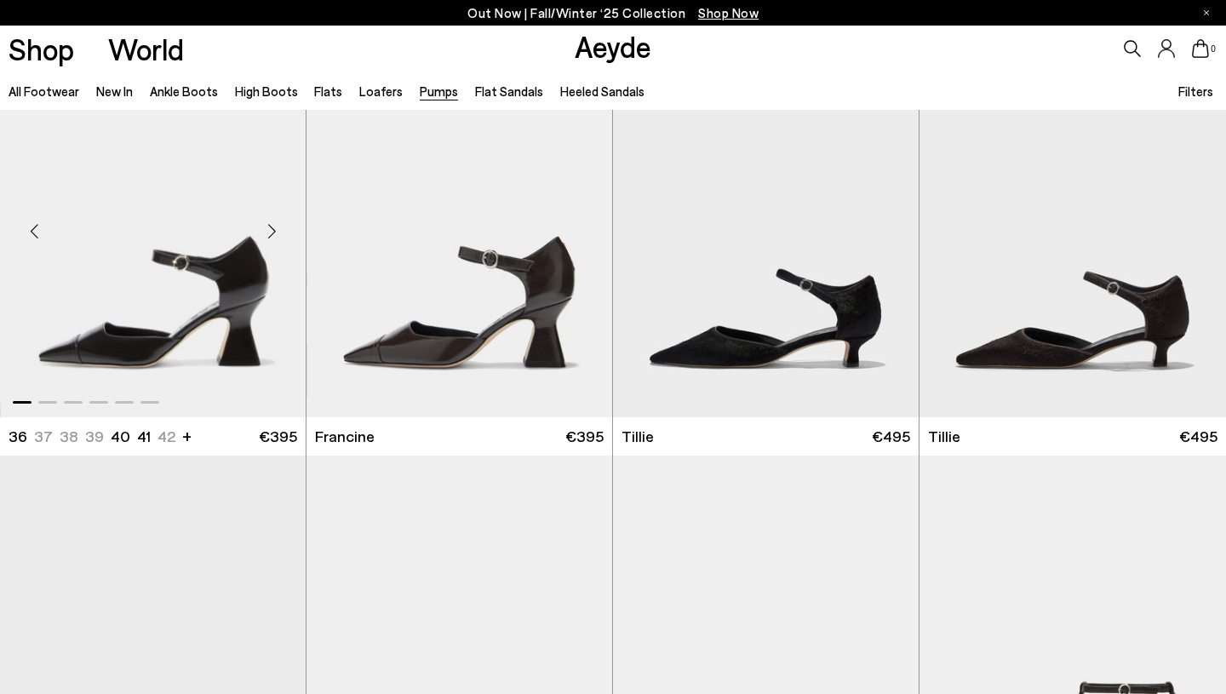
click at [273, 227] on div "Next slide" at bounding box center [271, 231] width 51 height 51
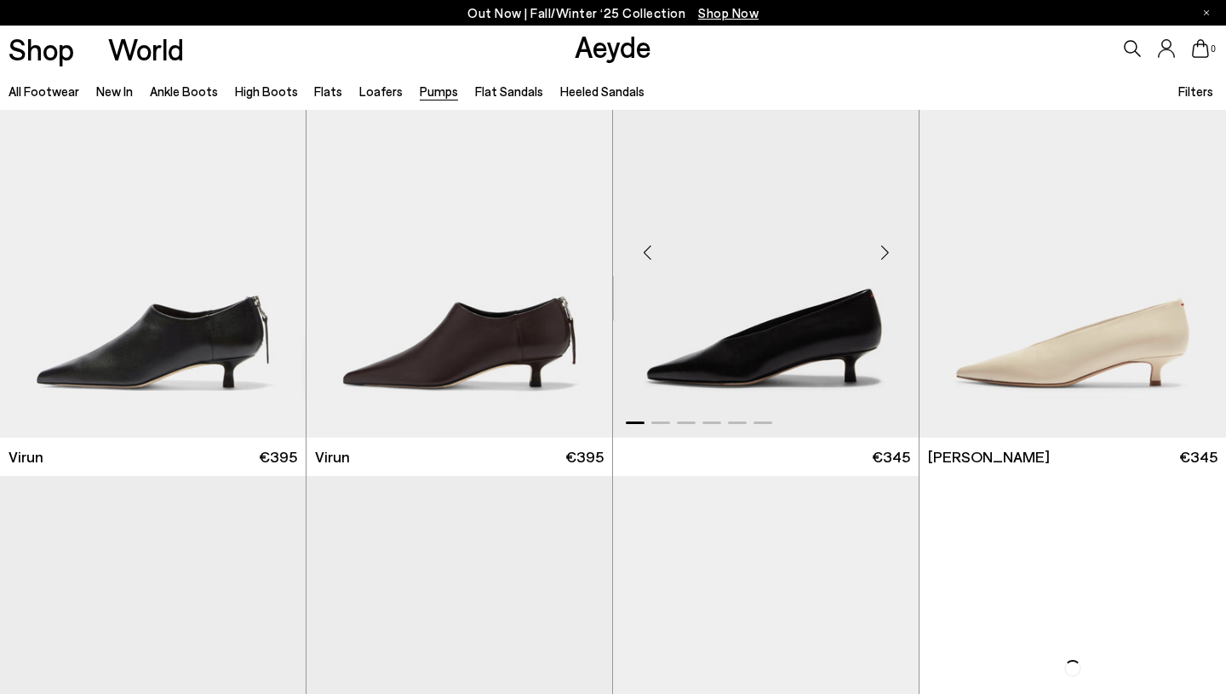
scroll to position [1750, 0]
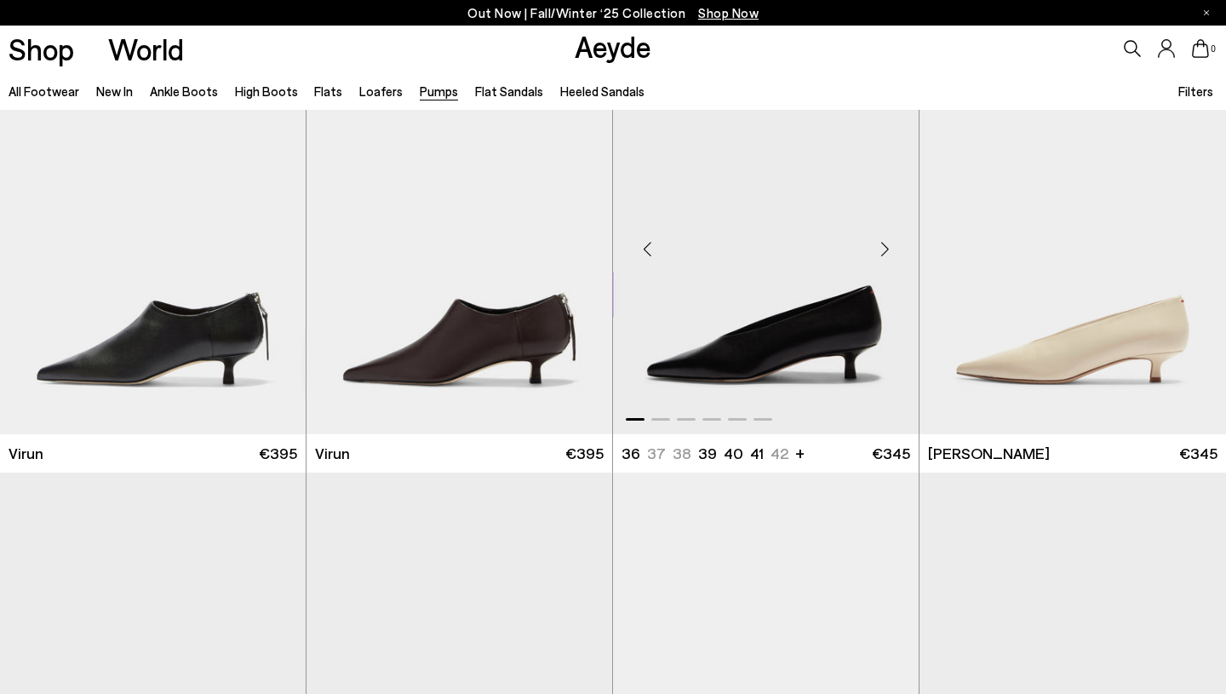
click at [885, 247] on div "Next slide" at bounding box center [884, 249] width 51 height 51
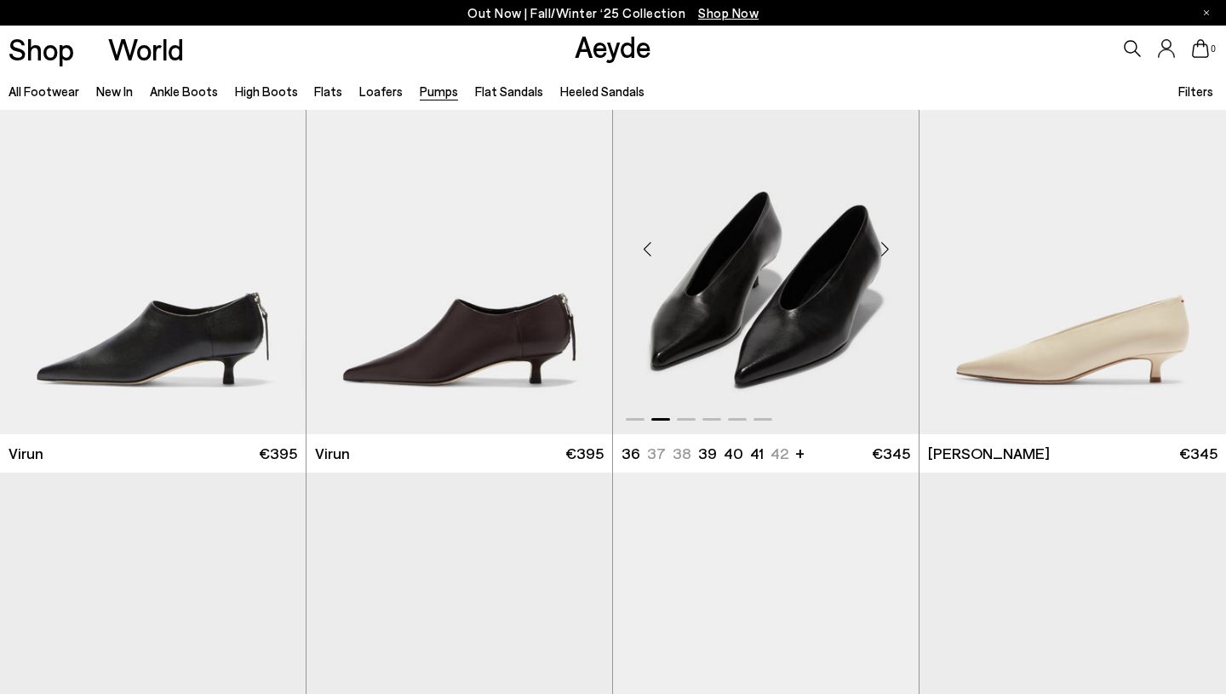
click at [885, 247] on div "Next slide" at bounding box center [884, 249] width 51 height 51
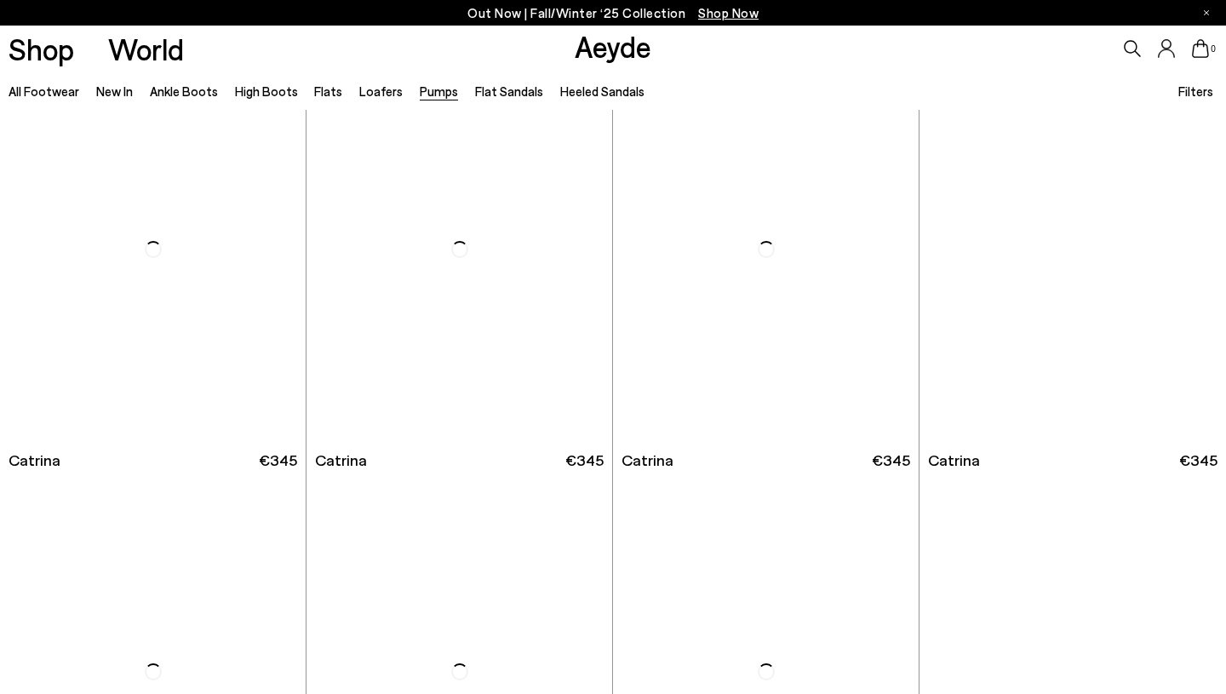
scroll to position [5801, 0]
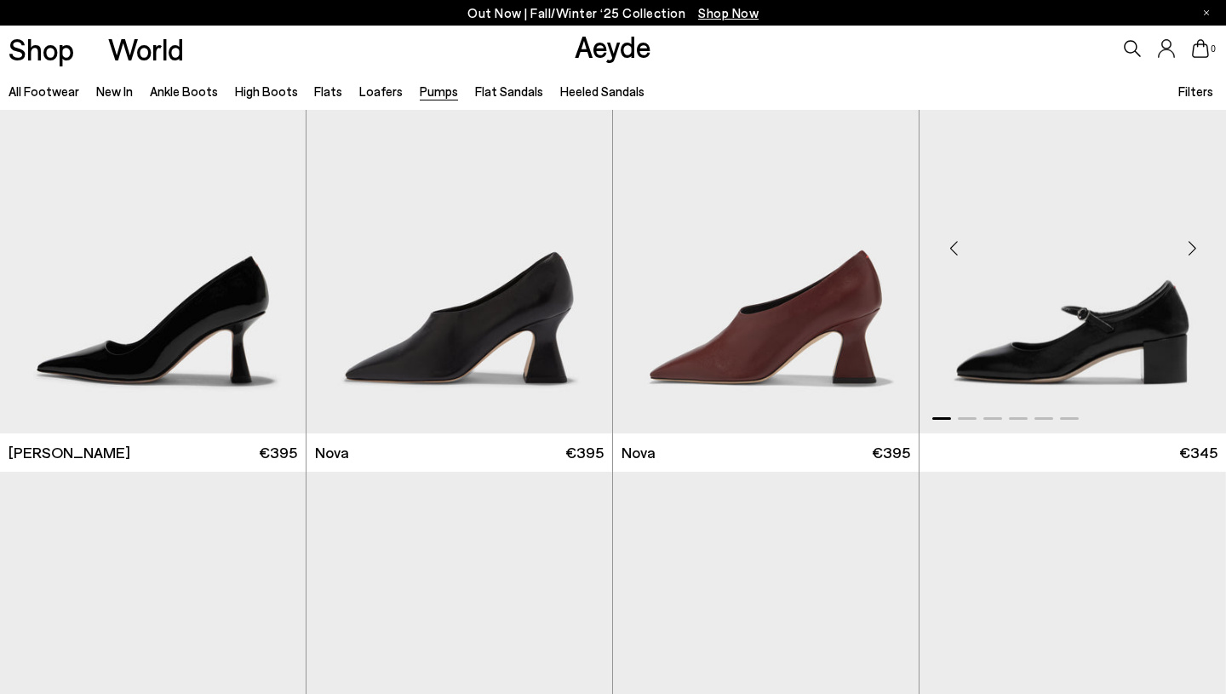
scroll to position [6895, 0]
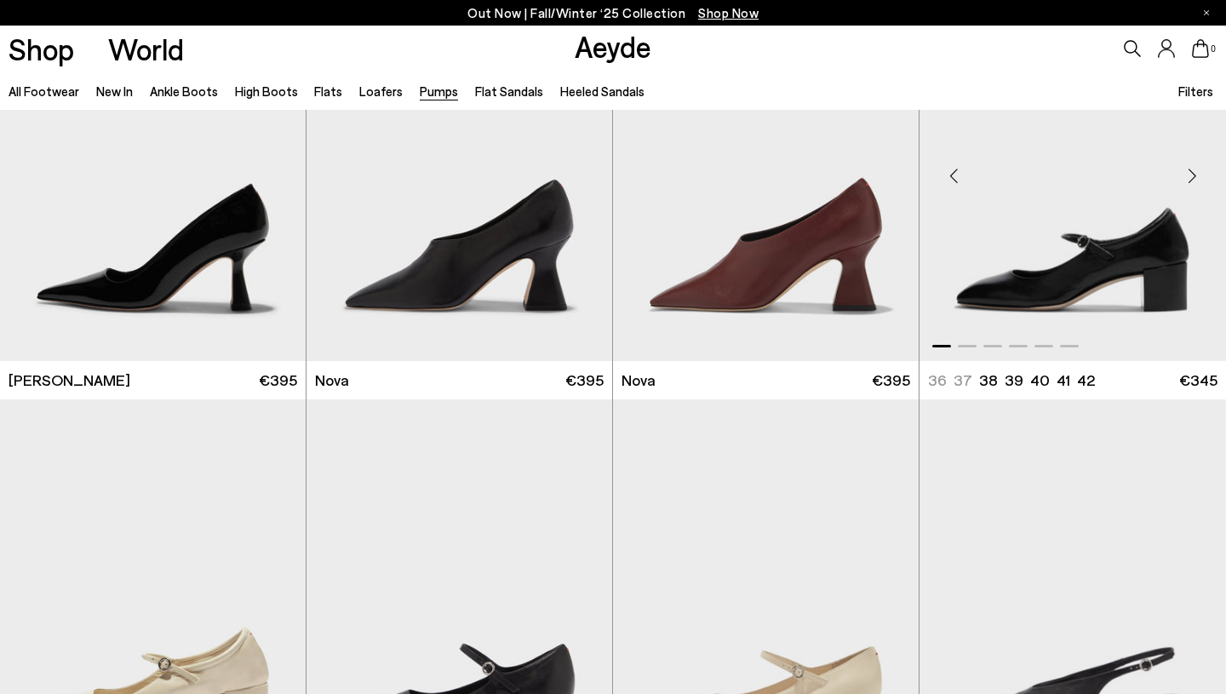
click at [1192, 174] on div "Next slide" at bounding box center [1191, 175] width 51 height 51
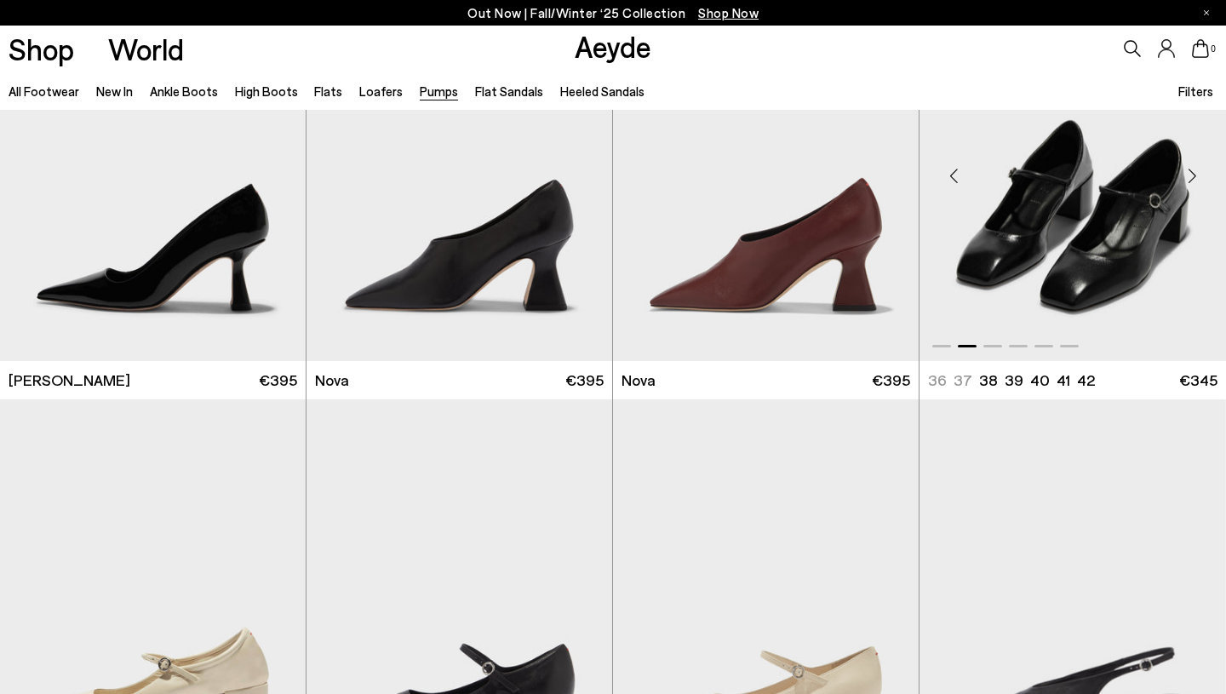
click at [1192, 174] on div "Next slide" at bounding box center [1191, 175] width 51 height 51
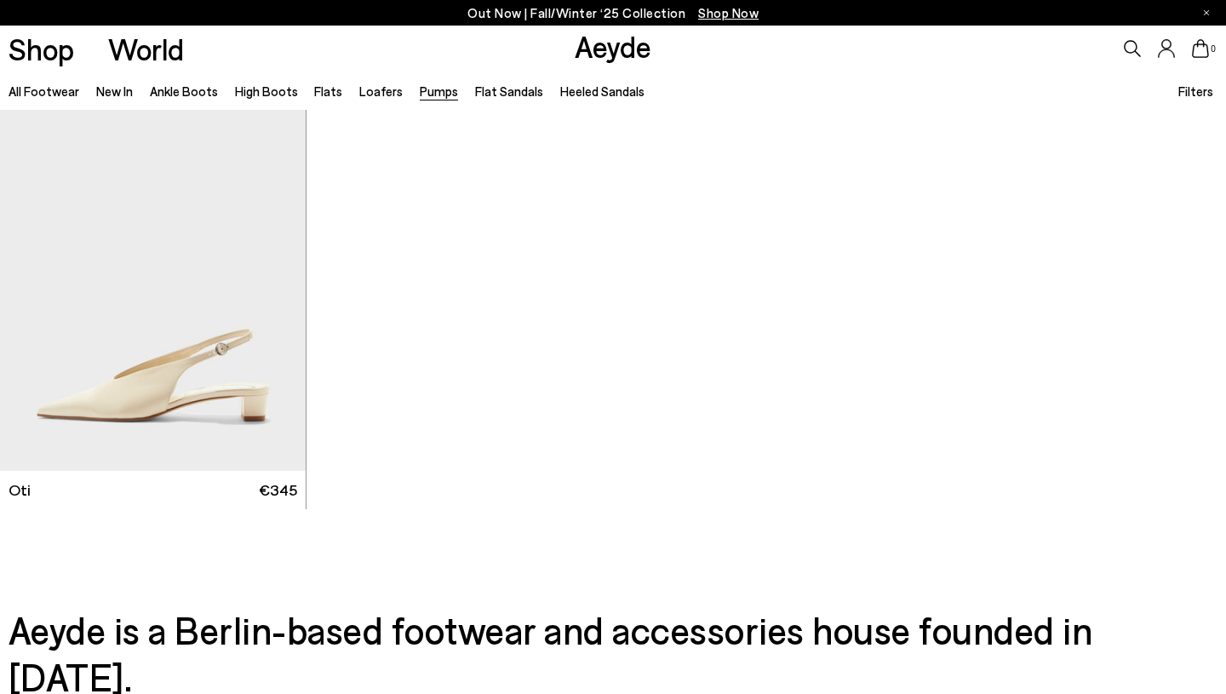
scroll to position [7649, 0]
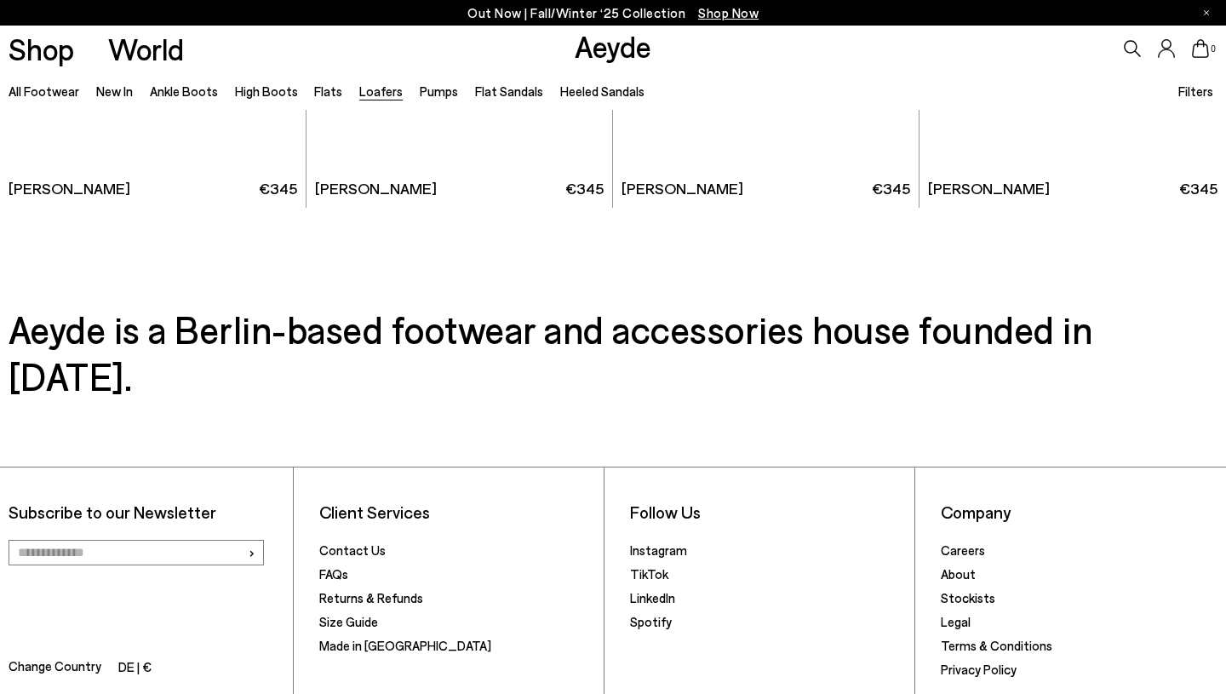
scroll to position [3293, 0]
